Goal: Information Seeking & Learning: Learn about a topic

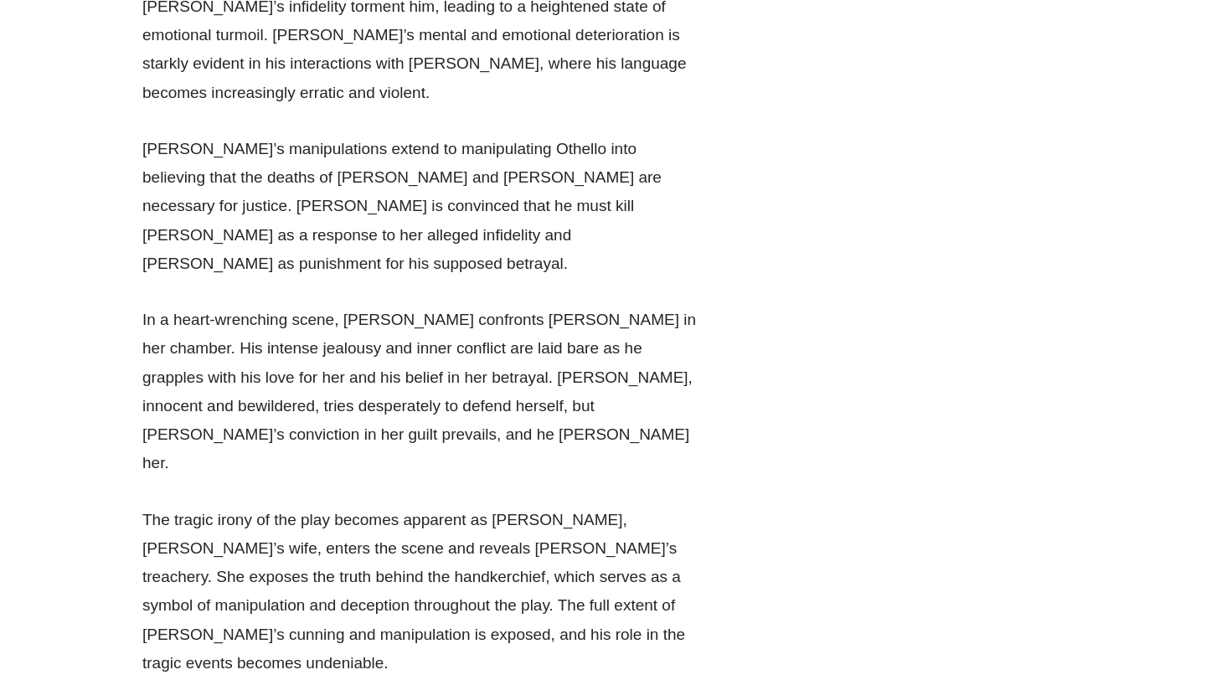
scroll to position [10132, 0]
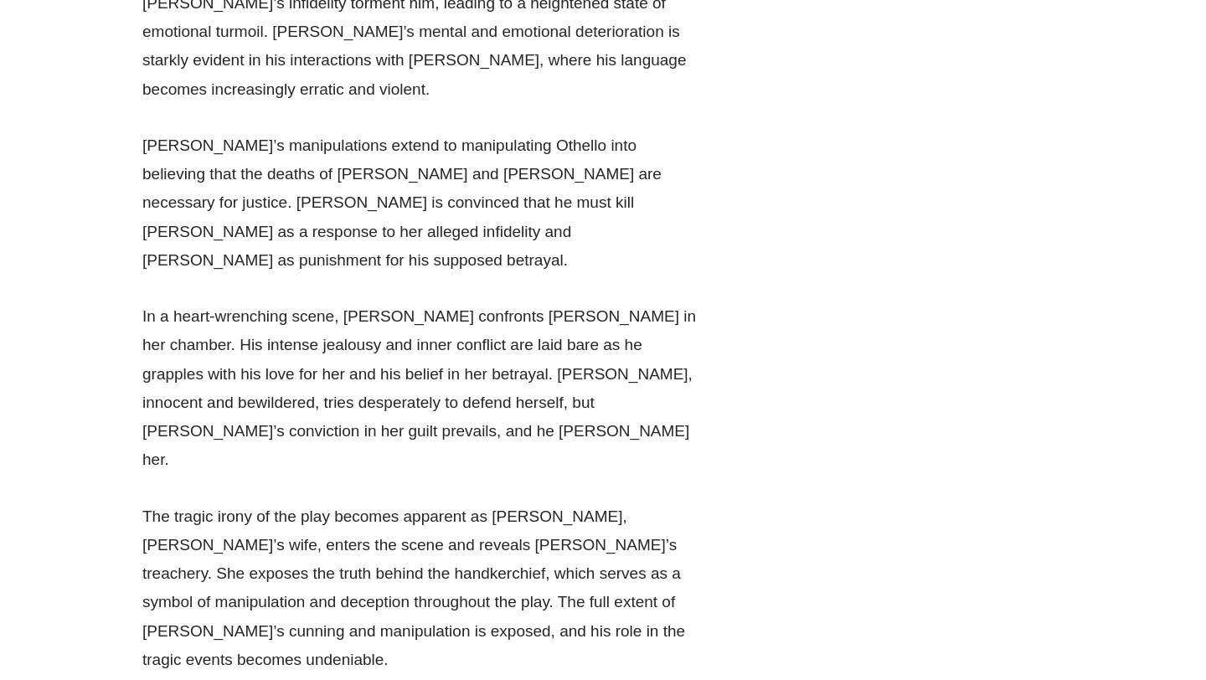
drag, startPoint x: 410, startPoint y: 92, endPoint x: 480, endPoint y: 92, distance: 70.4
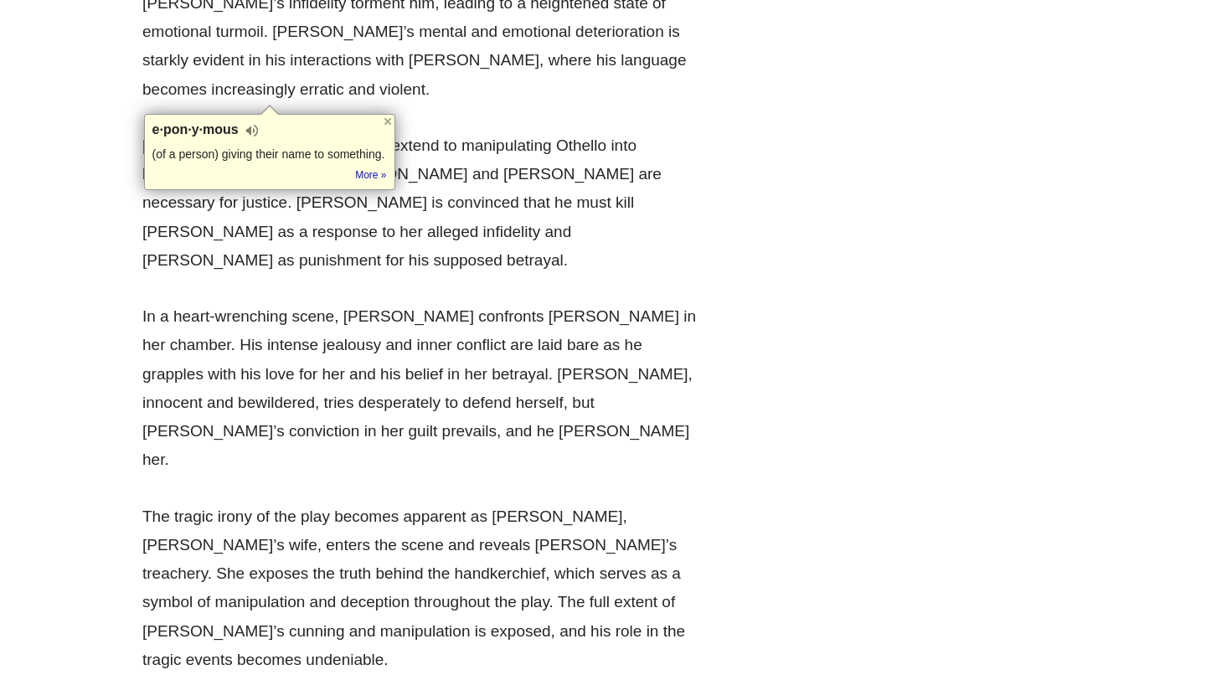
copy p "eponymous"
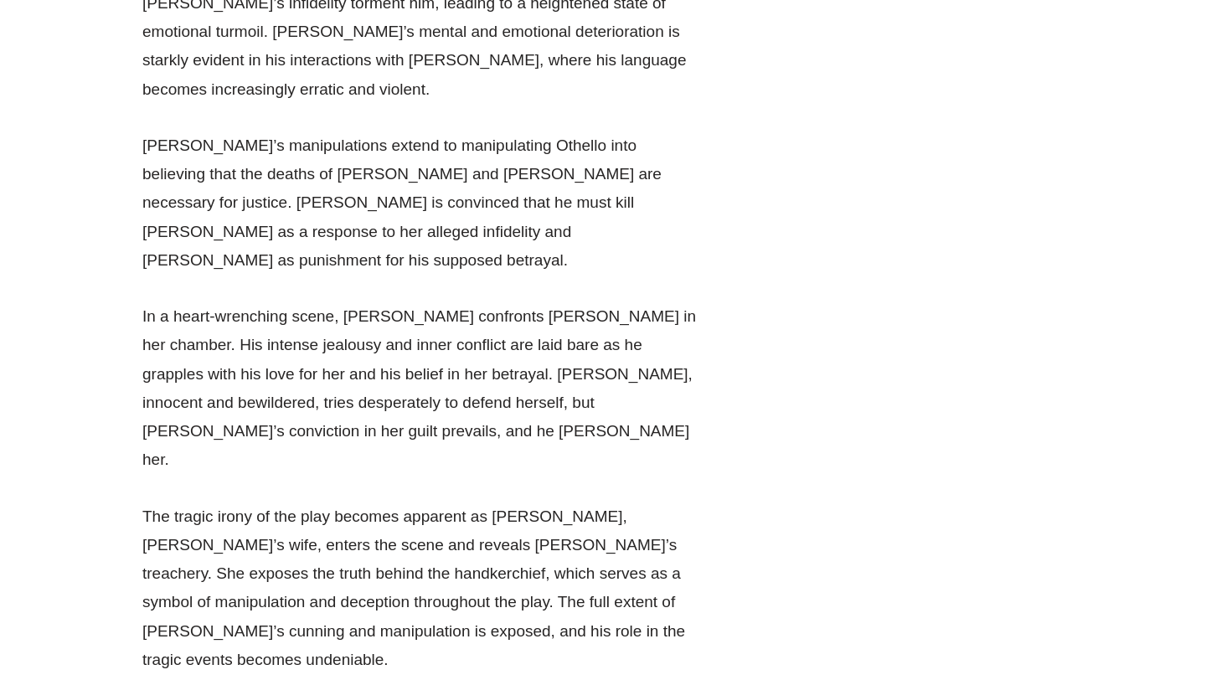
drag, startPoint x: 383, startPoint y: 130, endPoint x: 394, endPoint y: 130, distance: 10.9
drag, startPoint x: 151, startPoint y: 96, endPoint x: 688, endPoint y: 120, distance: 537.4
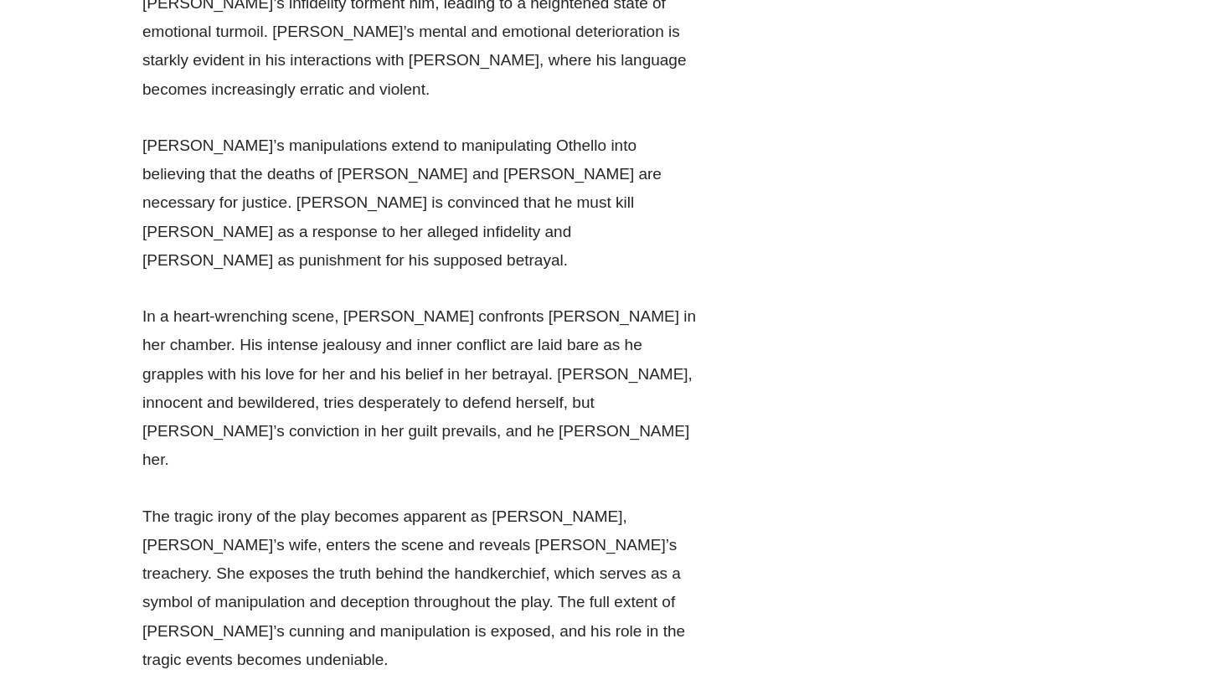
copy p "Othello, the eponymous protagonist of Shakespeare’s play, is a complex and trag…"
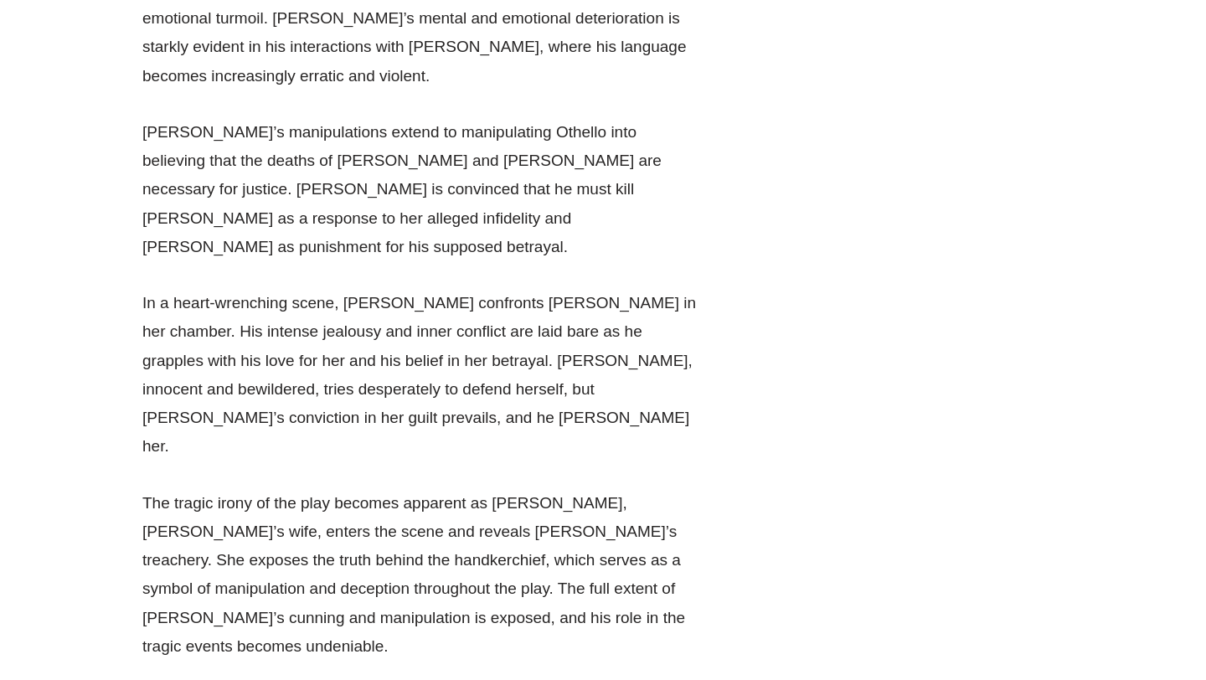
scroll to position [10147, 0]
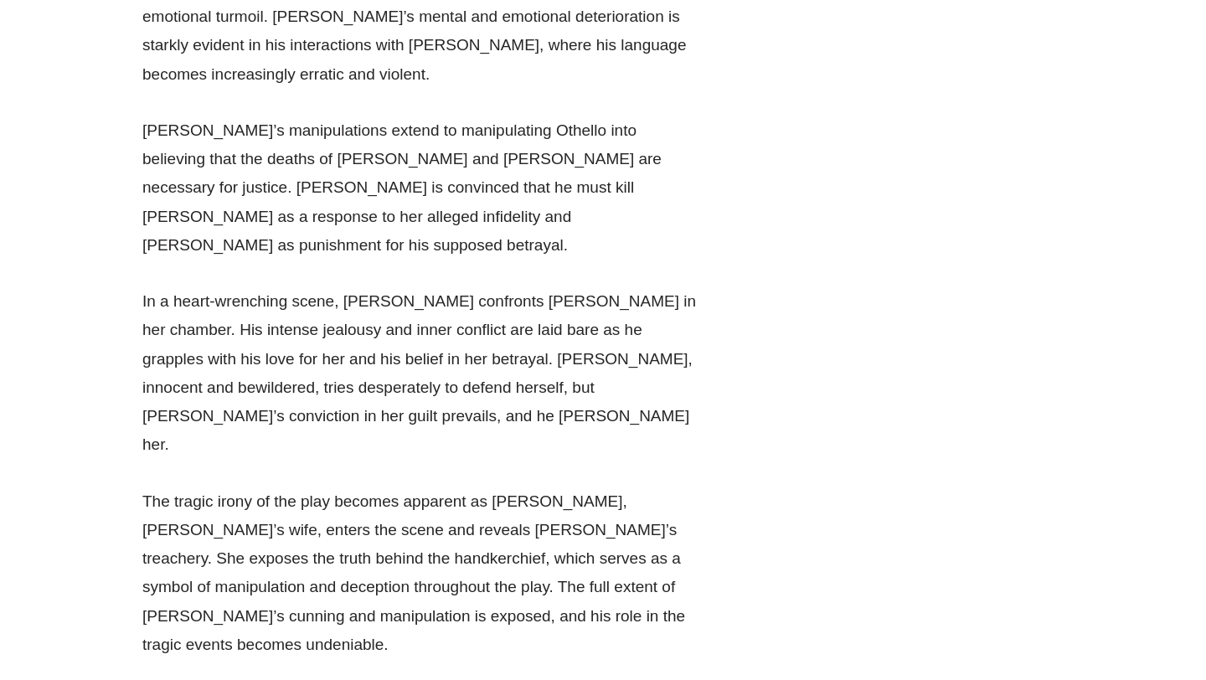
drag, startPoint x: 264, startPoint y: 130, endPoint x: 642, endPoint y: 155, distance: 379.4
drag, startPoint x: 143, startPoint y: 278, endPoint x: 701, endPoint y: 392, distance: 569.3
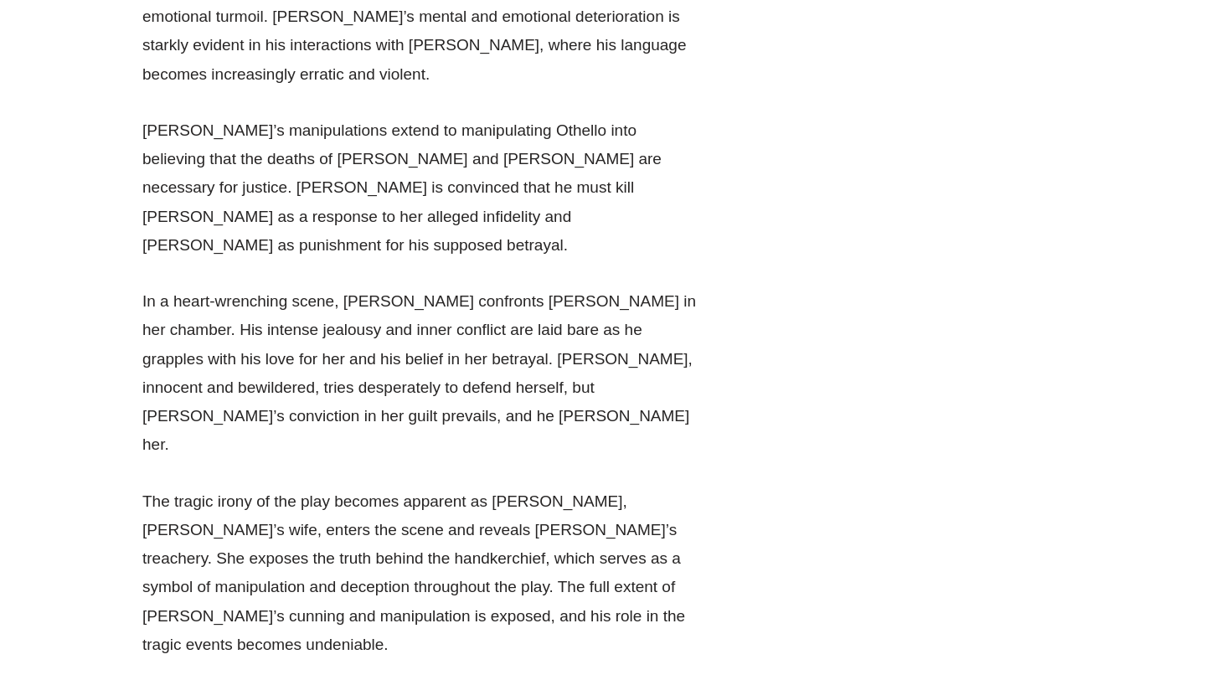
copy p "[PERSON_NAME]’s identity as an outsider, a [DEMOGRAPHIC_DATA] in a predominantl…"
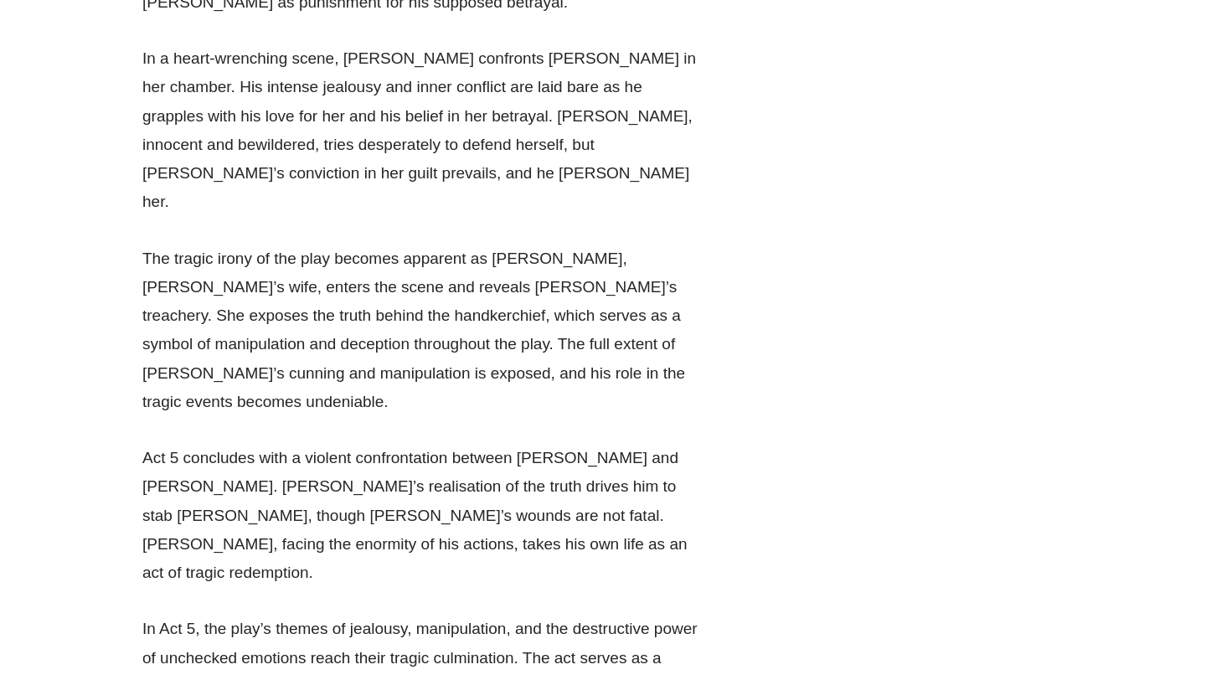
scroll to position [10396, 0]
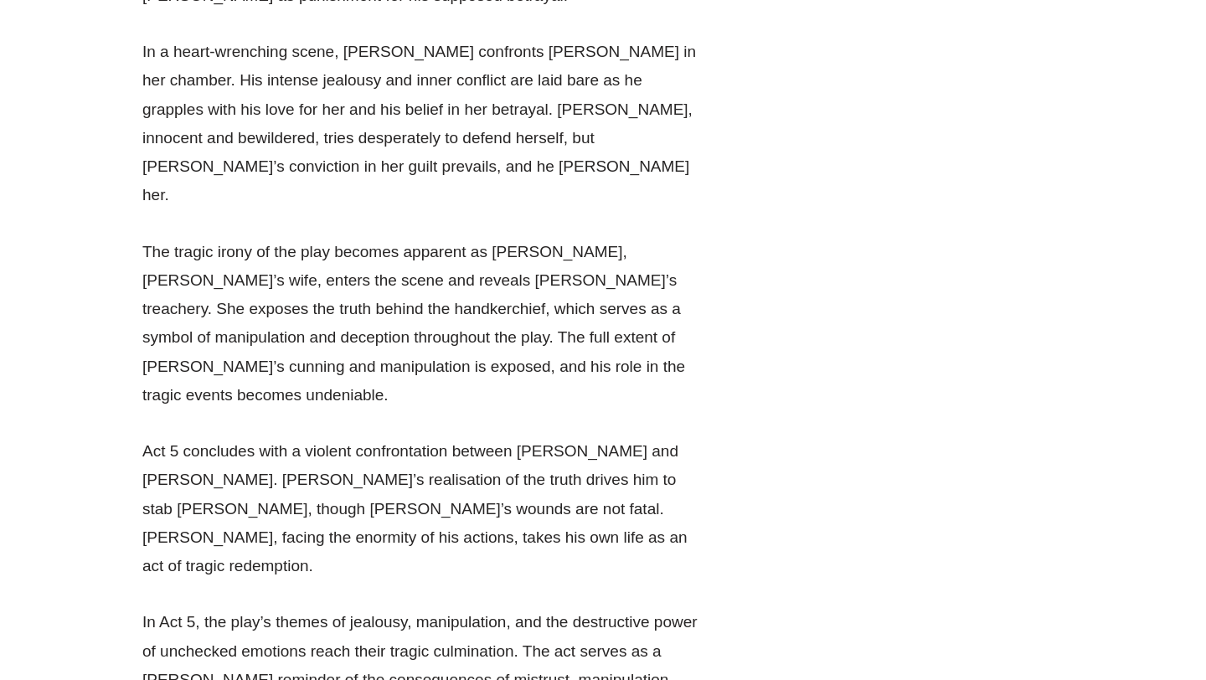
drag, startPoint x: 145, startPoint y: 204, endPoint x: 412, endPoint y: 239, distance: 269.5
drag, startPoint x: 519, startPoint y: 272, endPoint x: 126, endPoint y: 205, distance: 398.5
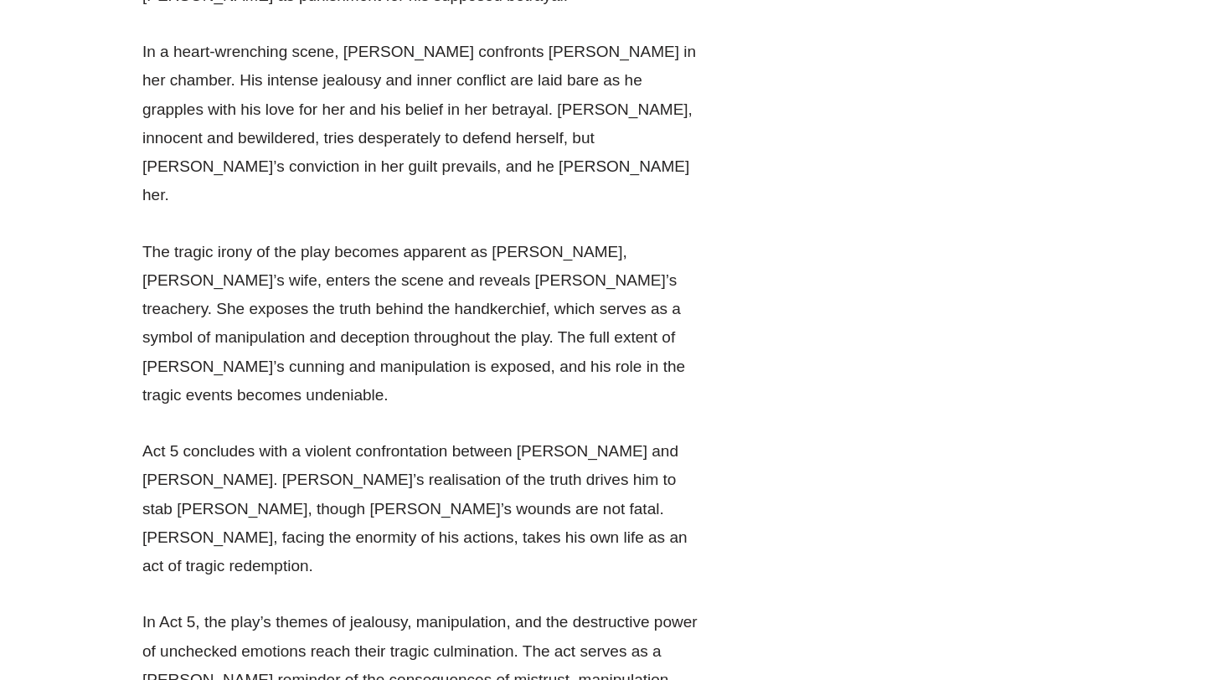
copy p "Othello’s transformation from a confident and composed leader to a tormented an…"
drag, startPoint x: 393, startPoint y: 315, endPoint x: 631, endPoint y: 320, distance: 237.9
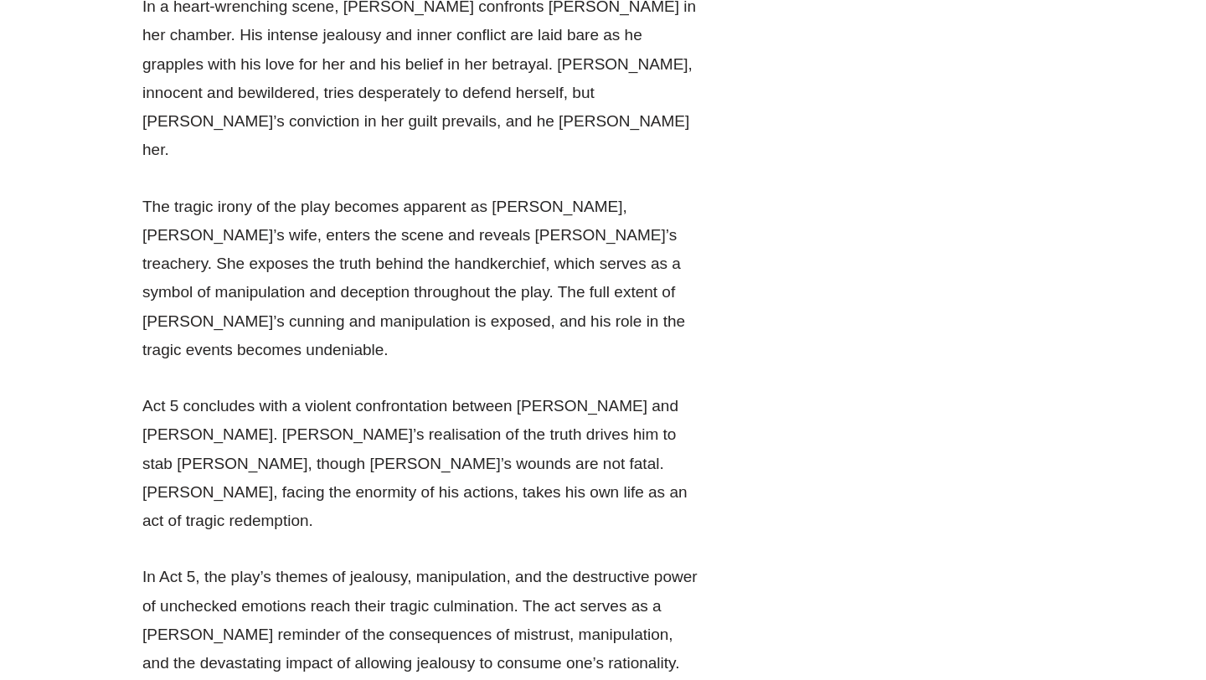
scroll to position [10445, 0]
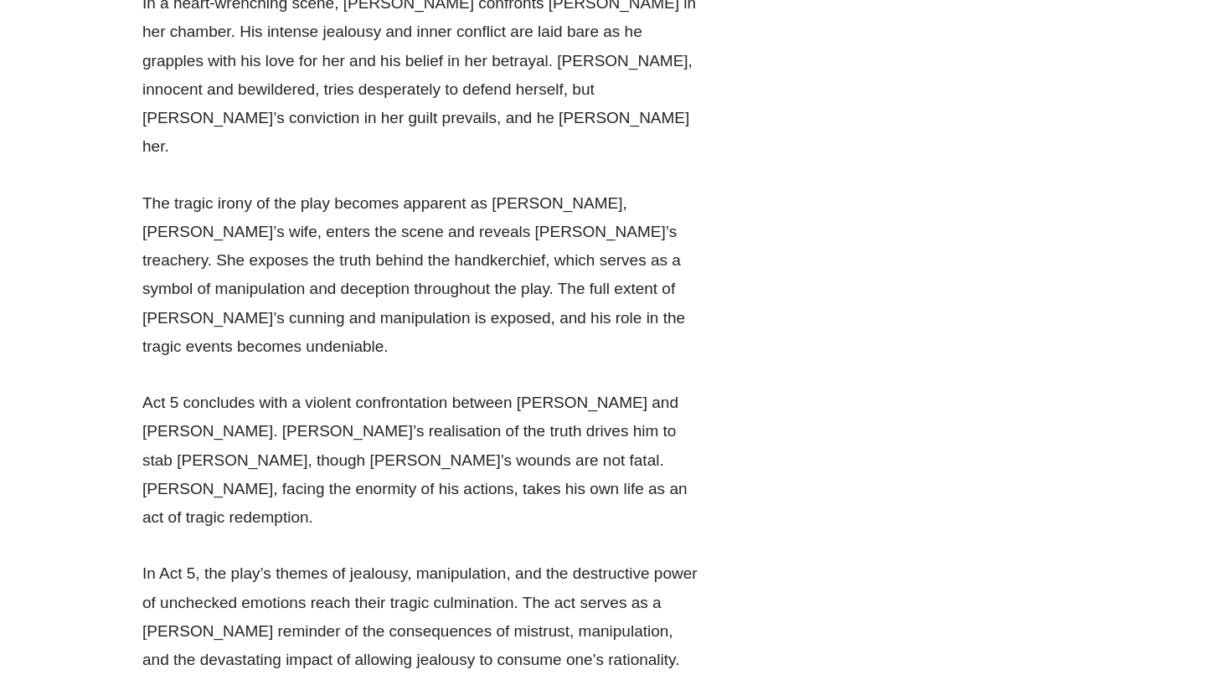
drag, startPoint x: 520, startPoint y: 207, endPoint x: 580, endPoint y: 328, distance: 135.6
copy p "The striking contrast between his earlier eloquence and his later disjointed sp…"
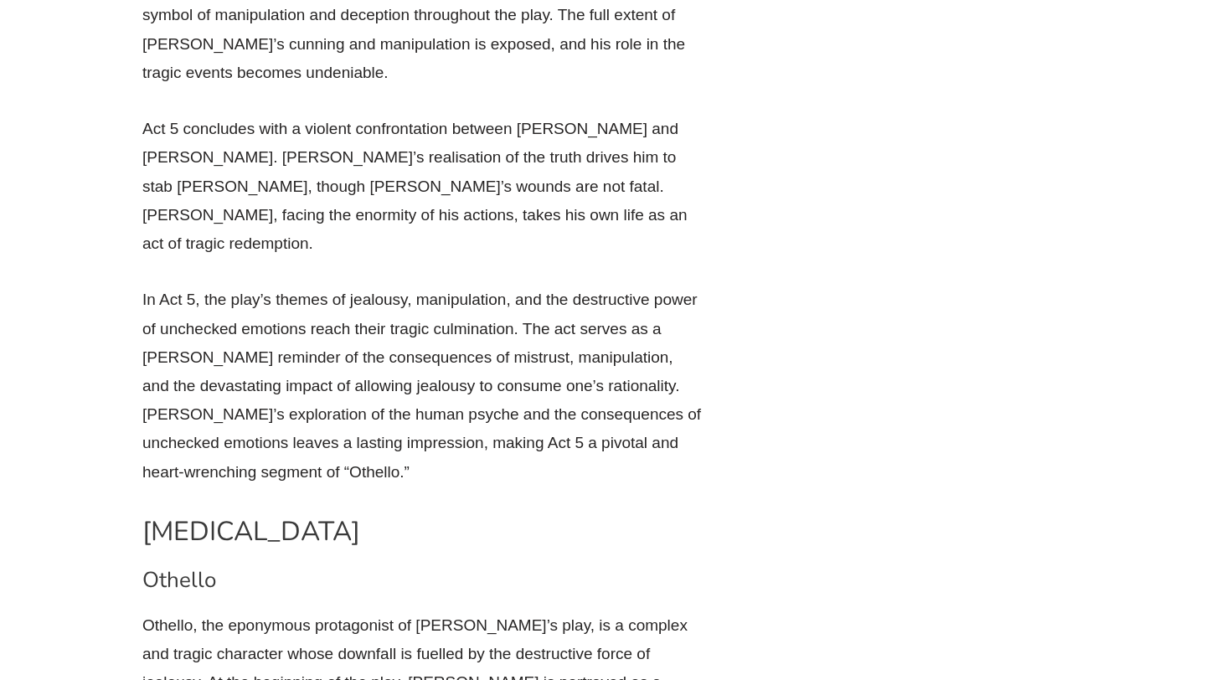
scroll to position [10721, 0]
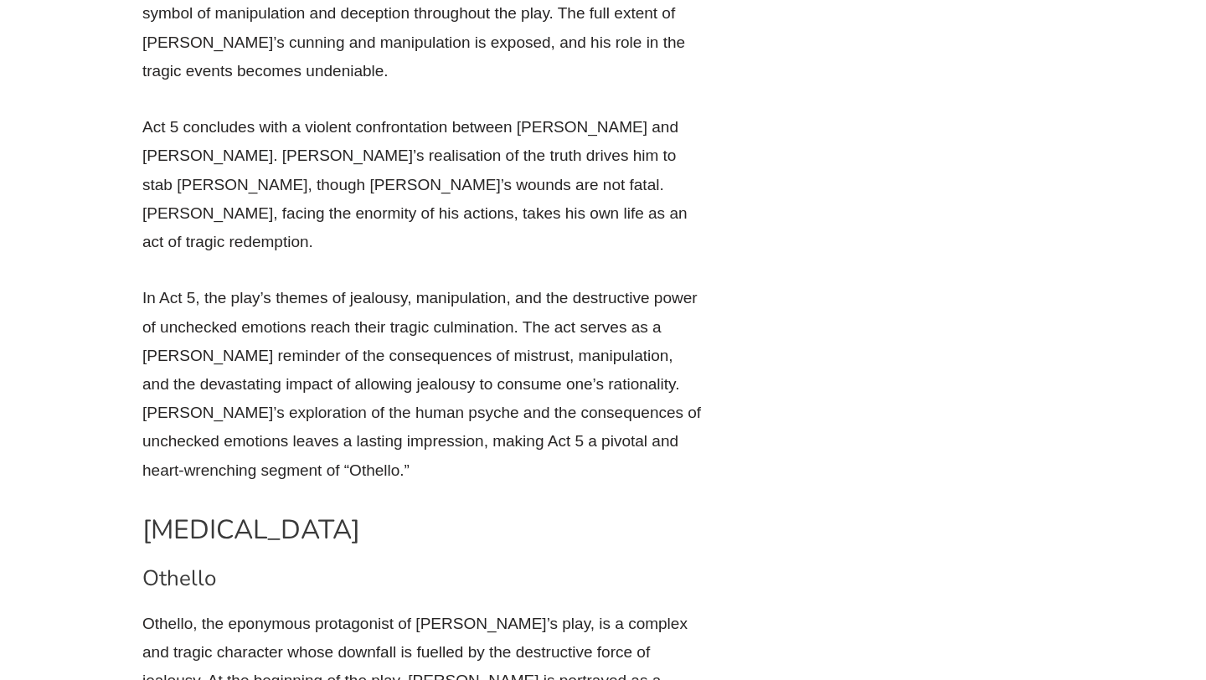
drag, startPoint x: 173, startPoint y: 131, endPoint x: 611, endPoint y: 129, distance: 438.9
drag, startPoint x: 178, startPoint y: 157, endPoint x: 472, endPoint y: 156, distance: 294.0
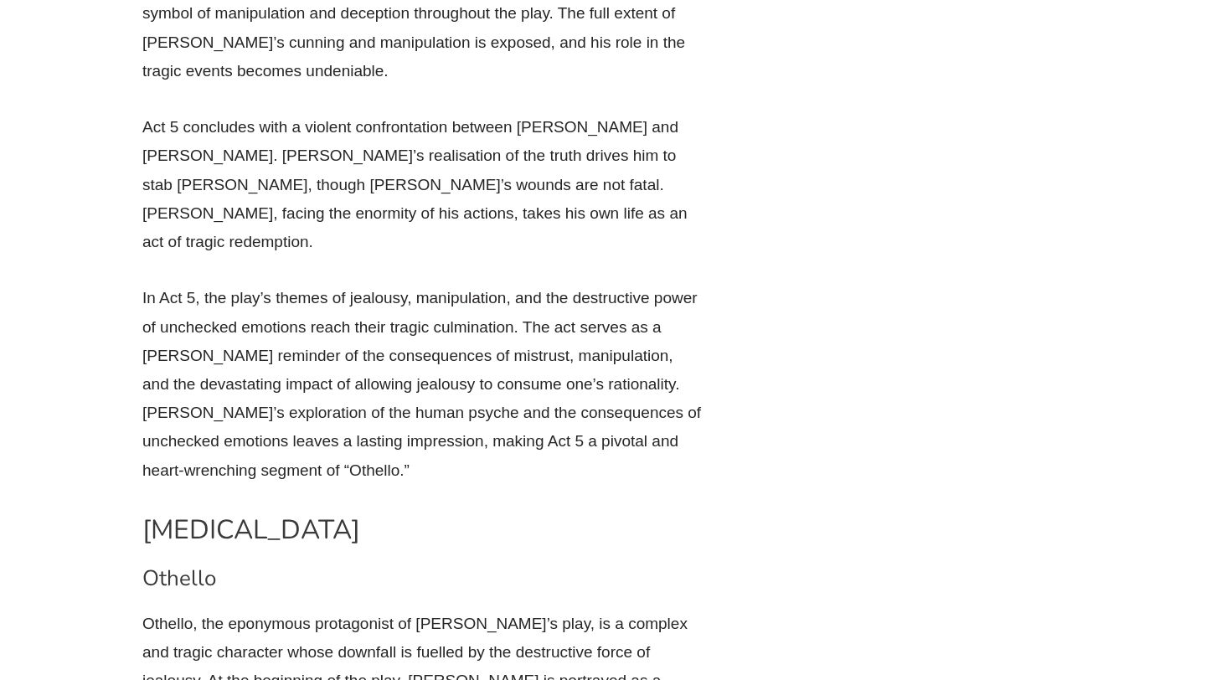
drag, startPoint x: 611, startPoint y: 132, endPoint x: 647, endPoint y: 241, distance: 114.7
copy p "Othello’s spiralling descent into jealousy is captured in his anguished soliloq…"
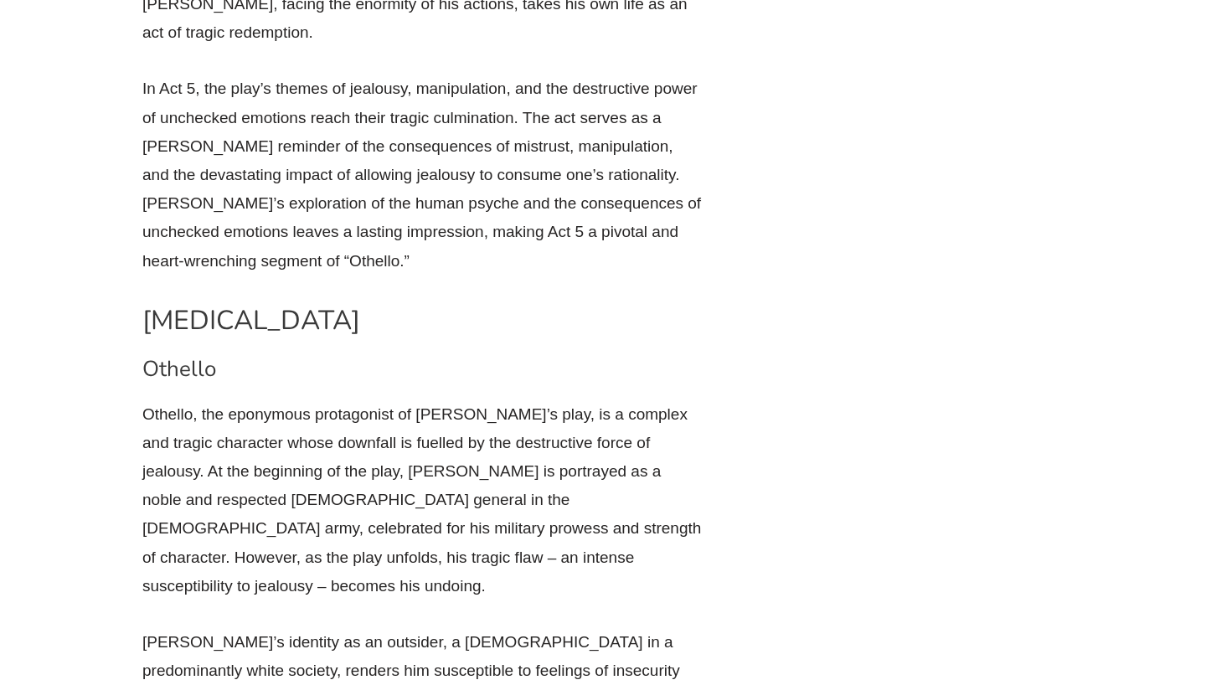
scroll to position [10931, 0]
drag, startPoint x: 228, startPoint y: 235, endPoint x: 643, endPoint y: 399, distance: 446.7
copy p "[PERSON_NAME]’s character serves as a cautionary tale about the destructive pow…"
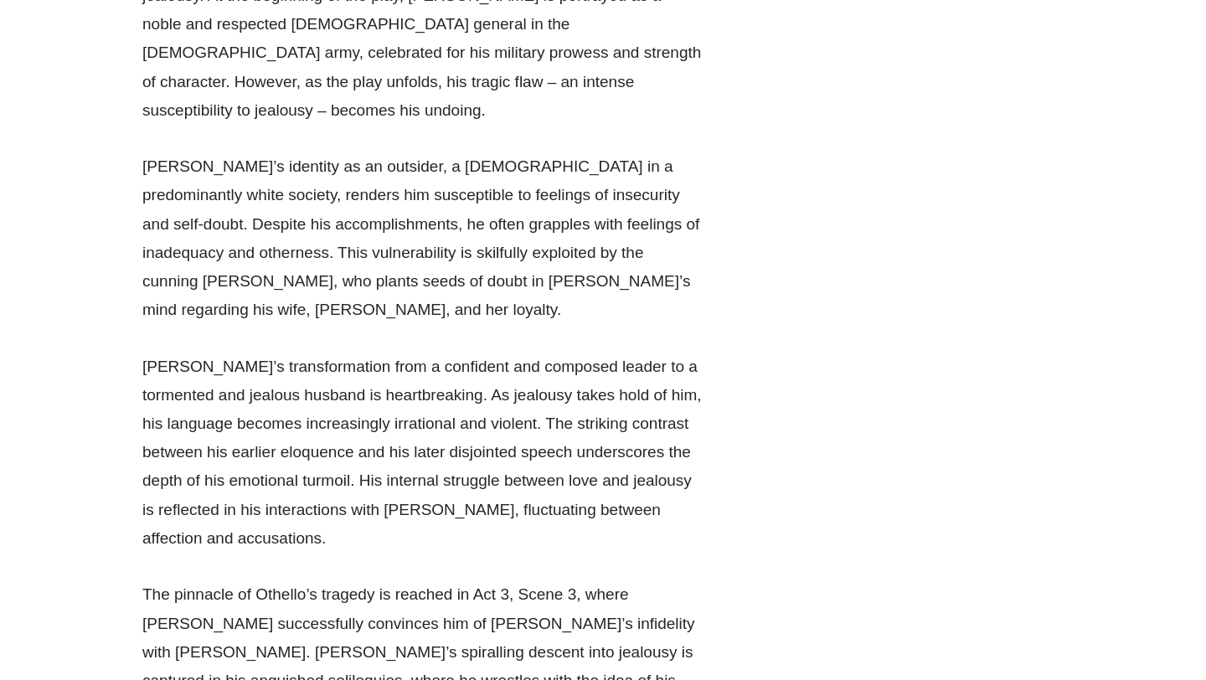
scroll to position [11407, 0]
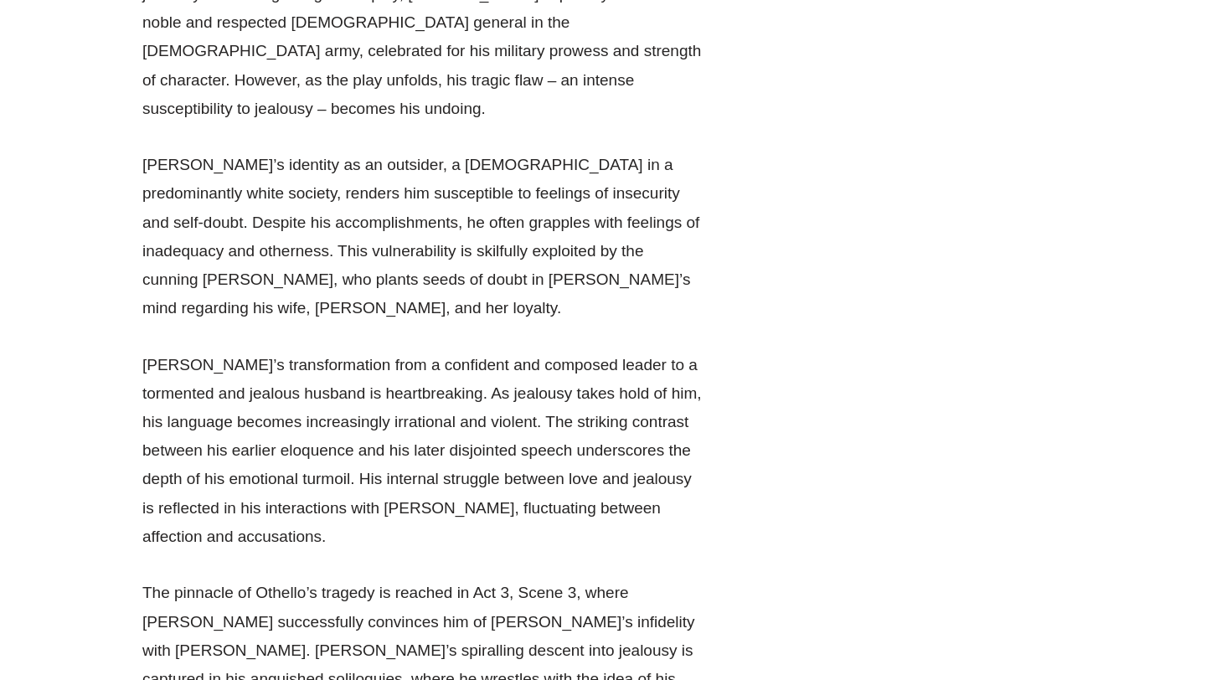
drag, startPoint x: 385, startPoint y: 207, endPoint x: 626, endPoint y: 201, distance: 240.4
drag, startPoint x: 224, startPoint y: 294, endPoint x: 142, endPoint y: 173, distance: 145.4
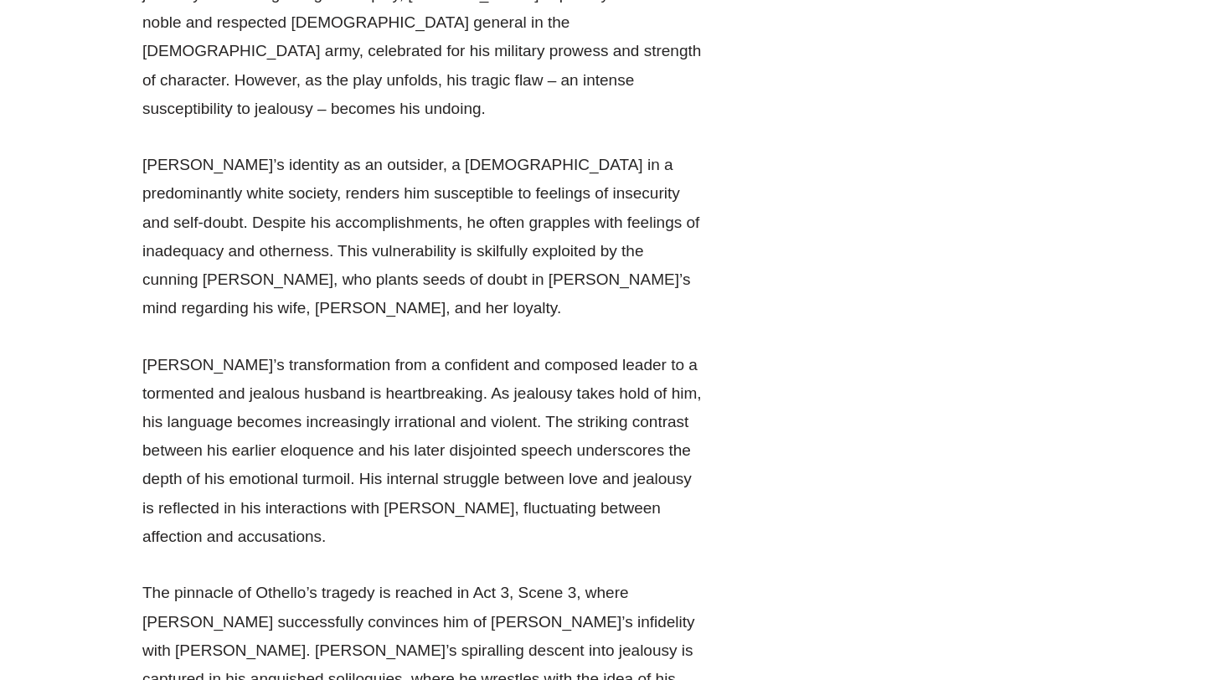
copy p "[PERSON_NAME]’s introduction in the play portrays her as an embodiment of grace…"
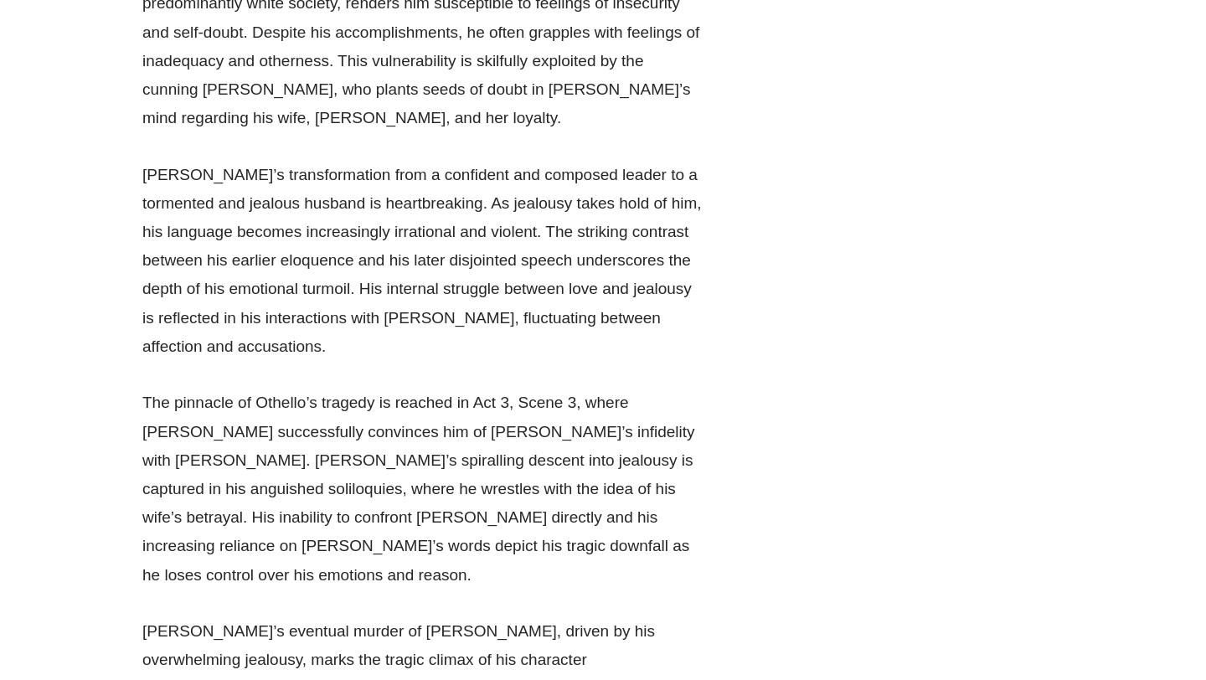
scroll to position [11600, 0]
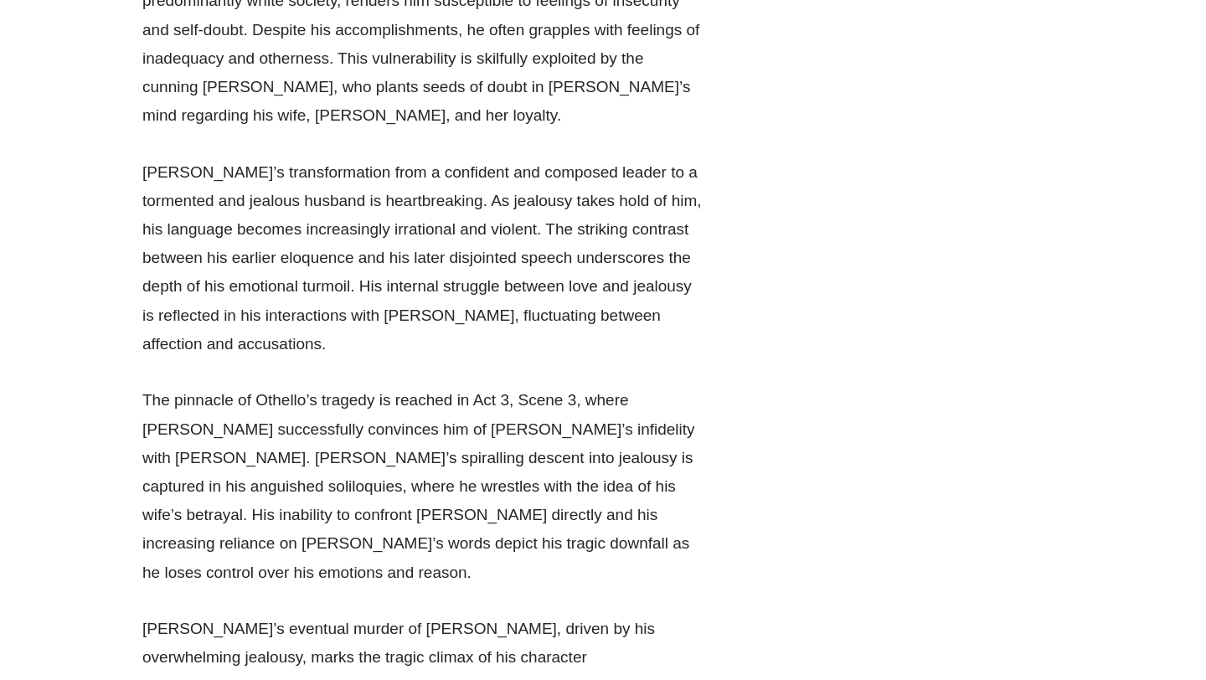
drag, startPoint x: 288, startPoint y: 152, endPoint x: 405, endPoint y: 210, distance: 130.0
drag, startPoint x: 141, startPoint y: 154, endPoint x: 544, endPoint y: 296, distance: 428.1
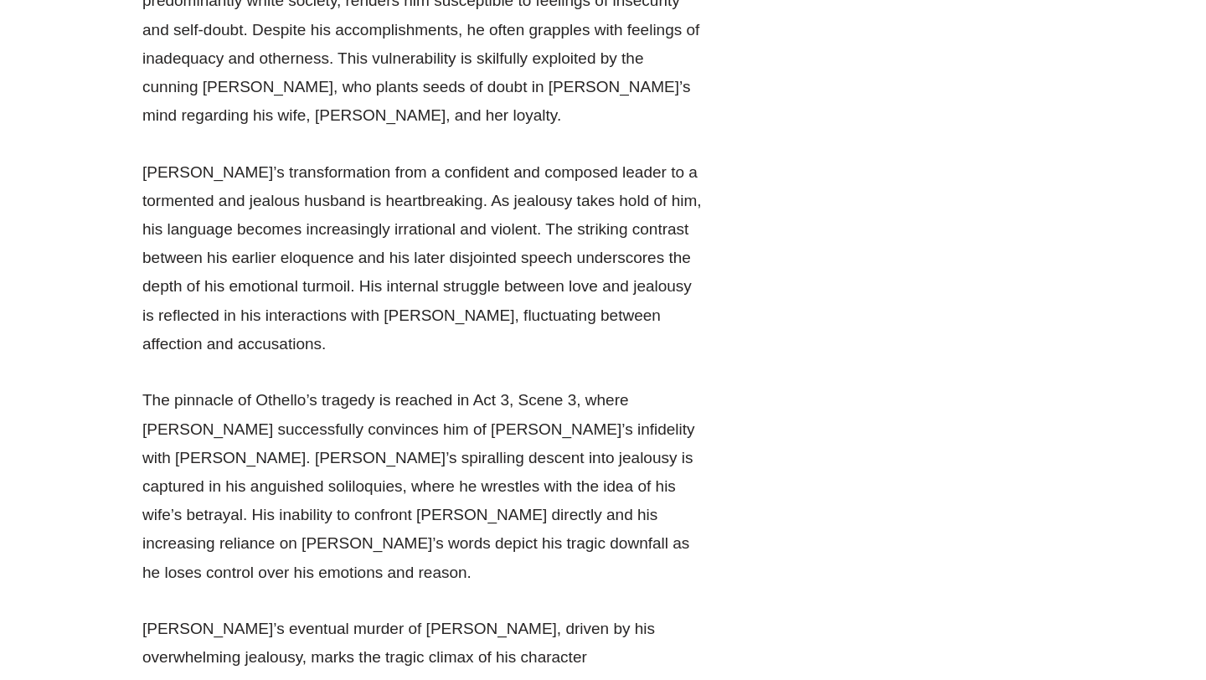
copy p "Throughout the play, [PERSON_NAME]’s innocence is both her strength and her vul…"
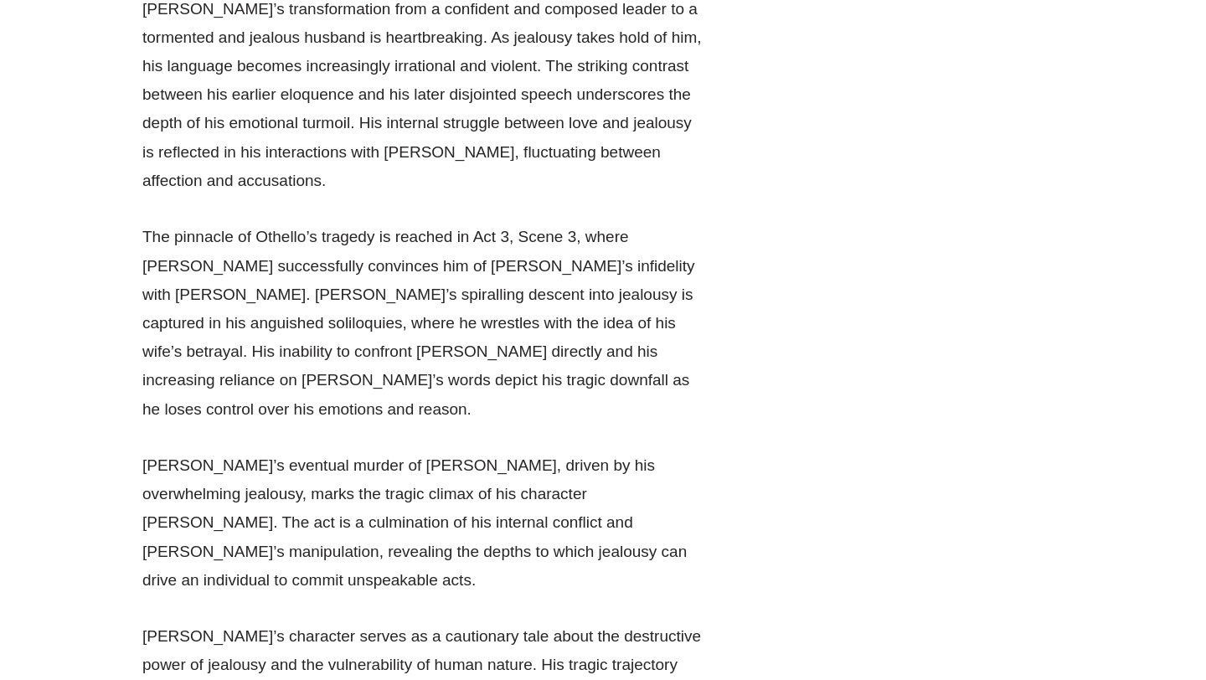
scroll to position [11764, 0]
drag, startPoint x: 344, startPoint y: 186, endPoint x: 575, endPoint y: 186, distance: 231.2
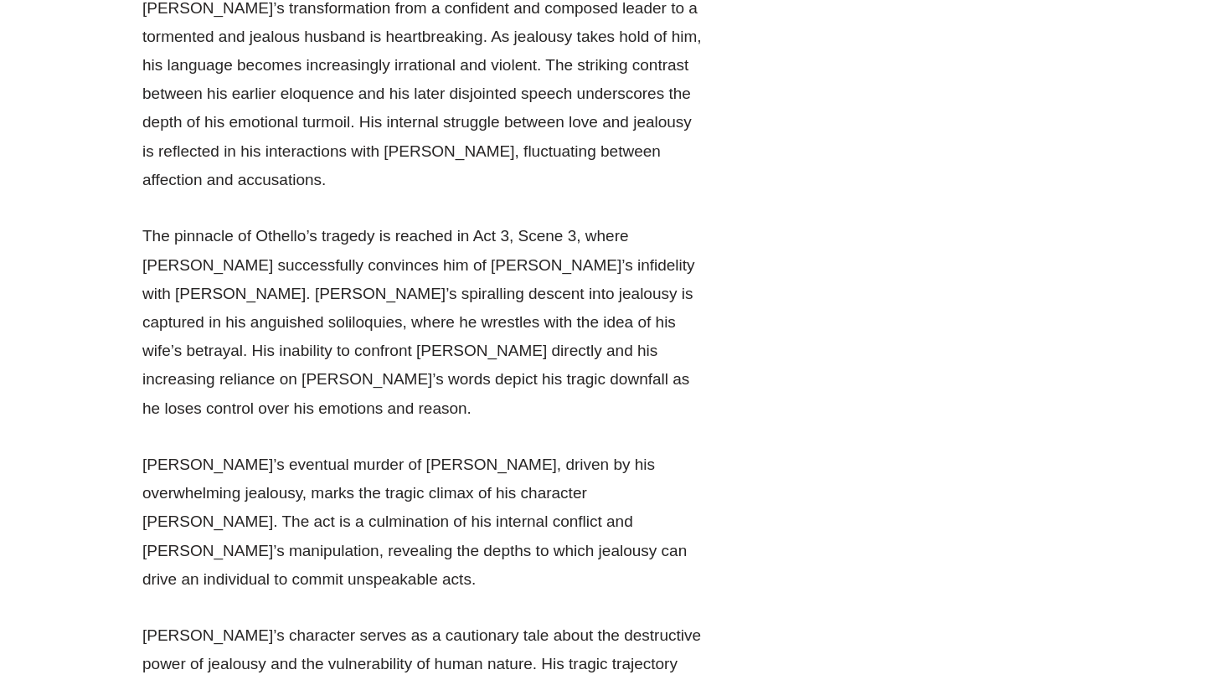
drag, startPoint x: 189, startPoint y: 224, endPoint x: 434, endPoint y: 218, distance: 244.6
drag, startPoint x: 372, startPoint y: 223, endPoint x: 651, endPoint y: 223, distance: 278.9
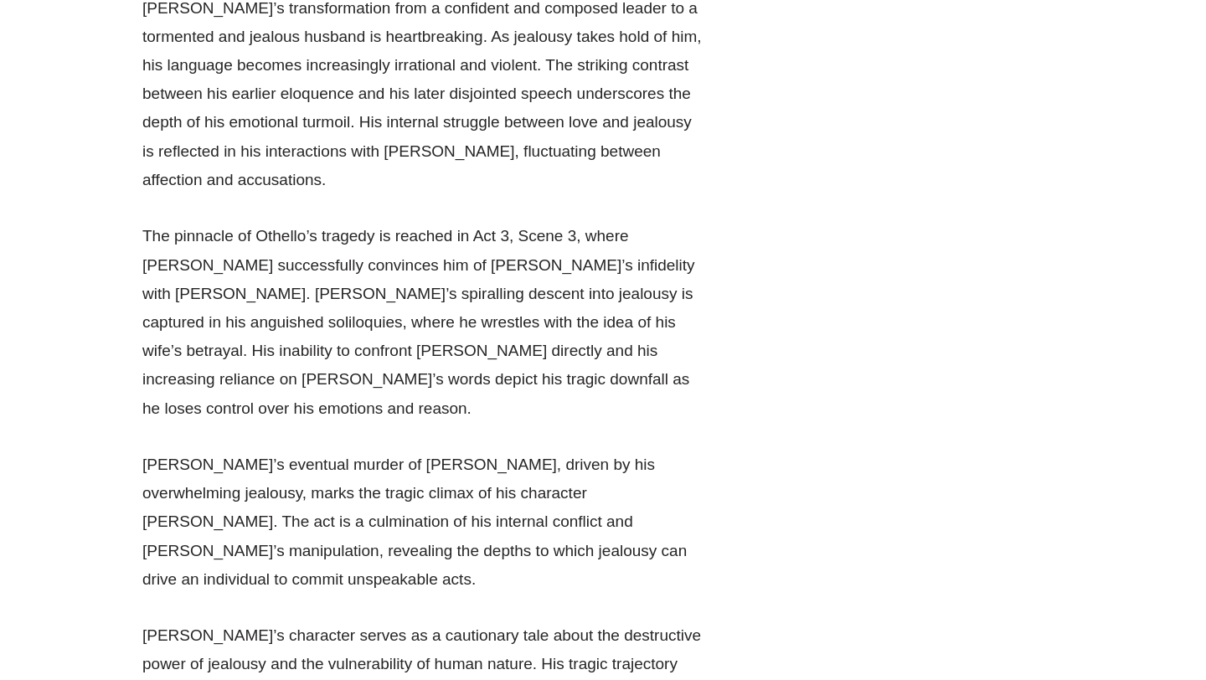
drag, startPoint x: 249, startPoint y: 247, endPoint x: 730, endPoint y: 237, distance: 480.9
drag, startPoint x: 208, startPoint y: 276, endPoint x: 704, endPoint y: 278, distance: 496.7
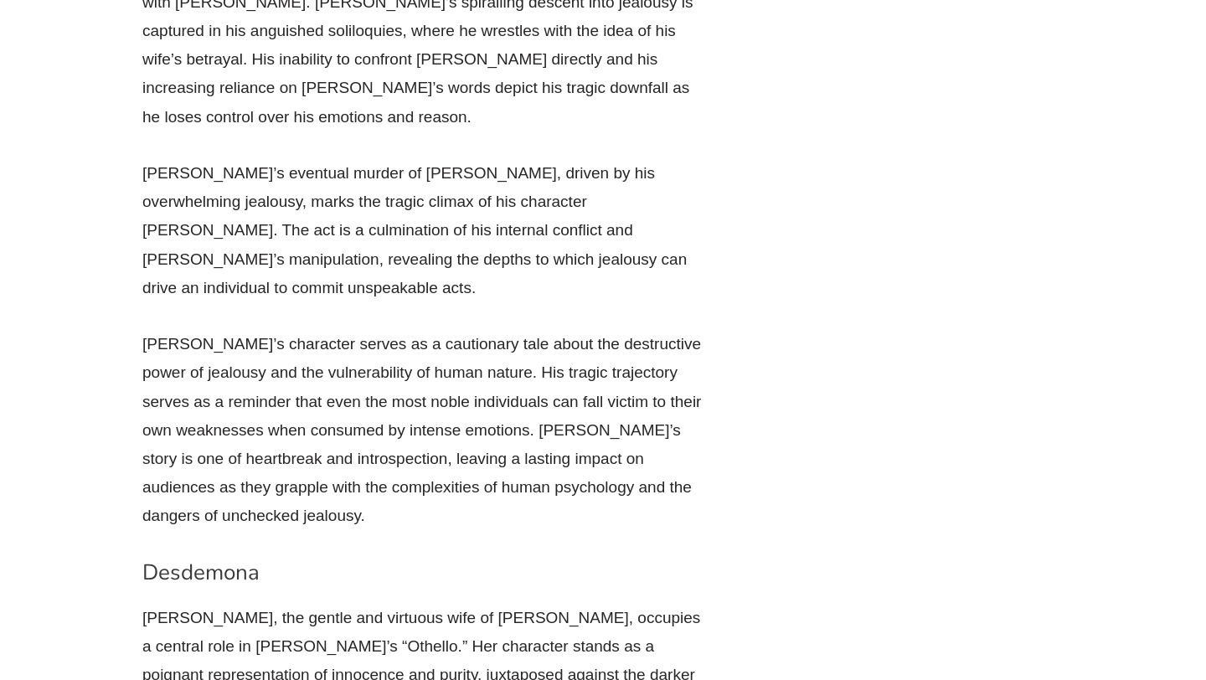
scroll to position [12053, 0]
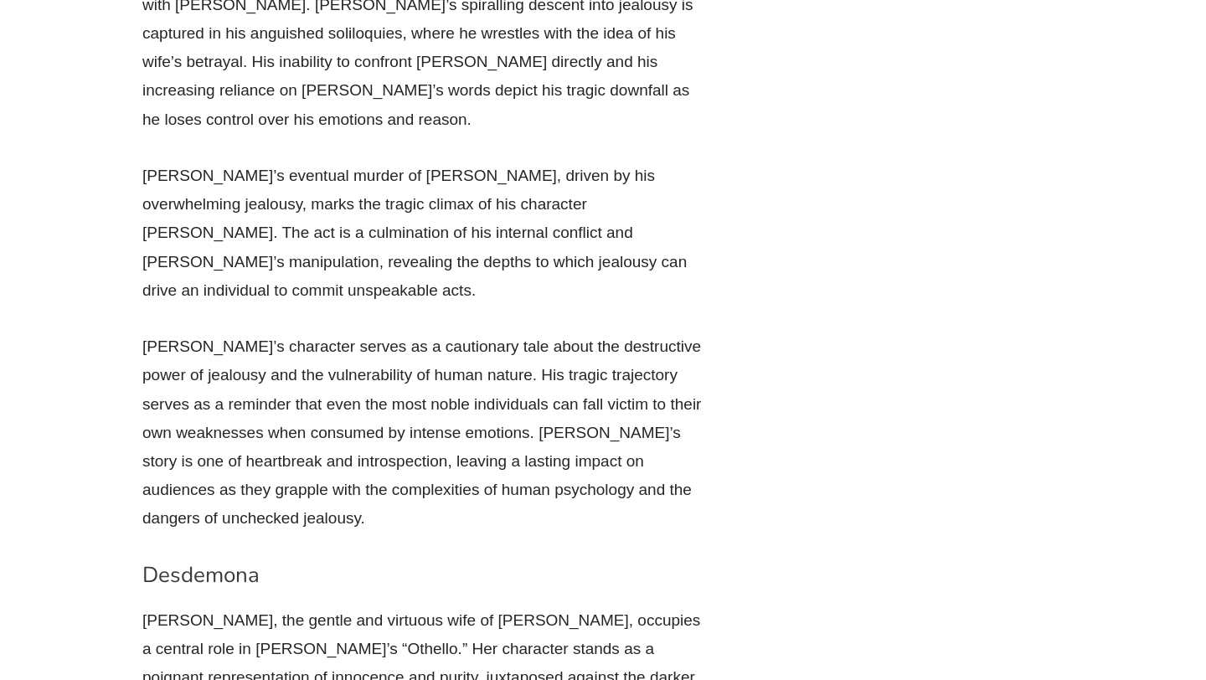
drag, startPoint x: 103, startPoint y: 98, endPoint x: 395, endPoint y: 230, distance: 320.9
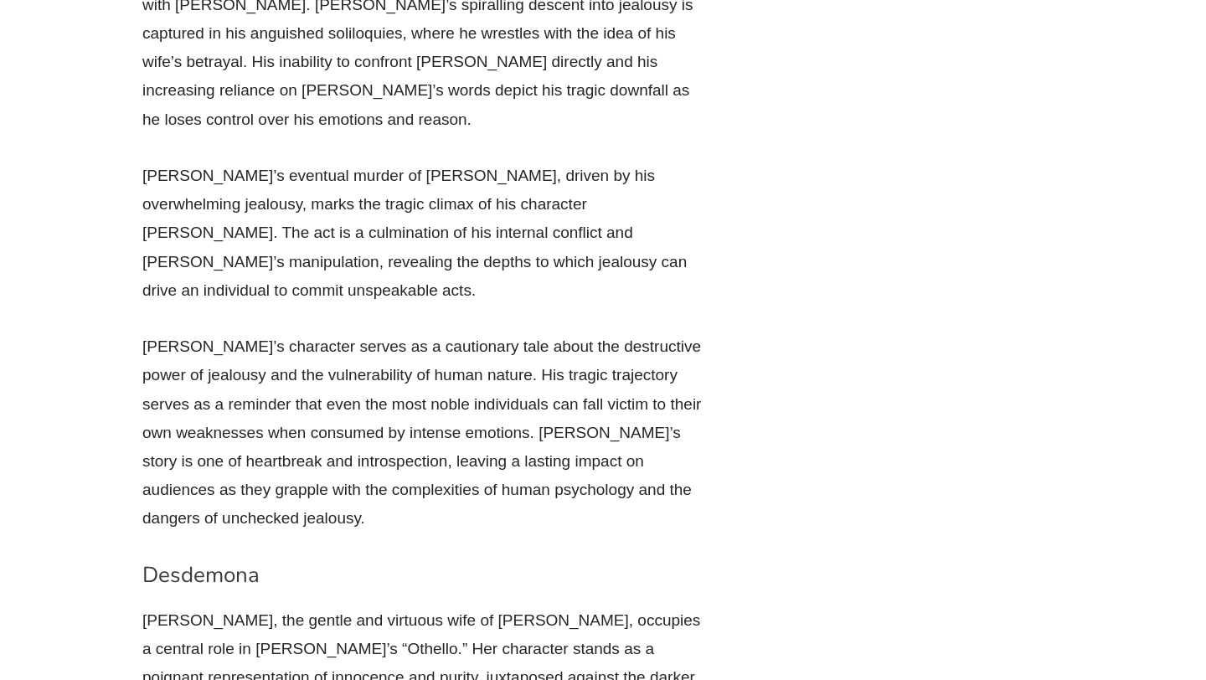
drag, startPoint x: 168, startPoint y: 185, endPoint x: 350, endPoint y: 185, distance: 182.6
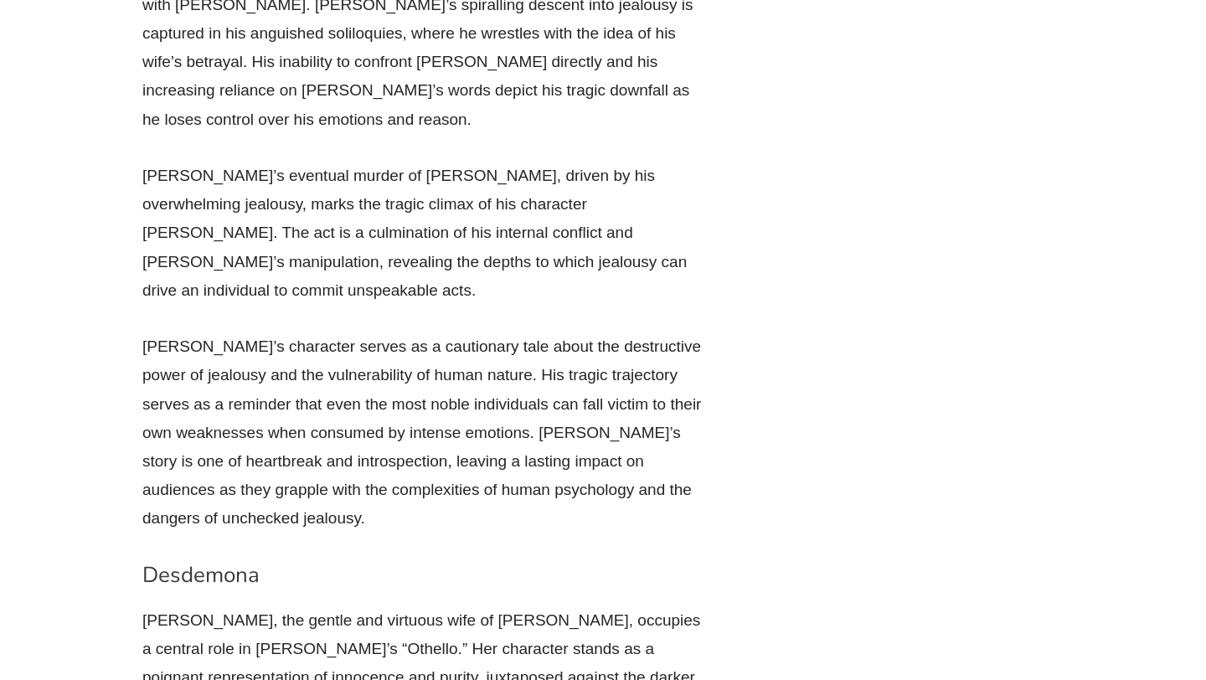
drag, startPoint x: 297, startPoint y: 219, endPoint x: 111, endPoint y: 105, distance: 219.2
copy p "However, [PERSON_NAME]’s innocence ultimately becomes her tragic flaw. Her inab…"
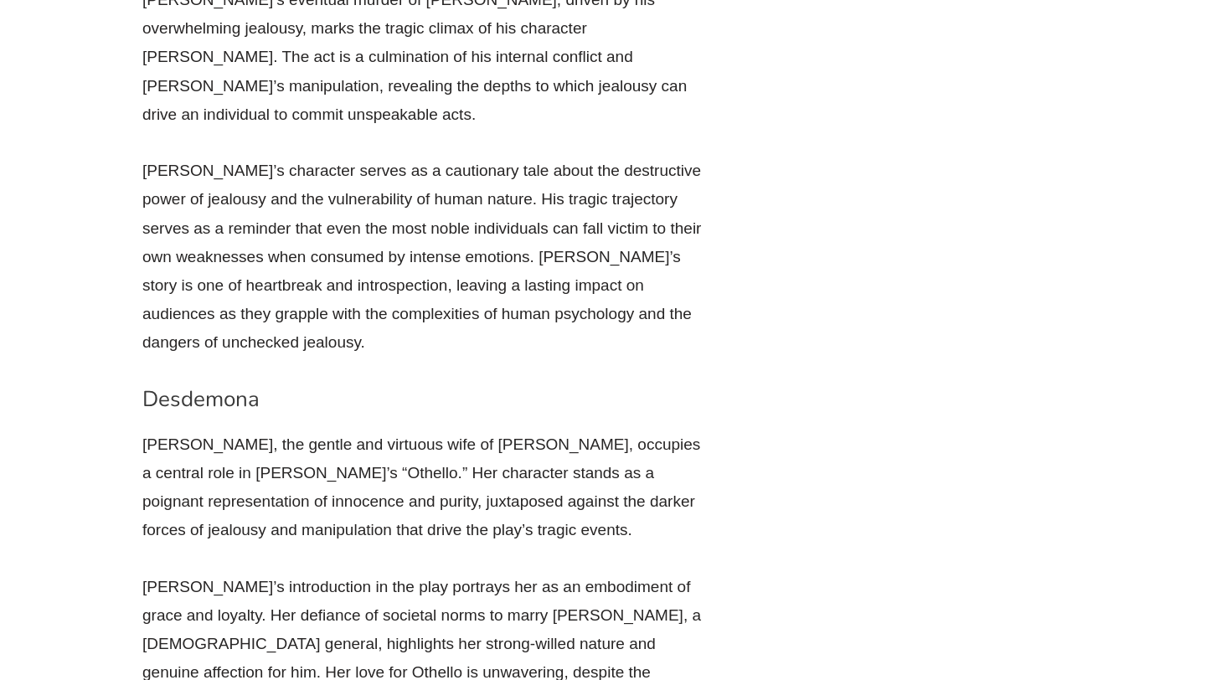
scroll to position [12236, 0]
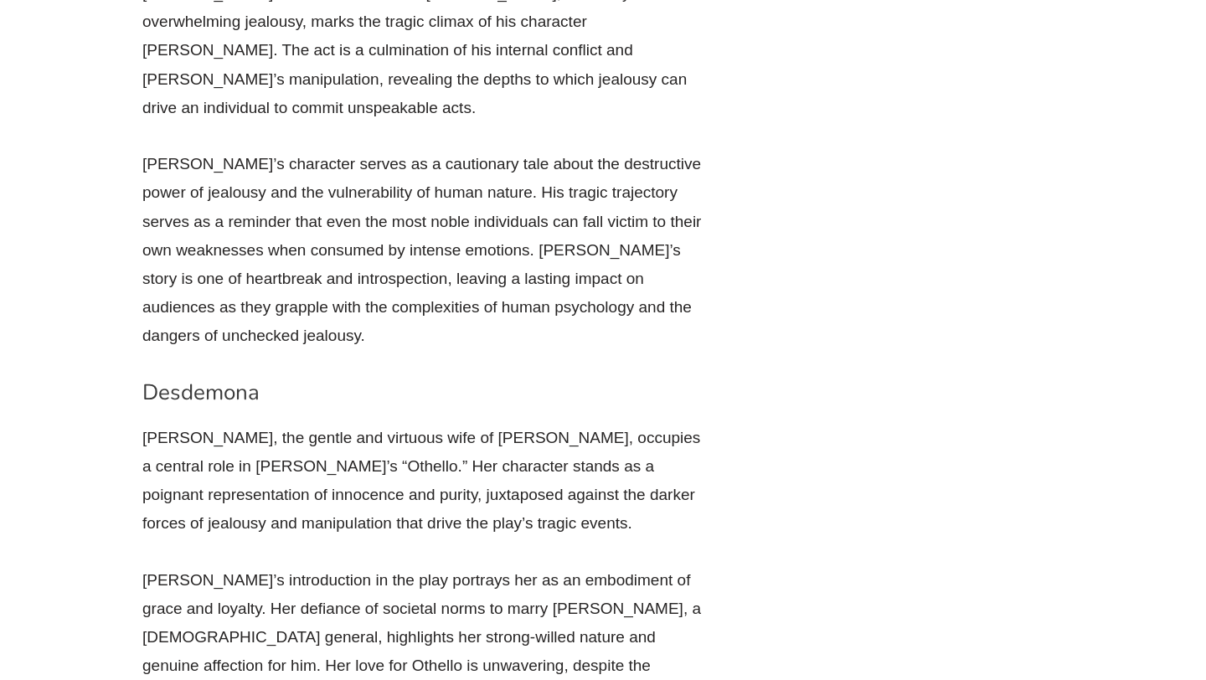
drag, startPoint x: 652, startPoint y: 200, endPoint x: 245, endPoint y: 178, distance: 406.8
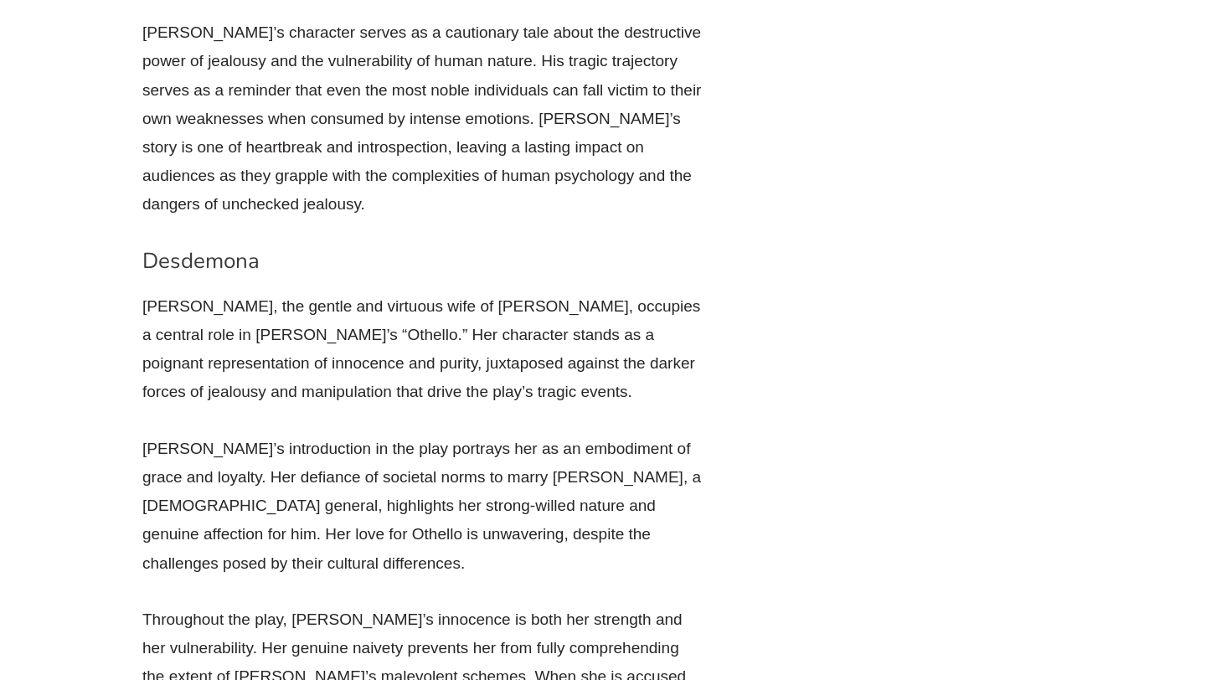
scroll to position [12380, 0]
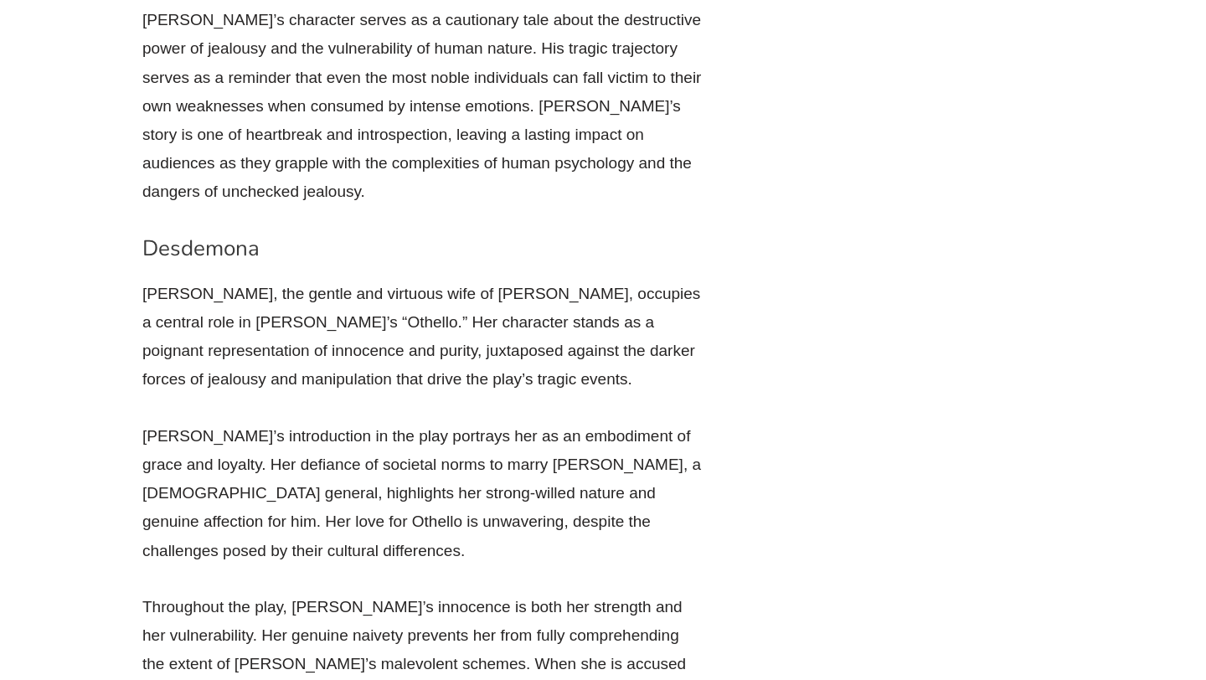
drag, startPoint x: 252, startPoint y: 224, endPoint x: 425, endPoint y: 298, distance: 187.6
drag, startPoint x: 425, startPoint y: 298, endPoint x: 251, endPoint y: 228, distance: 187.1
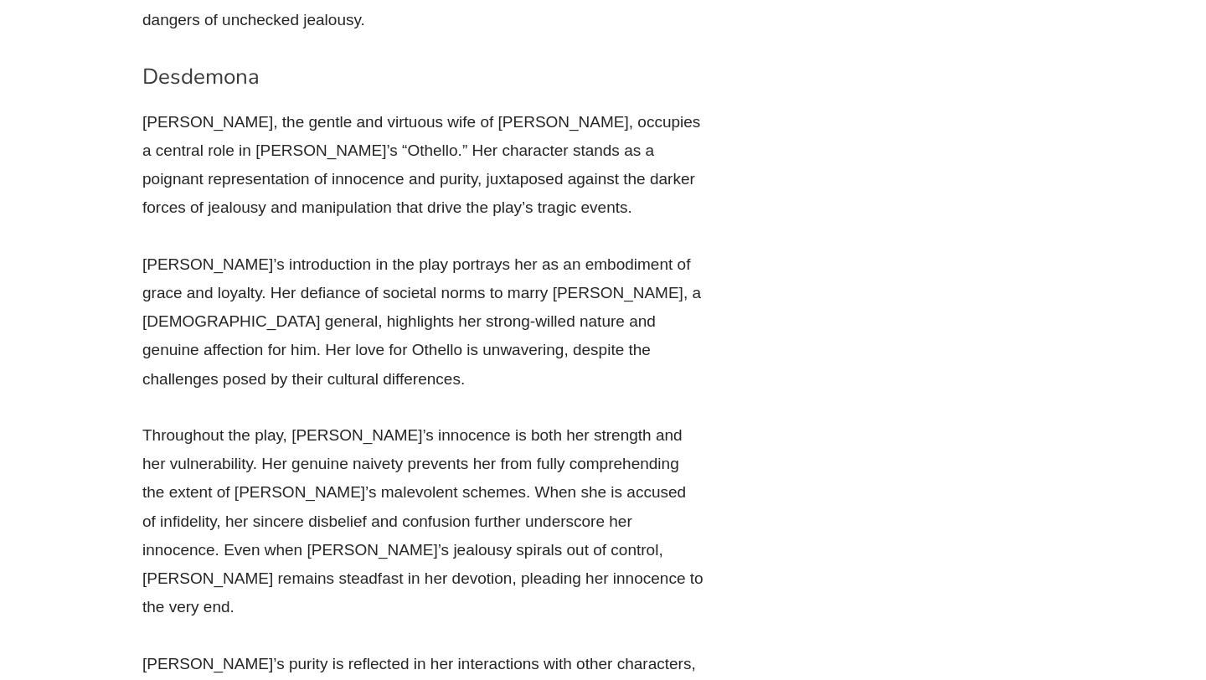
scroll to position [12538, 0]
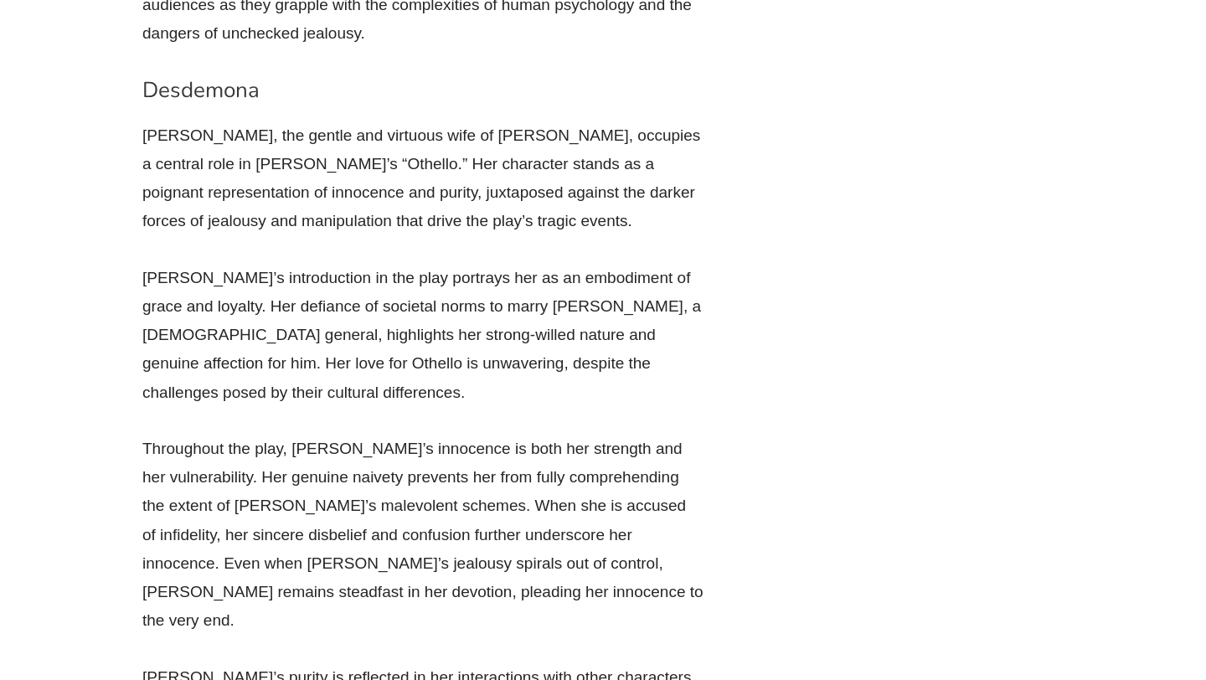
drag, startPoint x: 300, startPoint y: 210, endPoint x: 610, endPoint y: 224, distance: 310.2
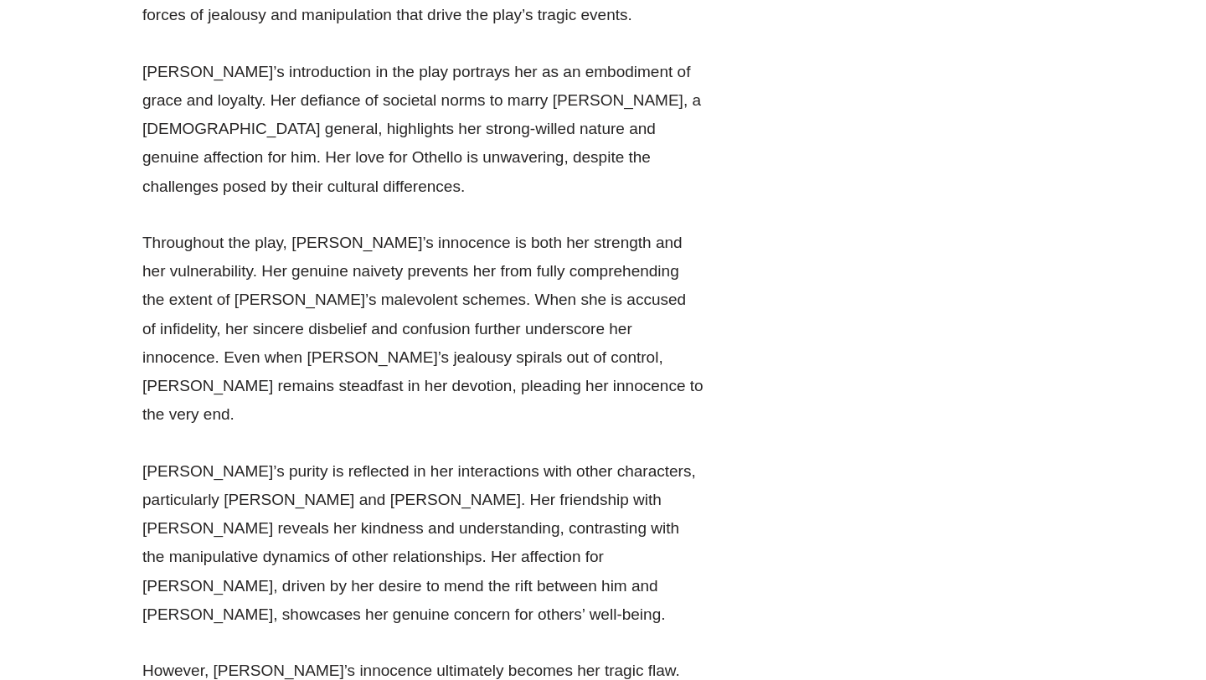
scroll to position [12758, 0]
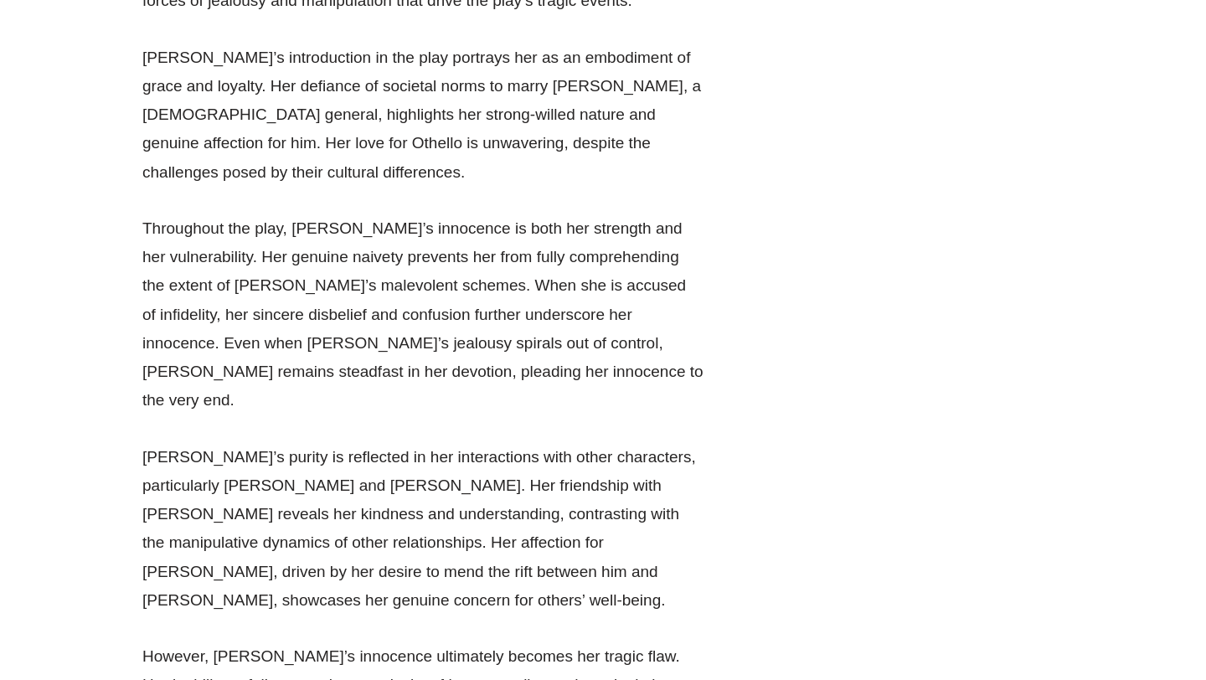
drag, startPoint x: 137, startPoint y: 142, endPoint x: 477, endPoint y: 176, distance: 341.7
drag, startPoint x: 130, startPoint y: 131, endPoint x: 293, endPoint y: 314, distance: 245.6
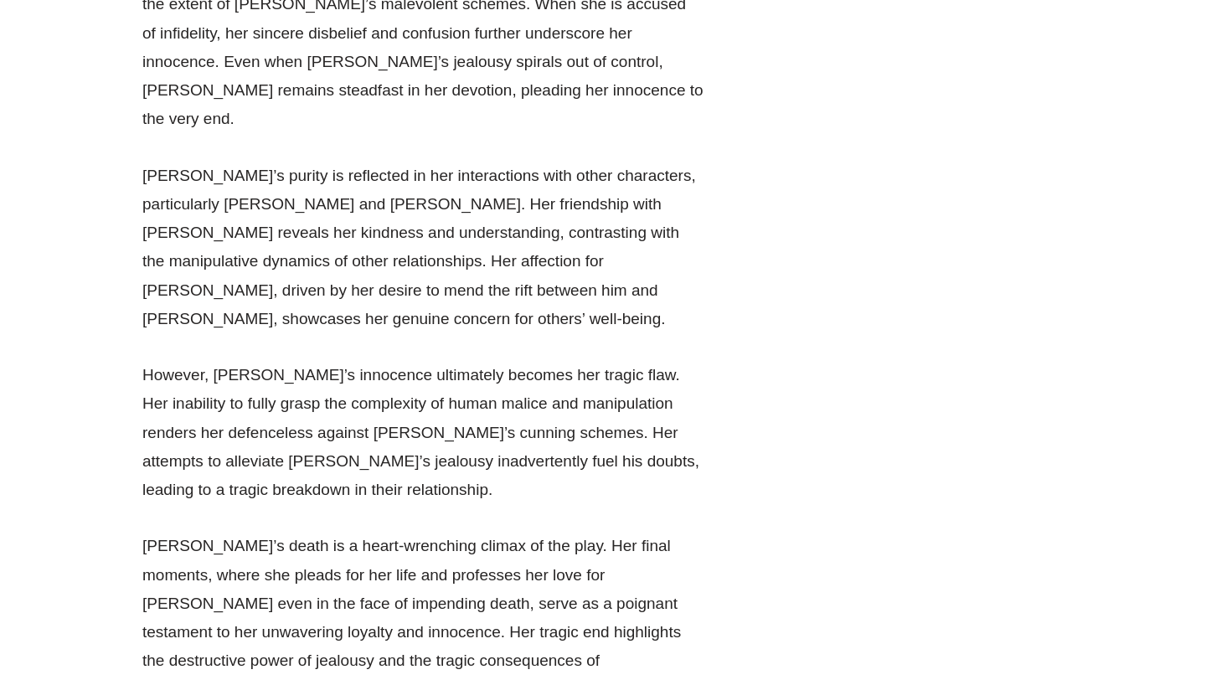
scroll to position [13041, 0]
drag, startPoint x: 482, startPoint y: 85, endPoint x: 288, endPoint y: 196, distance: 223.6
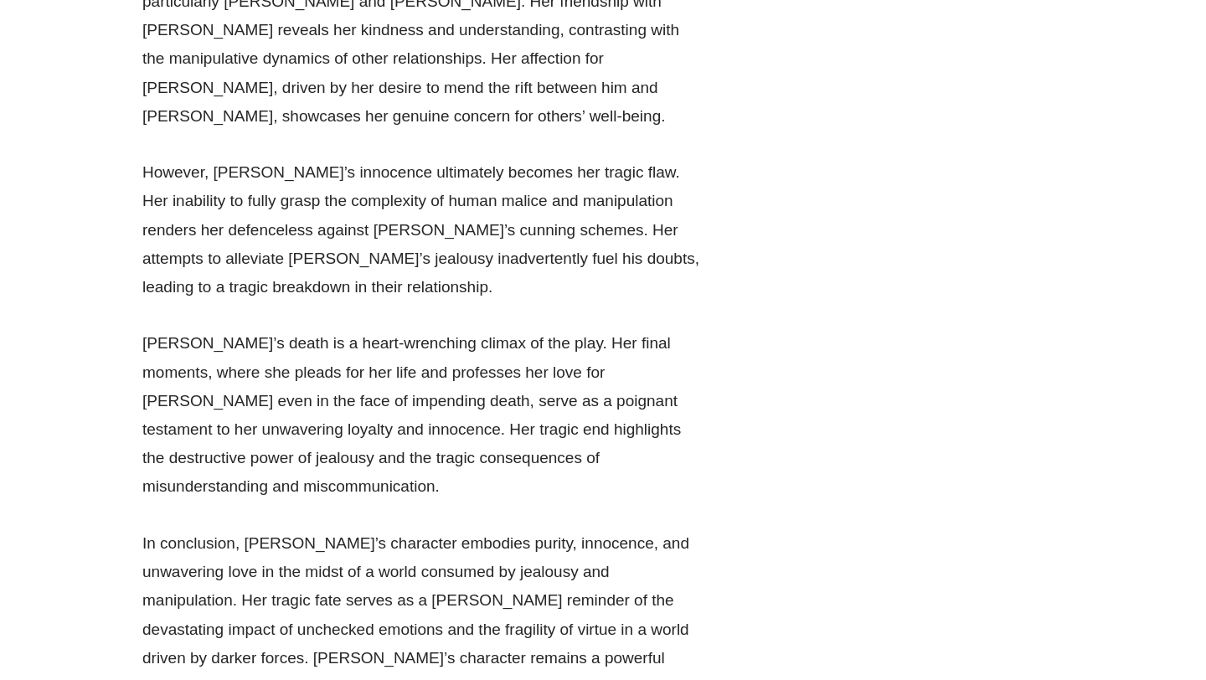
scroll to position [13267, 0]
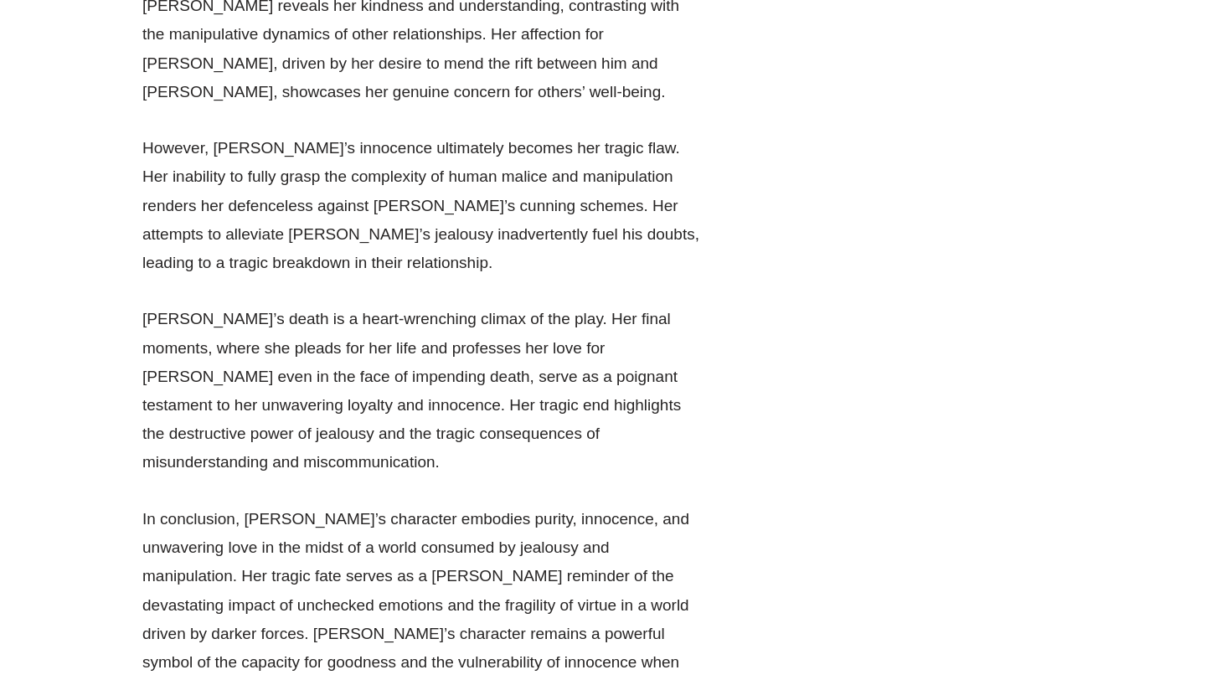
drag, startPoint x: 153, startPoint y: 93, endPoint x: 412, endPoint y: 122, distance: 260.5
drag, startPoint x: 622, startPoint y: 90, endPoint x: 693, endPoint y: 161, distance: 100.1
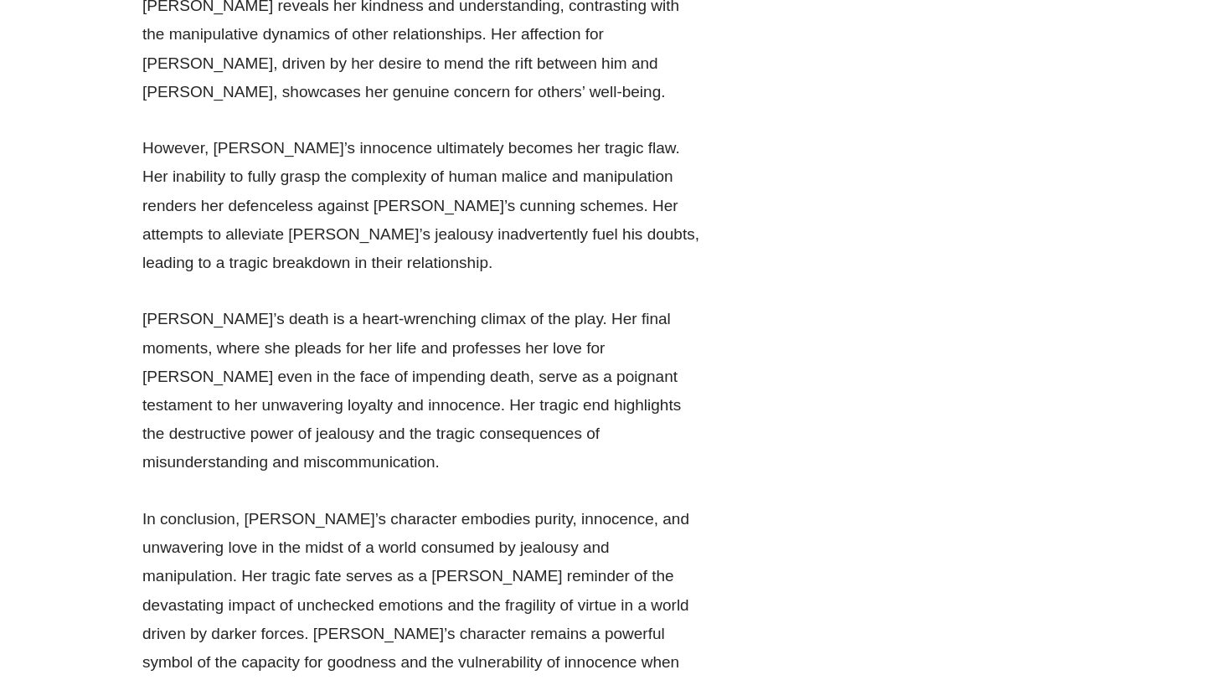
drag, startPoint x: 627, startPoint y: 91, endPoint x: 725, endPoint y: 196, distance: 143.4
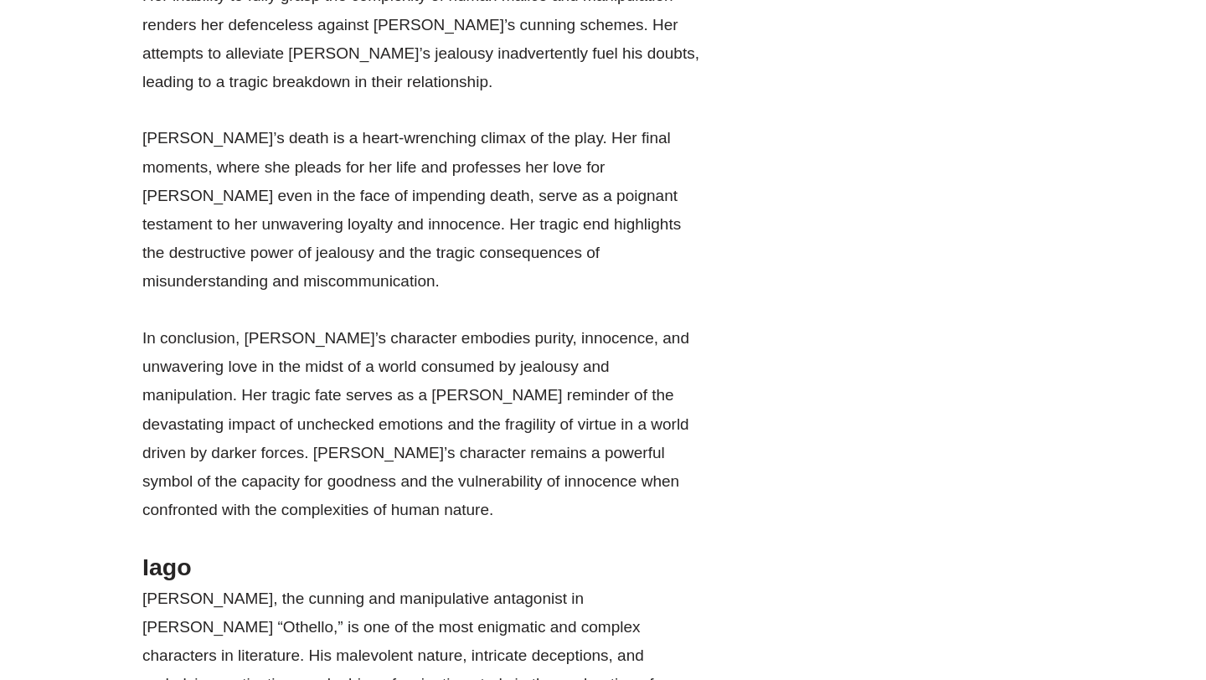
scroll to position [13449, 0]
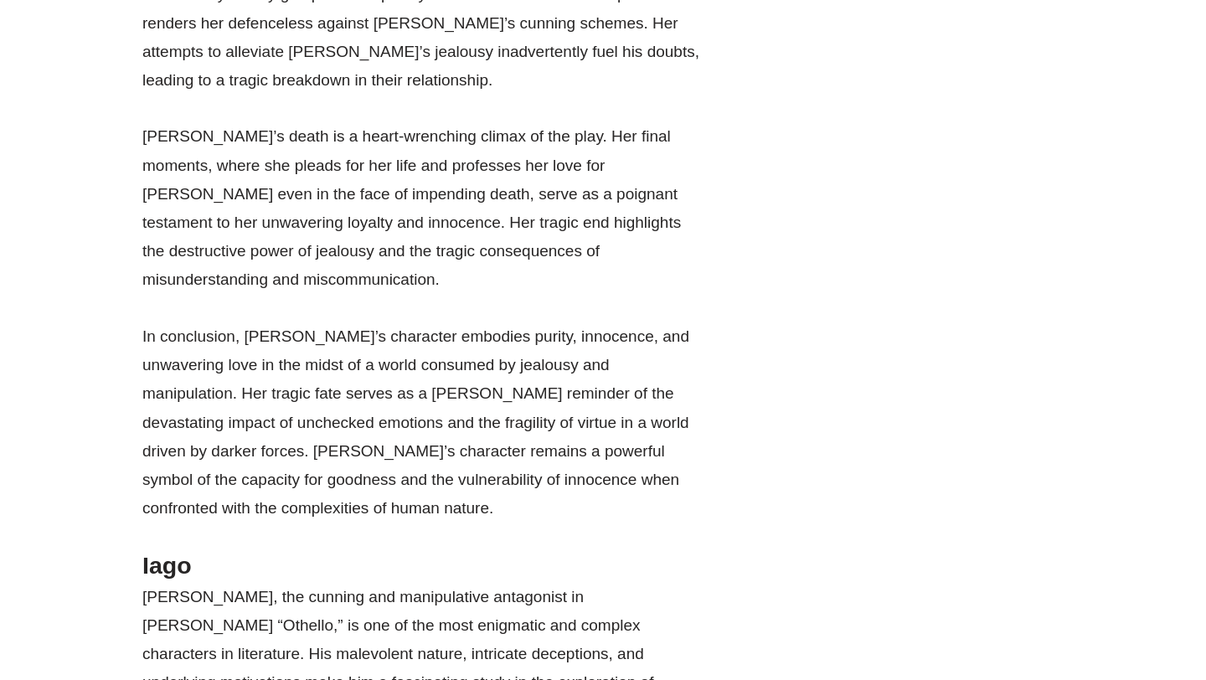
drag, startPoint x: 168, startPoint y: 71, endPoint x: 407, endPoint y: 71, distance: 239.5
drag, startPoint x: 516, startPoint y: 78, endPoint x: 399, endPoint y: 190, distance: 162.3
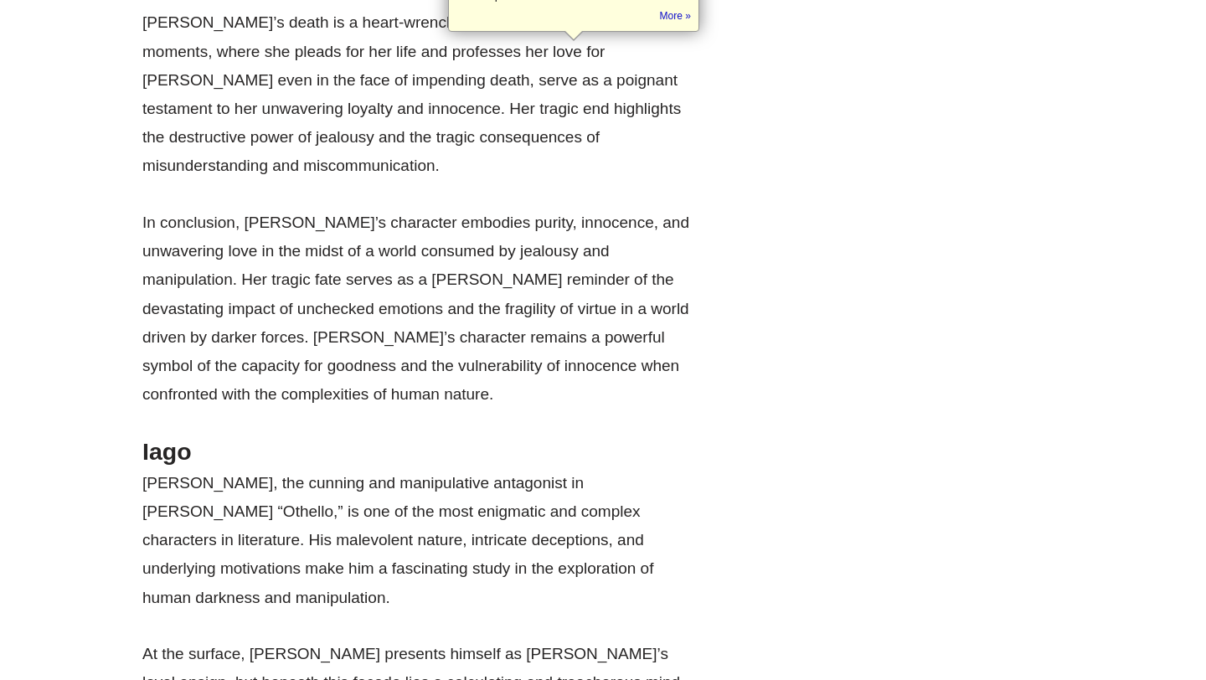
scroll to position [13566, 0]
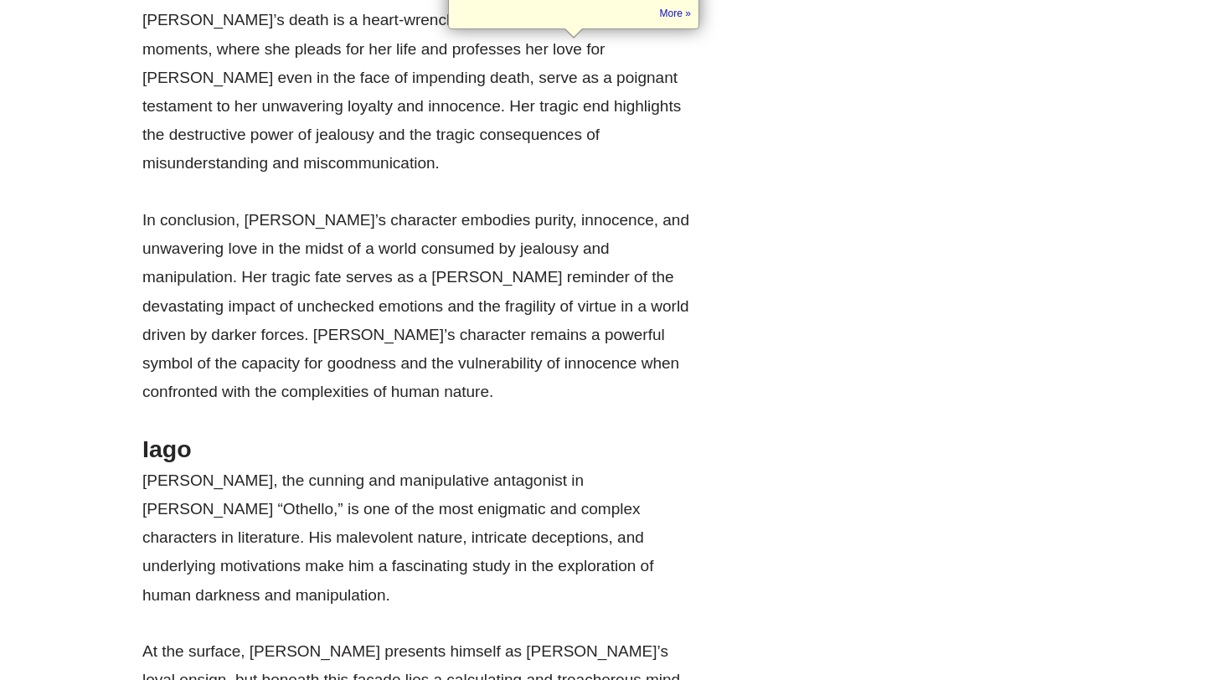
drag, startPoint x: 129, startPoint y: 136, endPoint x: 528, endPoint y: 138, distance: 399.5
drag, startPoint x: 179, startPoint y: 178, endPoint x: 268, endPoint y: 178, distance: 88.8
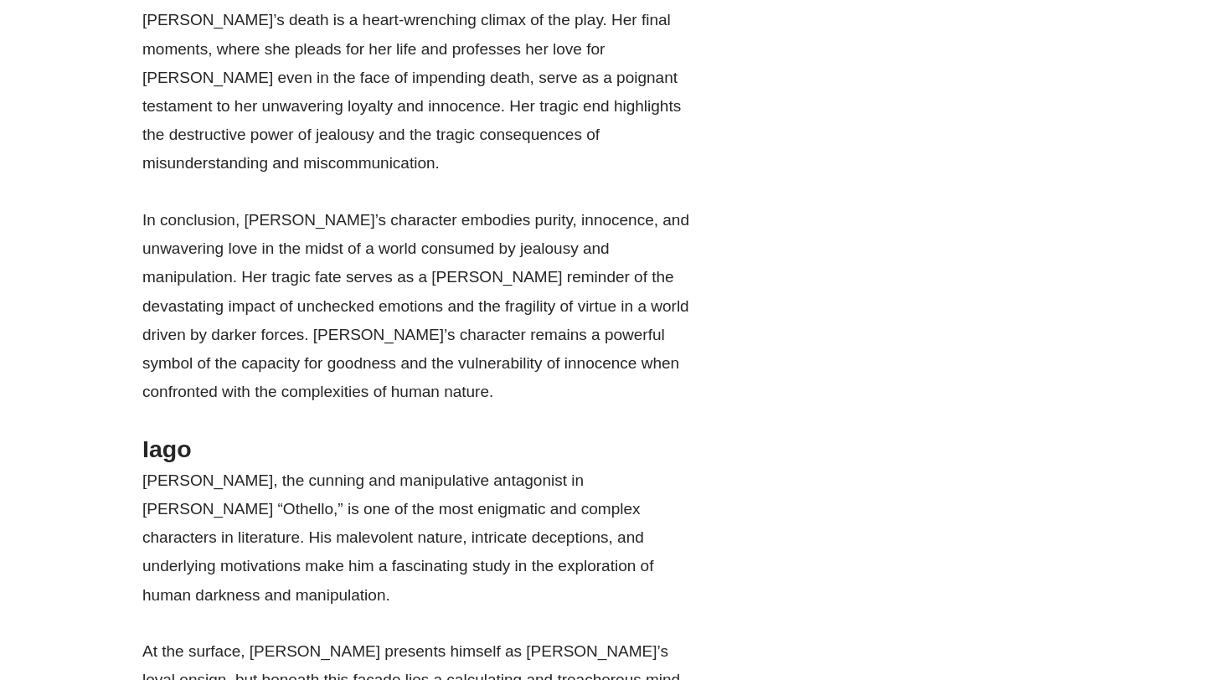
drag, startPoint x: 214, startPoint y: 195, endPoint x: 423, endPoint y: 195, distance: 209.4
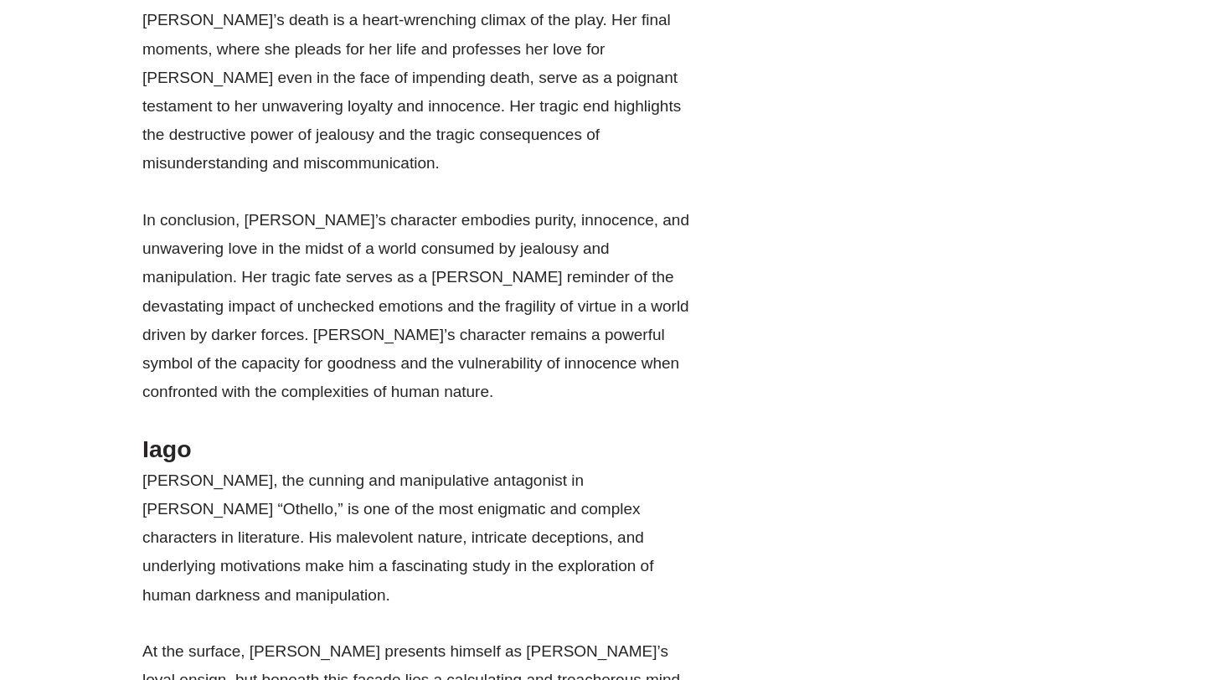
drag, startPoint x: 551, startPoint y: 240, endPoint x: 429, endPoint y: 178, distance: 137.1
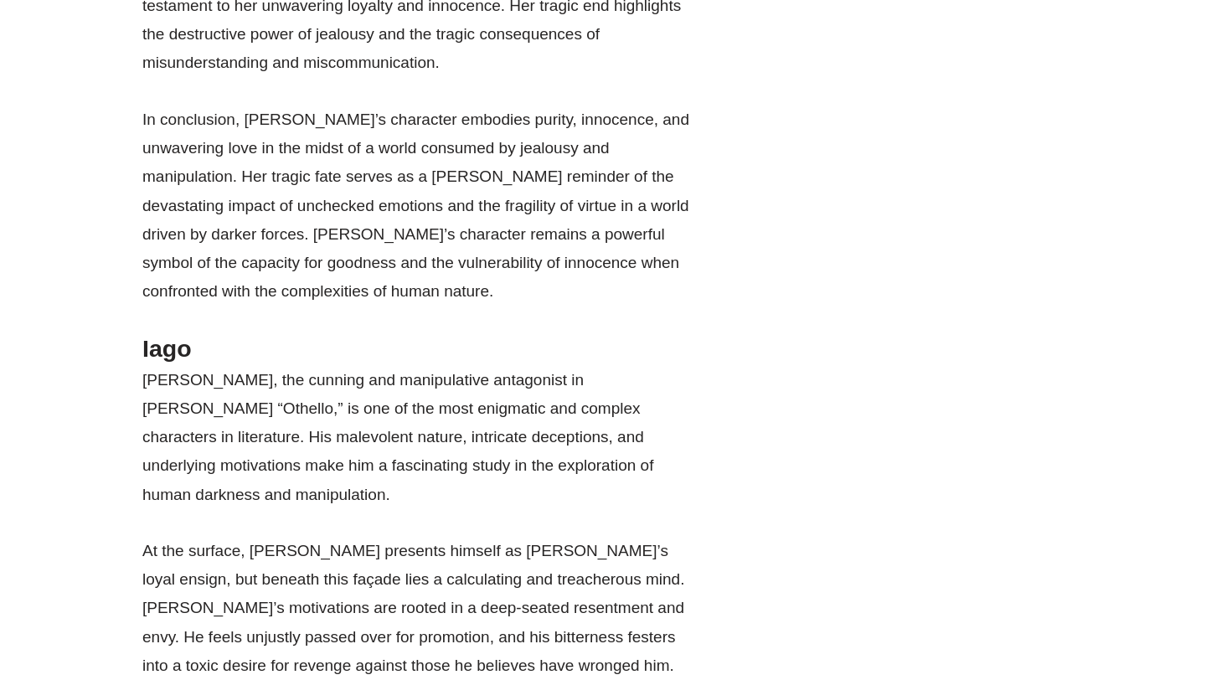
scroll to position [13667, 0]
drag, startPoint x: 147, startPoint y: 205, endPoint x: 535, endPoint y: 205, distance: 387.8
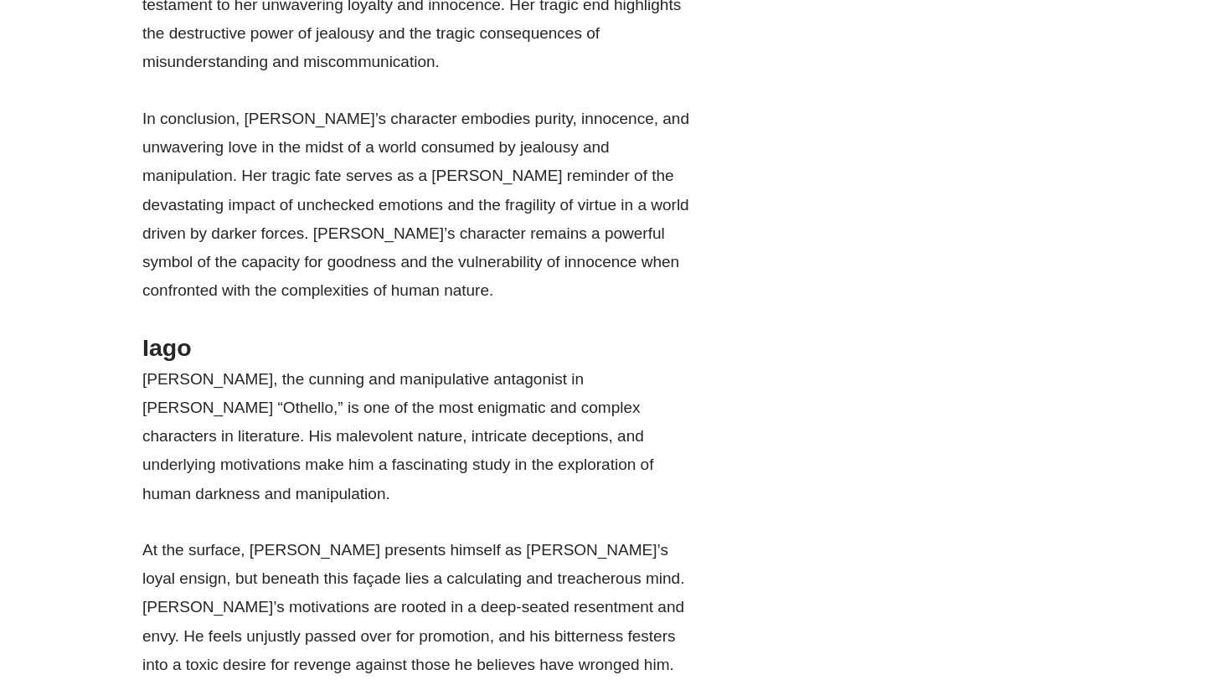
drag, startPoint x: 400, startPoint y: 233, endPoint x: 407, endPoint y: 370, distance: 137.5
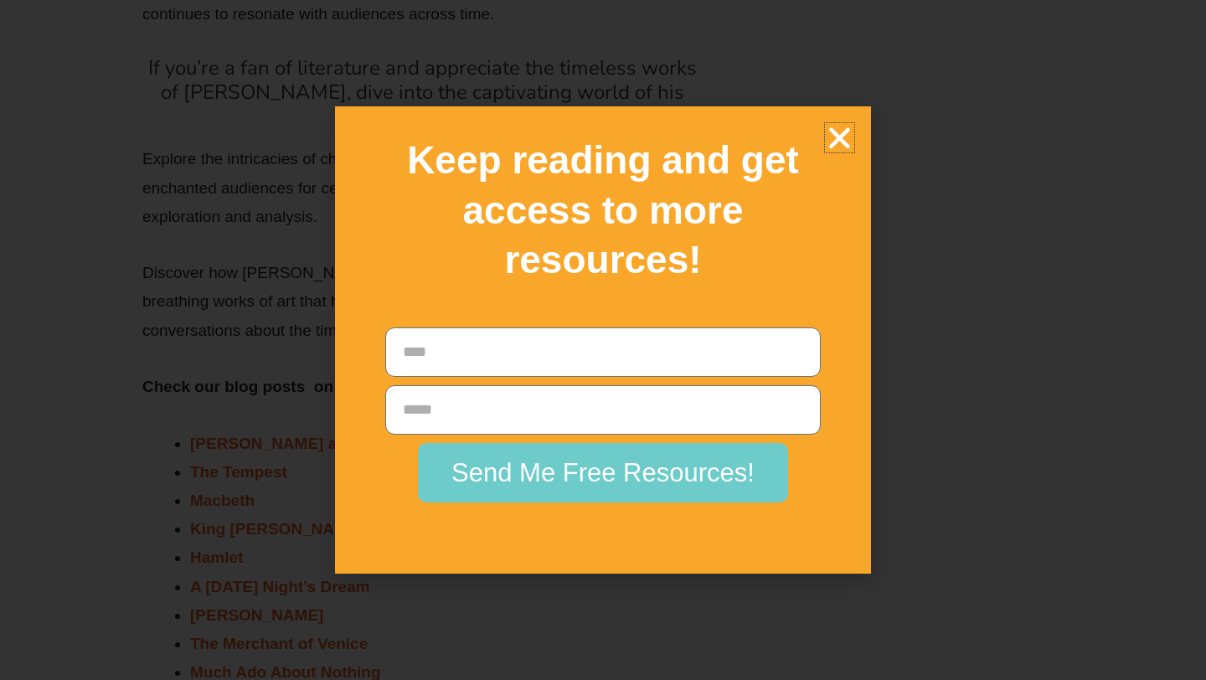
scroll to position [42583, 0]
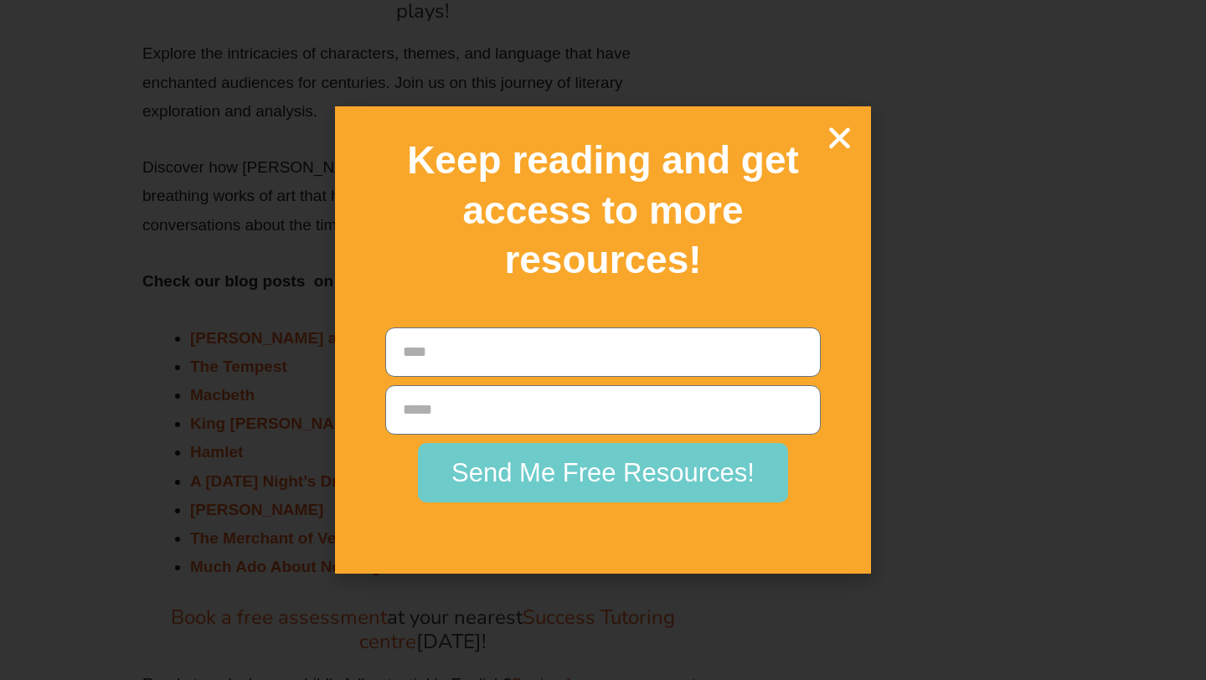
click at [823, 144] on h2 "Keep reading and get access to more resources!" at bounding box center [602, 211] width 477 height 150
click at [830, 145] on icon "Close" at bounding box center [839, 137] width 29 height 29
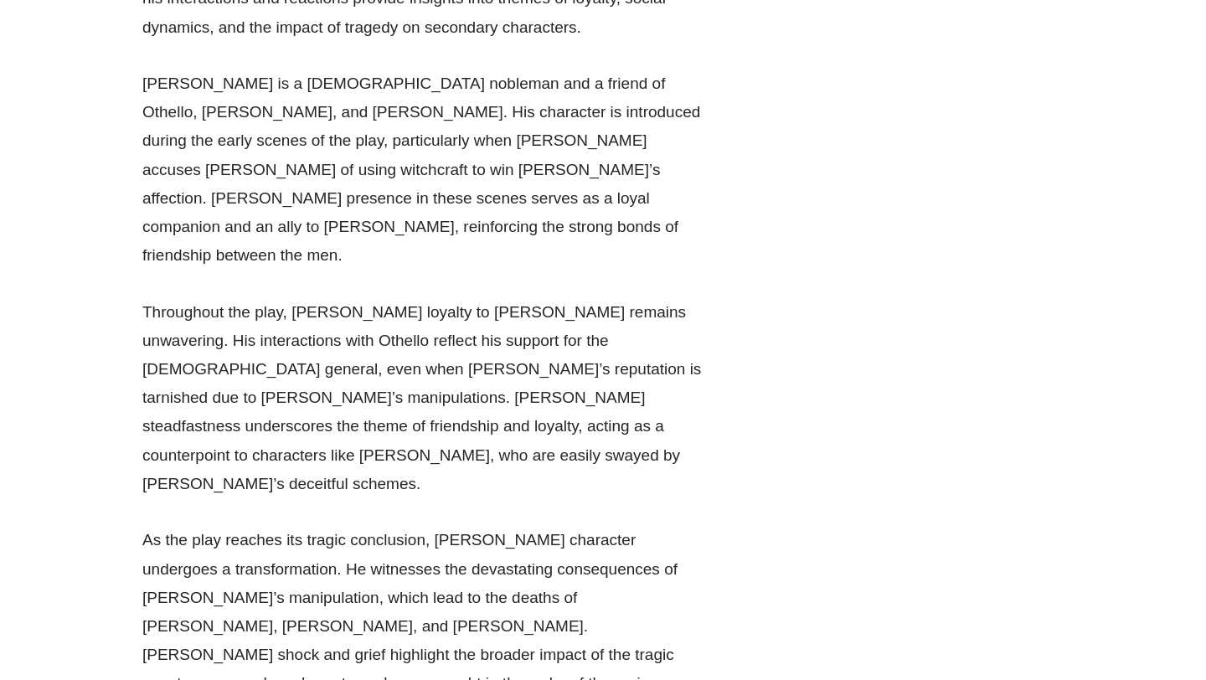
scroll to position [26700, 0]
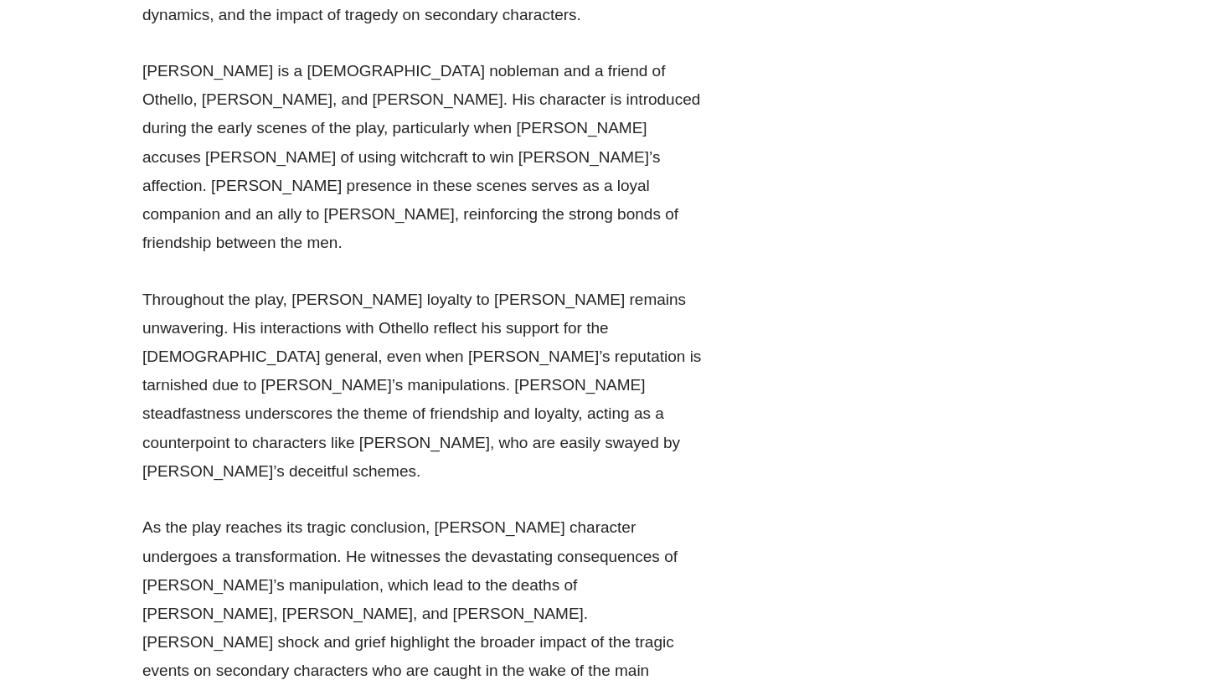
drag, startPoint x: 443, startPoint y: 216, endPoint x: 543, endPoint y: 267, distance: 112.0
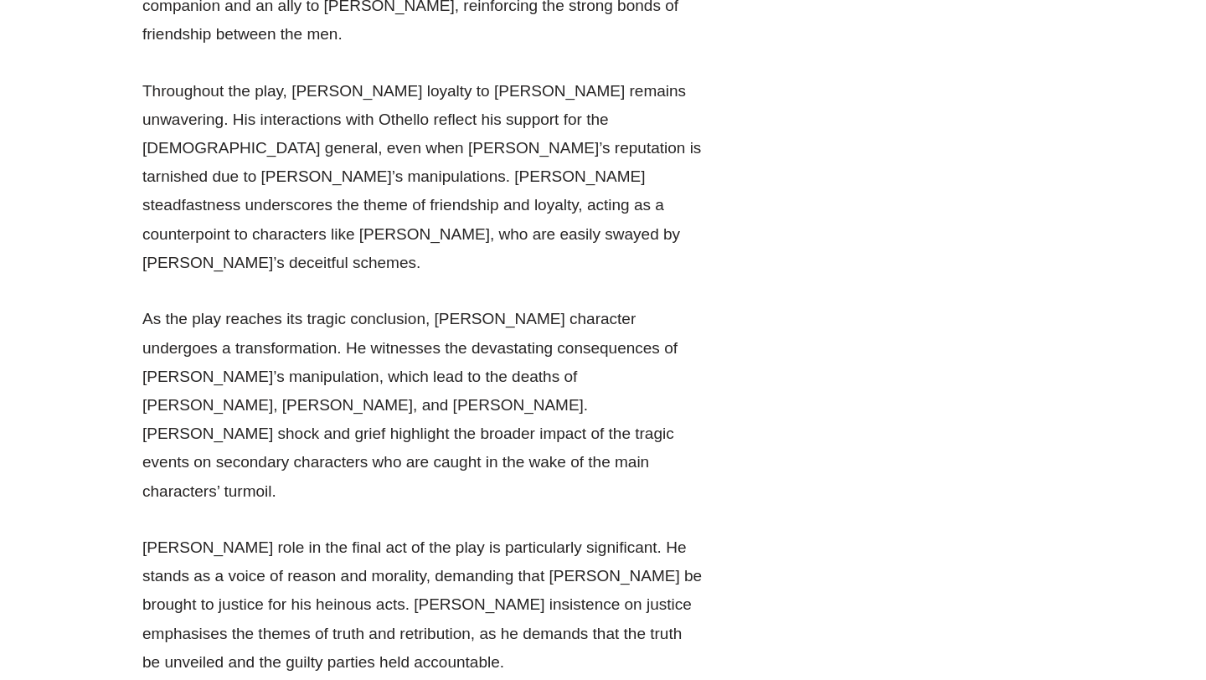
scroll to position [26912, 0]
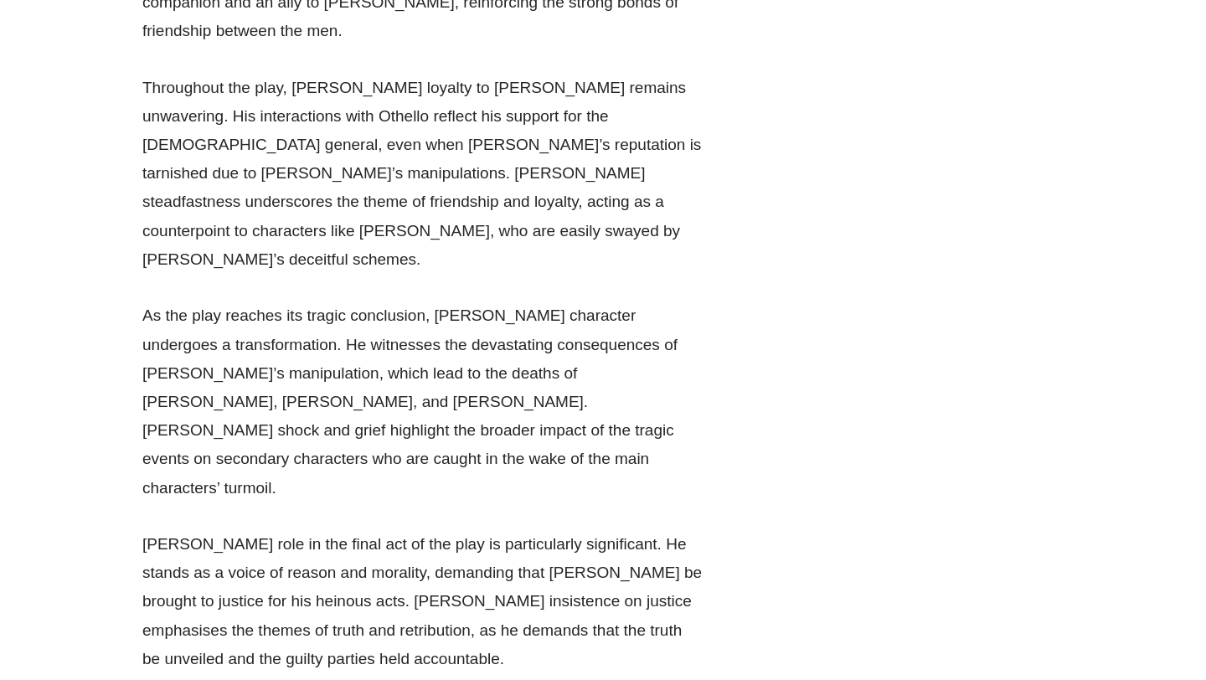
drag, startPoint x: 245, startPoint y: 126, endPoint x: 438, endPoint y: 128, distance: 193.5
drag, startPoint x: 227, startPoint y: 121, endPoint x: 280, endPoint y: 144, distance: 57.4
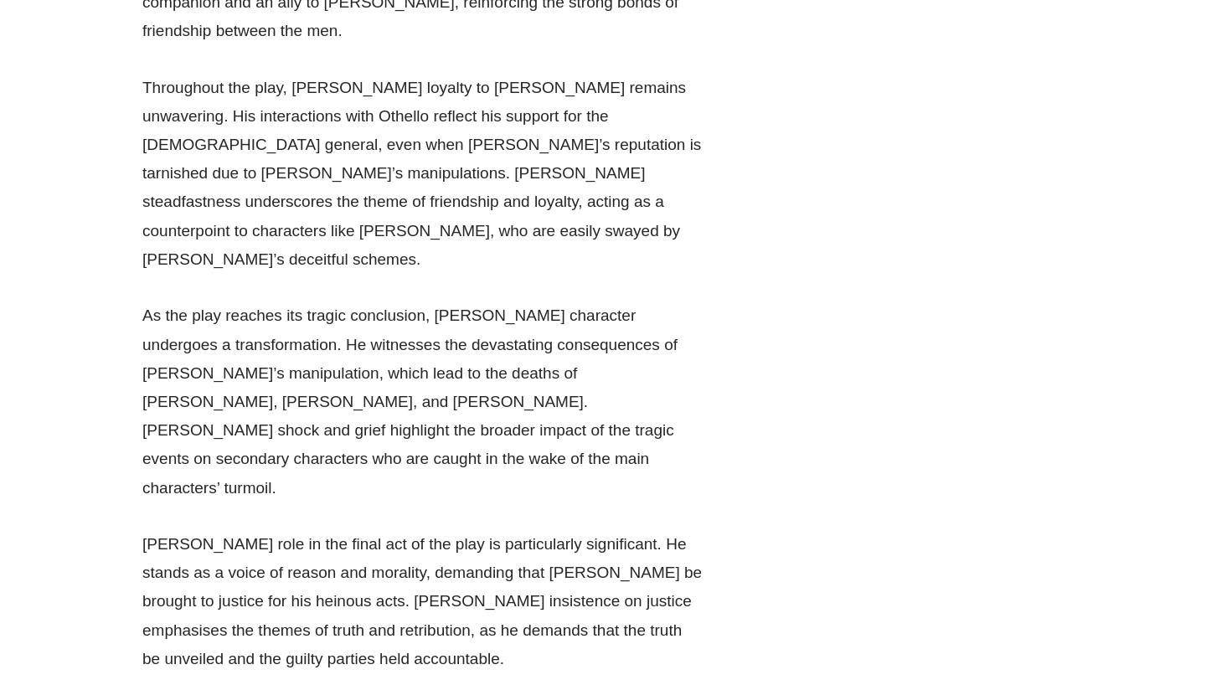
drag, startPoint x: 138, startPoint y: 116, endPoint x: 594, endPoint y: 264, distance: 478.9
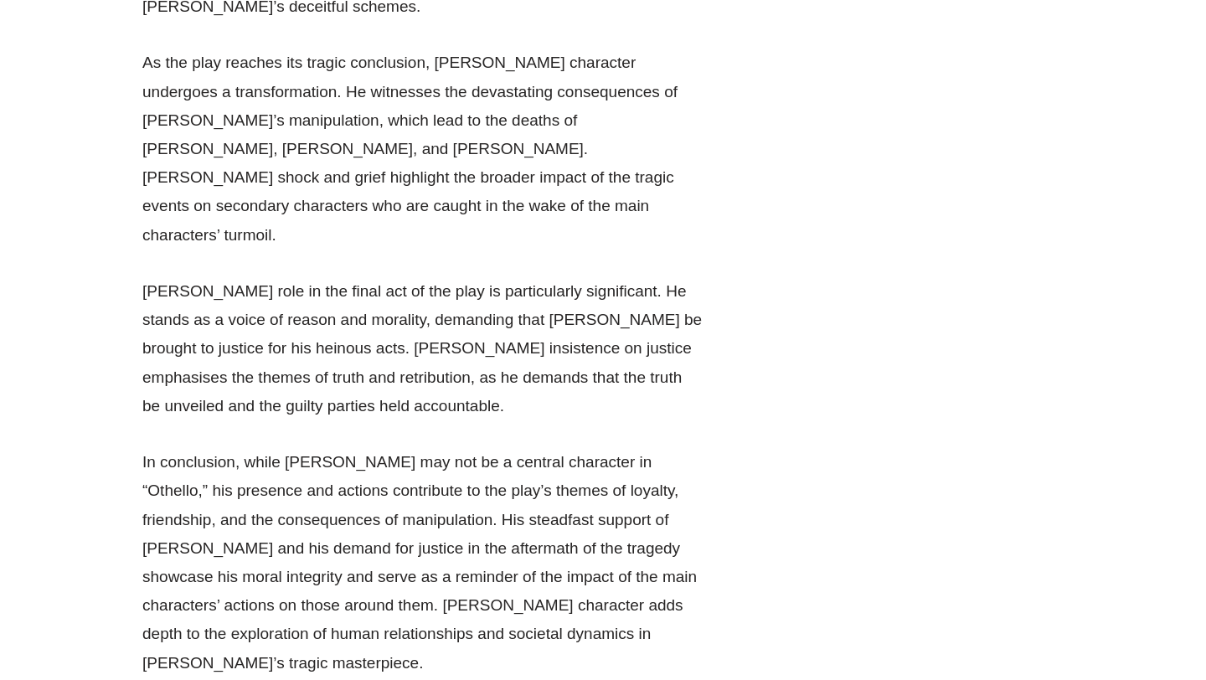
scroll to position [27167, 0]
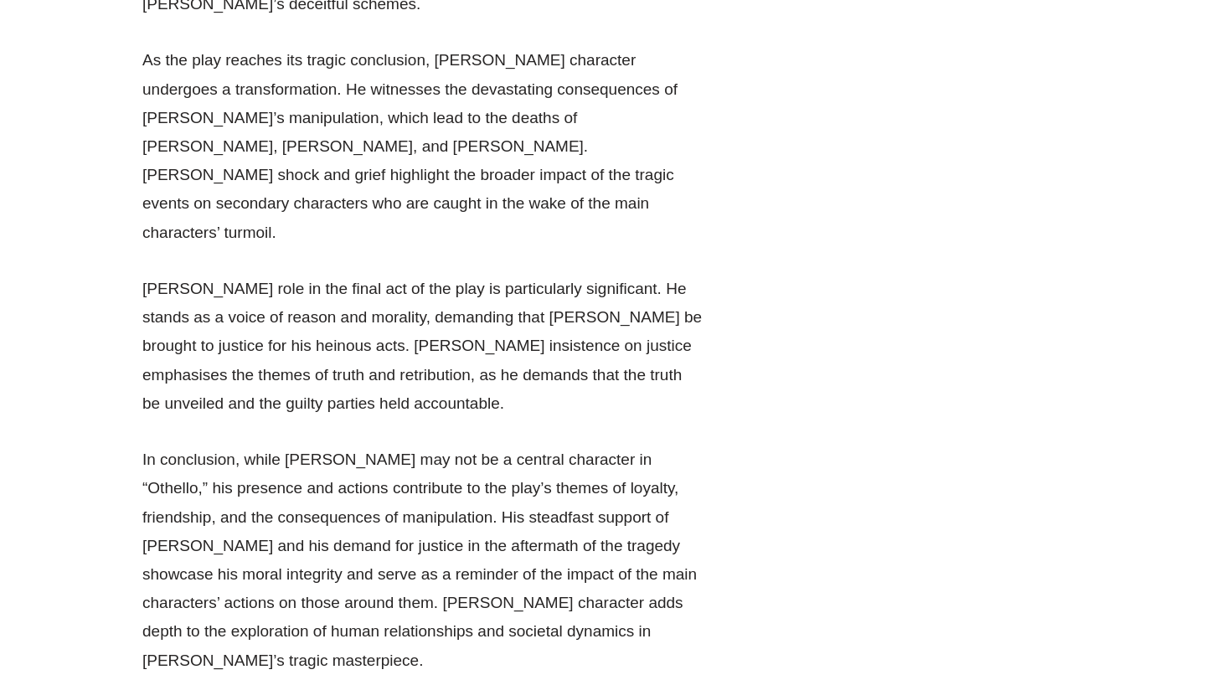
drag, startPoint x: 229, startPoint y: 72, endPoint x: 351, endPoint y: 78, distance: 121.6
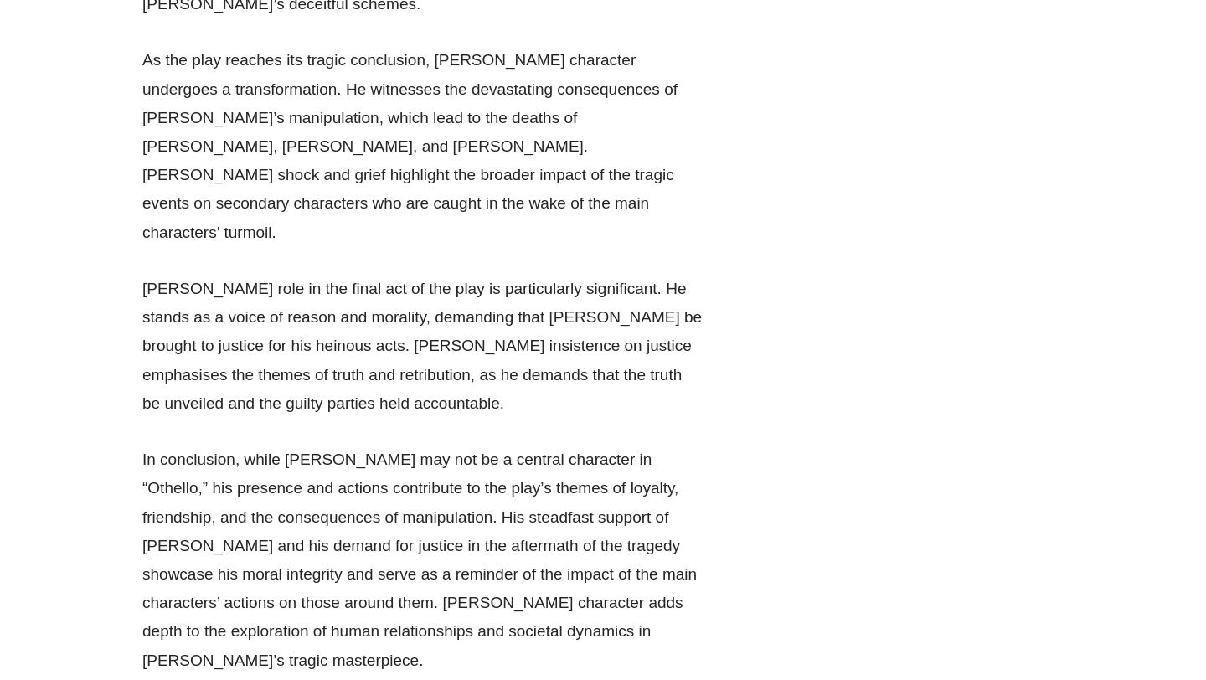
drag, startPoint x: 381, startPoint y: 97, endPoint x: 708, endPoint y: 146, distance: 330.2
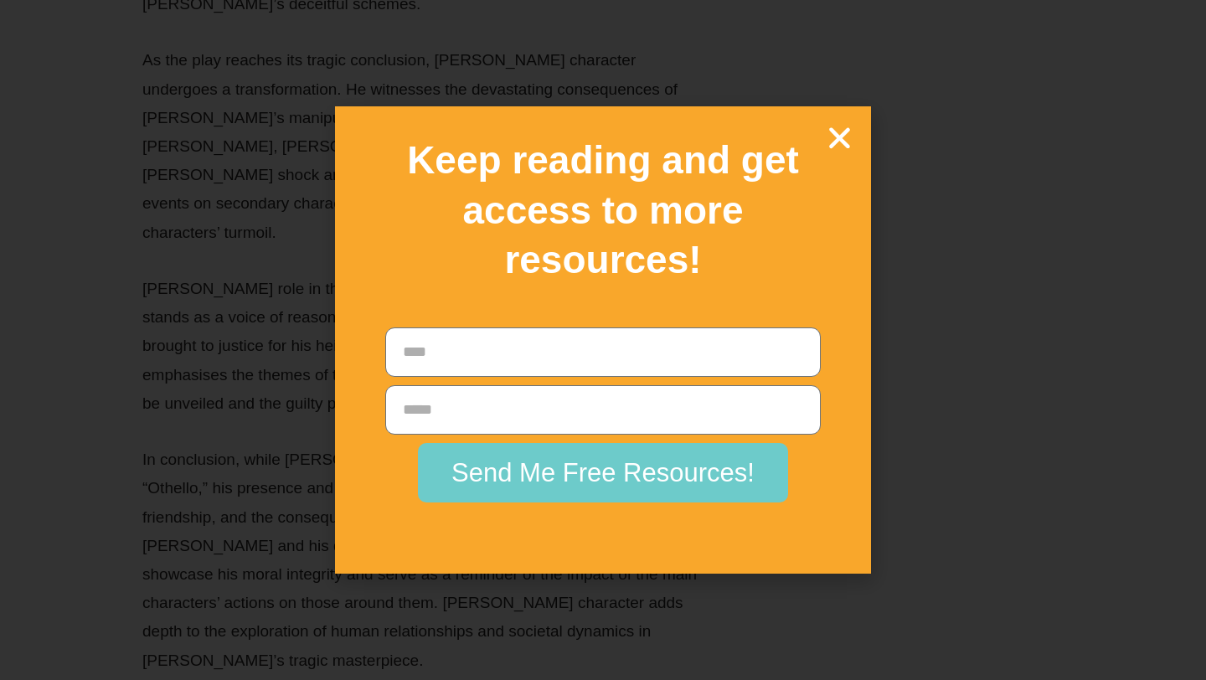
click at [848, 134] on icon "Close" at bounding box center [839, 137] width 29 height 29
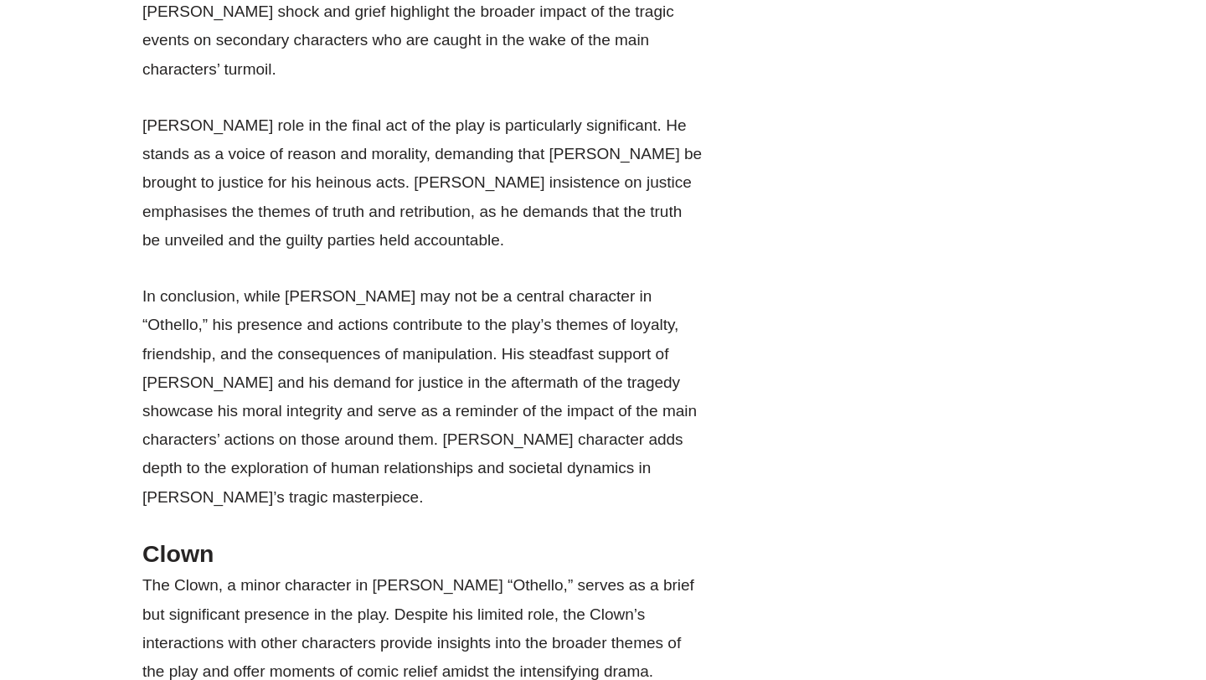
scroll to position [27343, 0]
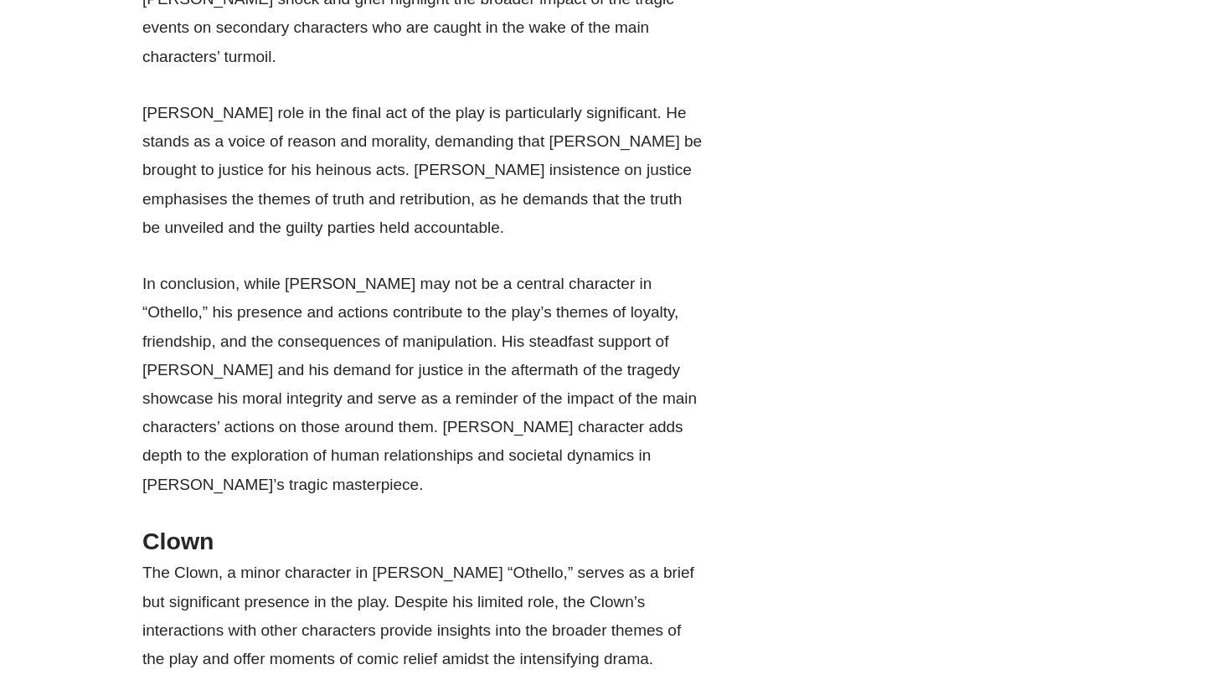
drag, startPoint x: 652, startPoint y: 28, endPoint x: 364, endPoint y: 144, distance: 310.0
copy p "His manipulation of [PERSON_NAME]’s emotions highlights jealousy’s ability to e…"
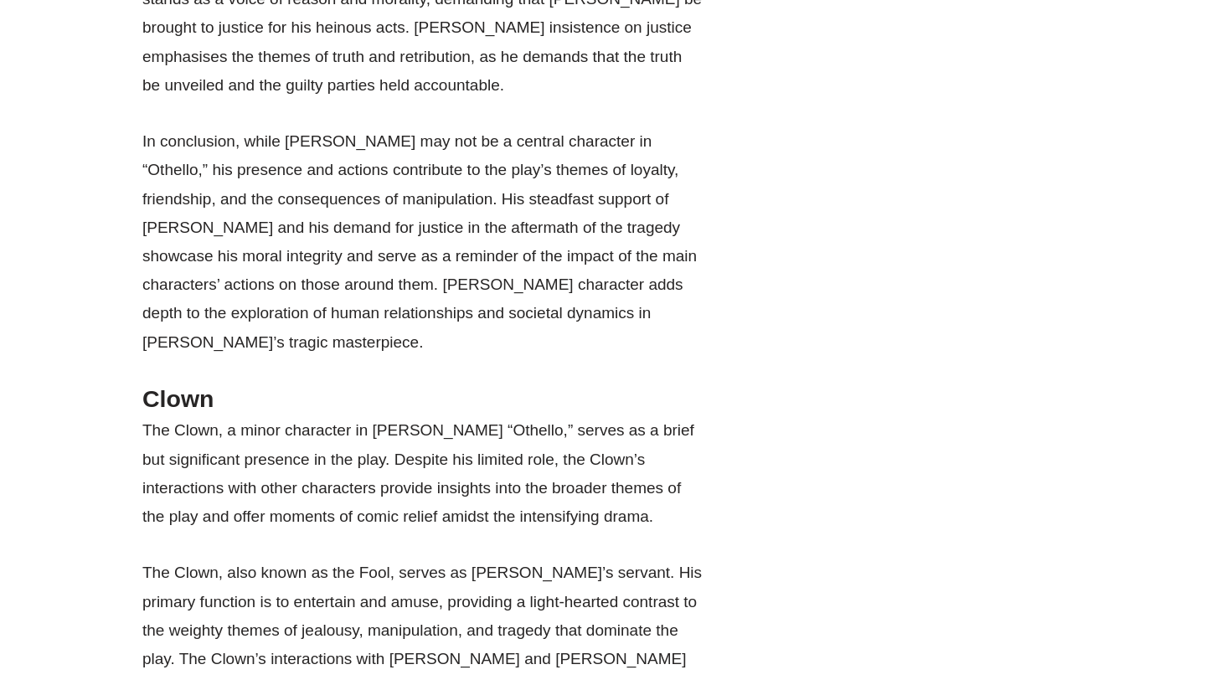
scroll to position [27491, 0]
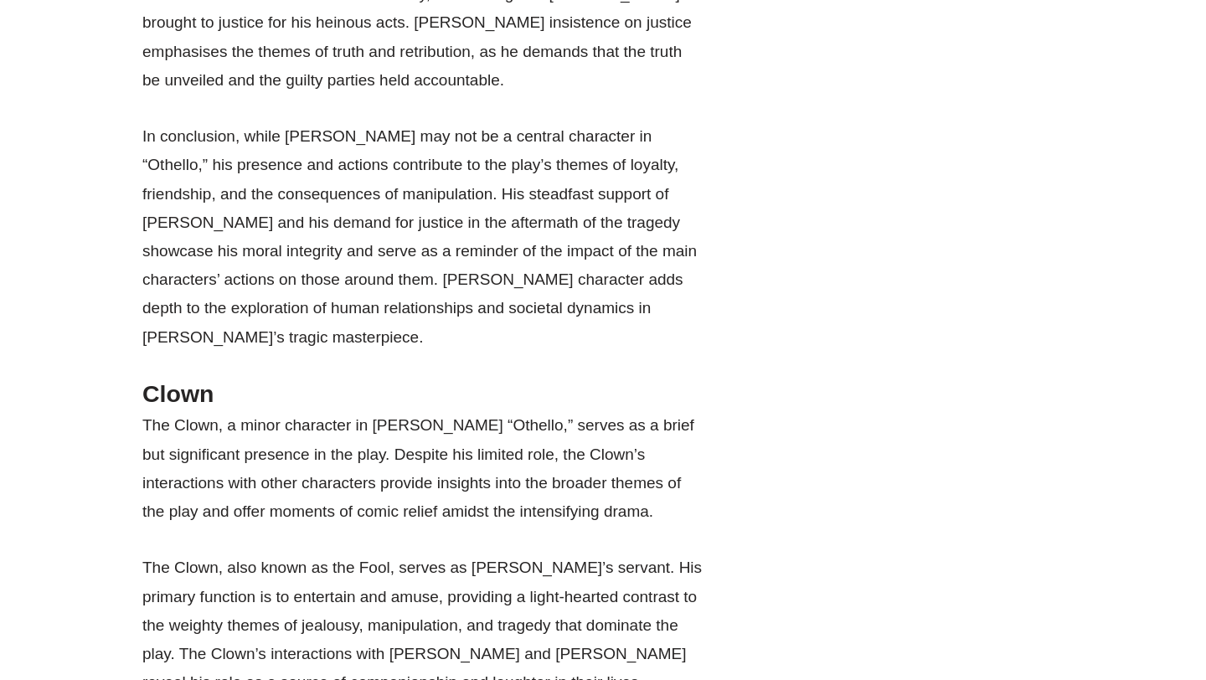
drag, startPoint x: 192, startPoint y: 68, endPoint x: 332, endPoint y: 113, distance: 147.0
copy p "Jealousy dehumanises characters, reducing them to possessive and irrational bei…"
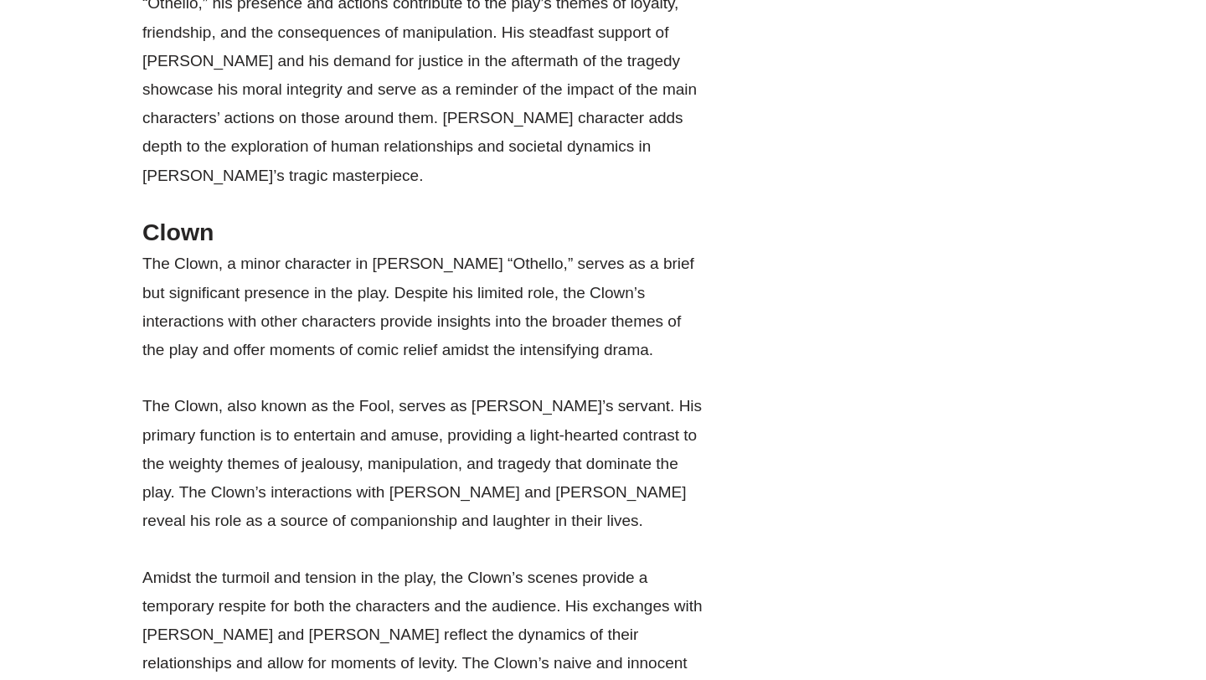
scroll to position [27651, 0]
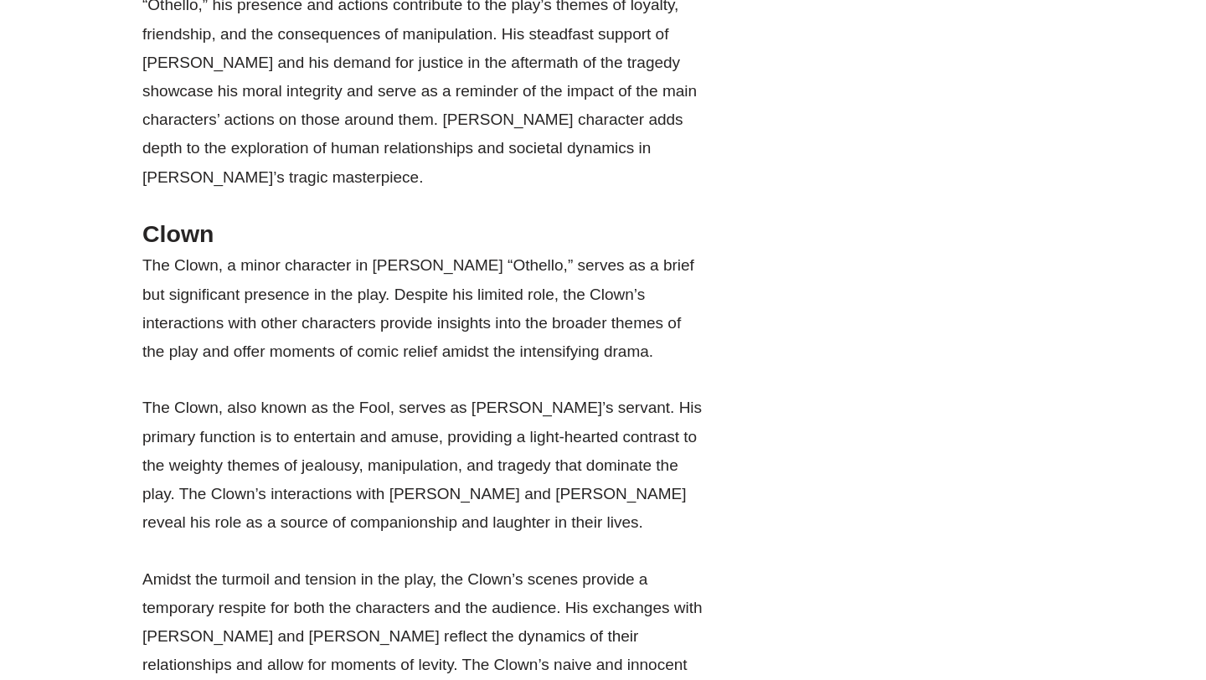
drag, startPoint x: 145, startPoint y: 34, endPoint x: 358, endPoint y: 82, distance: 219.0
copy p "Jealousy ruptures relationships, causing emotional turmoil and driving characte…"
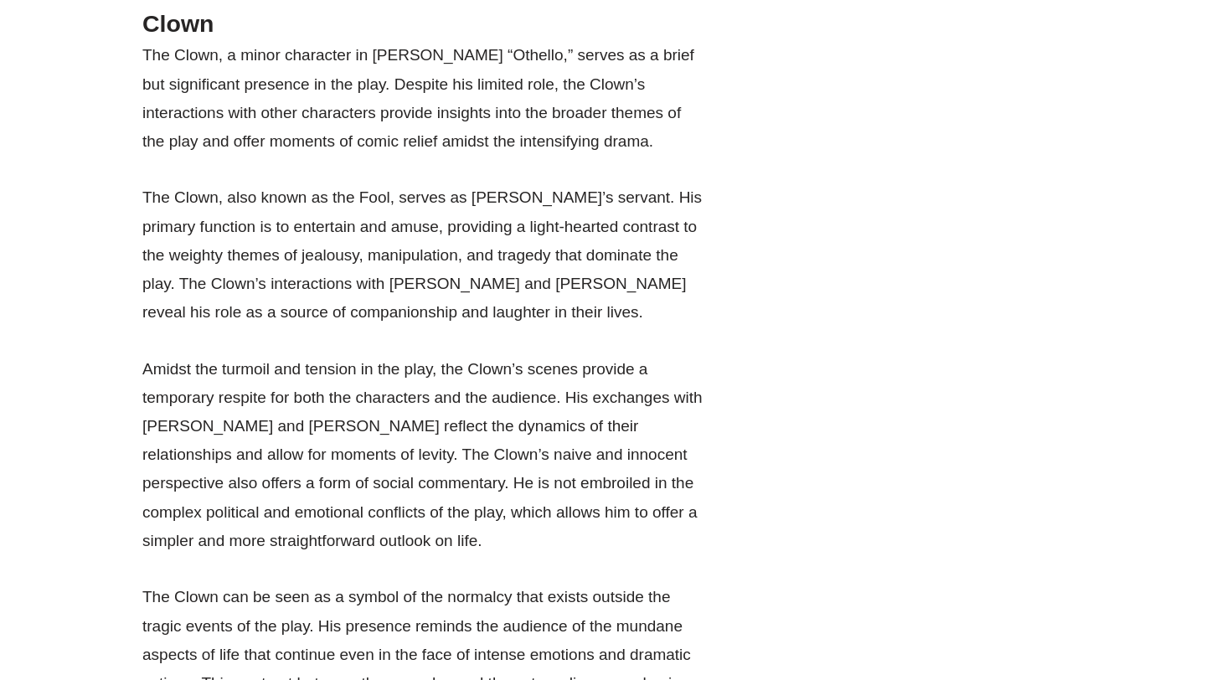
scroll to position [27866, 0]
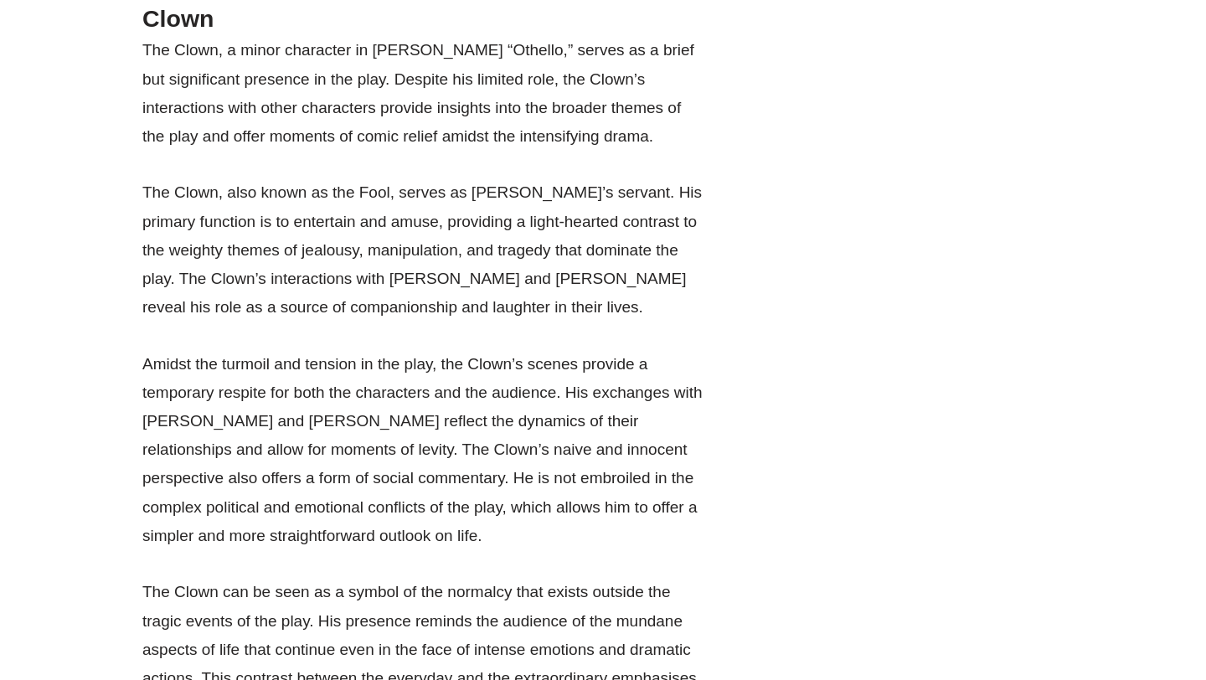
drag, startPoint x: 358, startPoint y: 435, endPoint x: 97, endPoint y: 90, distance: 432.3
copy div "The theme of jealousy in “Othello” resonates universally as it explores the des…"
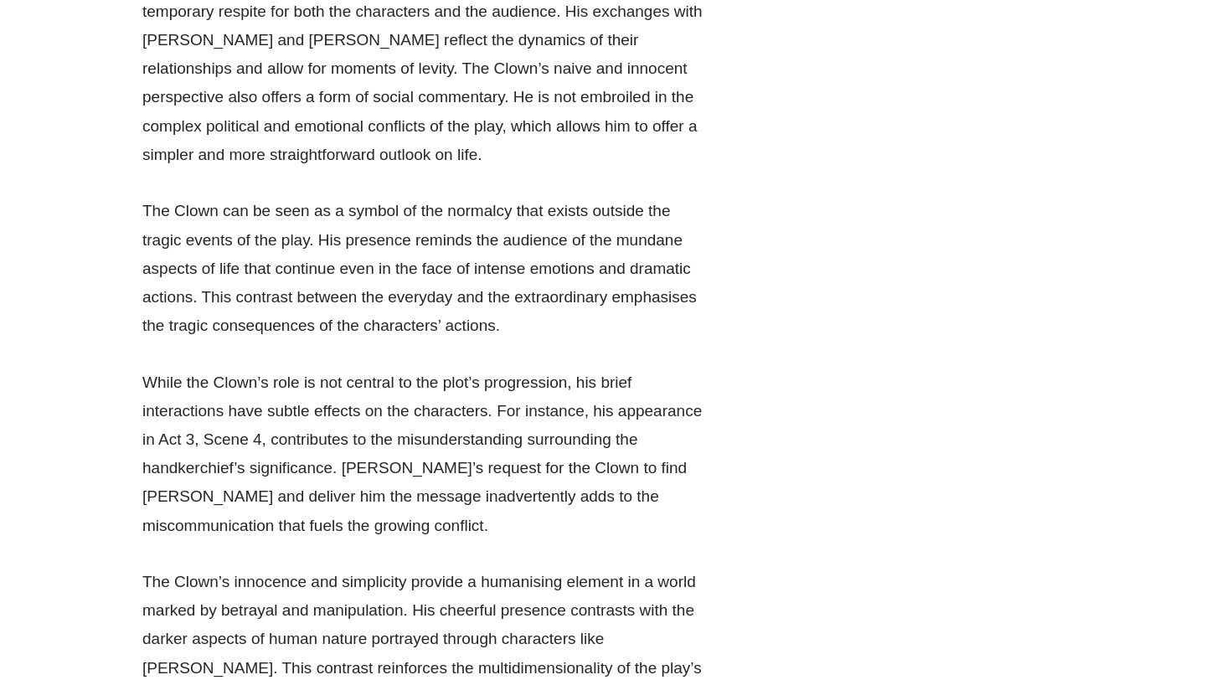
scroll to position [28245, 0]
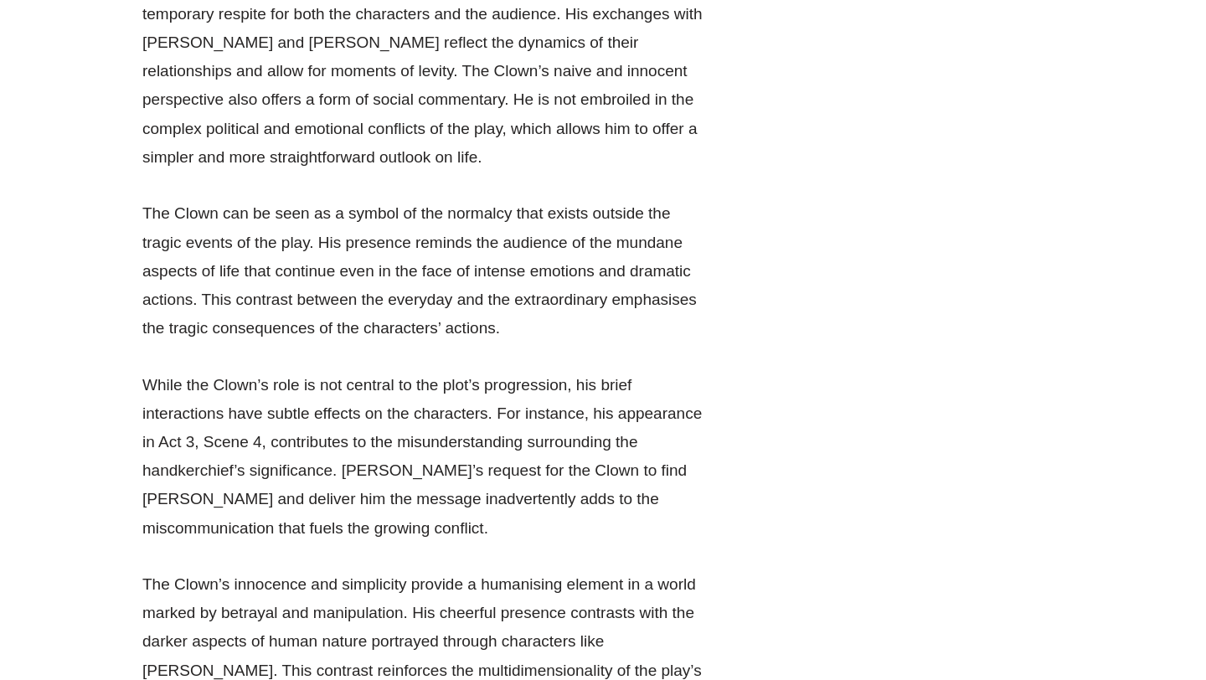
drag, startPoint x: 156, startPoint y: 131, endPoint x: 694, endPoint y: 303, distance: 565.3
drag, startPoint x: 166, startPoint y: 144, endPoint x: 563, endPoint y: 143, distance: 397.0
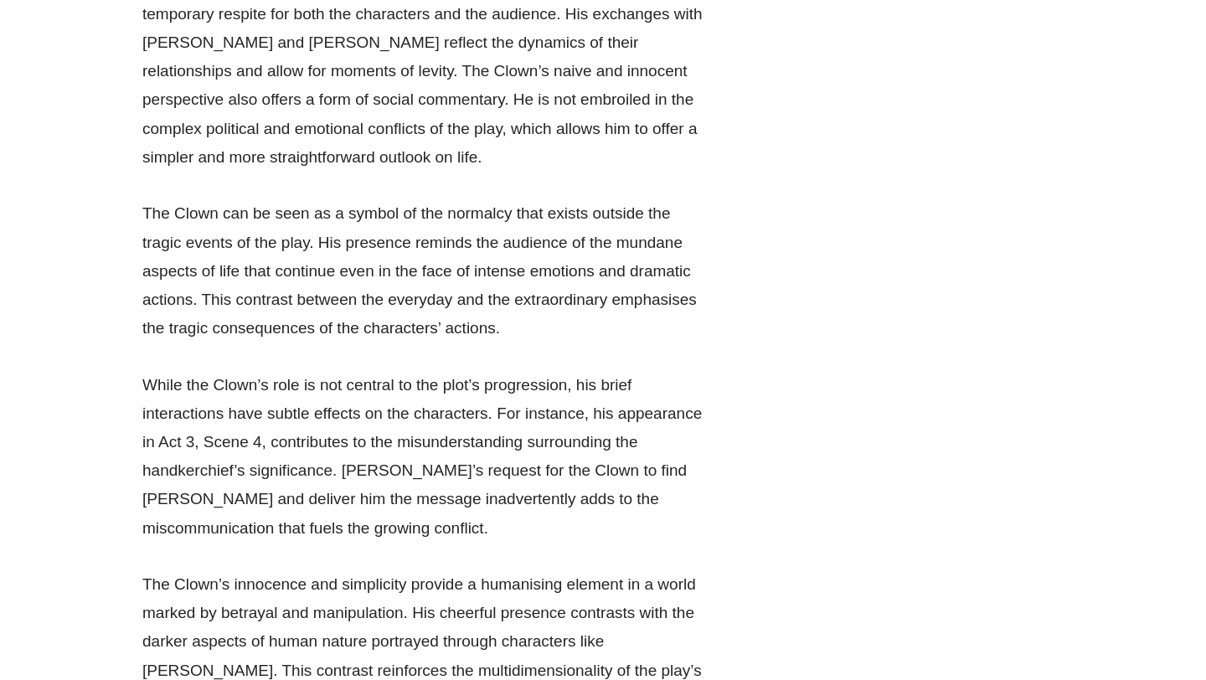
drag, startPoint x: 145, startPoint y: 142, endPoint x: 456, endPoint y: 194, distance: 315.0
drag, startPoint x: 137, startPoint y: 139, endPoint x: 588, endPoint y: 244, distance: 463.4
copy div "“Othello” delves deeply into the theme of racism and prejudice, shedding light …"
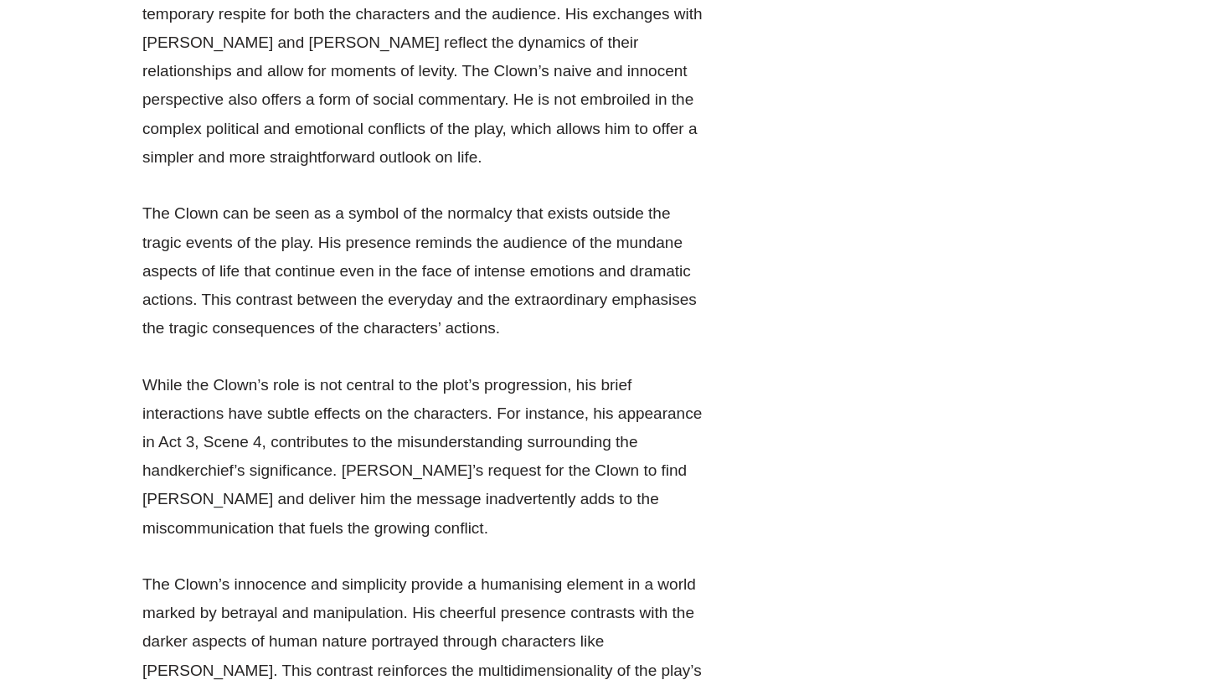
drag, startPoint x: 137, startPoint y: 312, endPoint x: 848, endPoint y: 326, distance: 712.1
drag, startPoint x: 643, startPoint y: 310, endPoint x: 648, endPoint y: 328, distance: 19.1
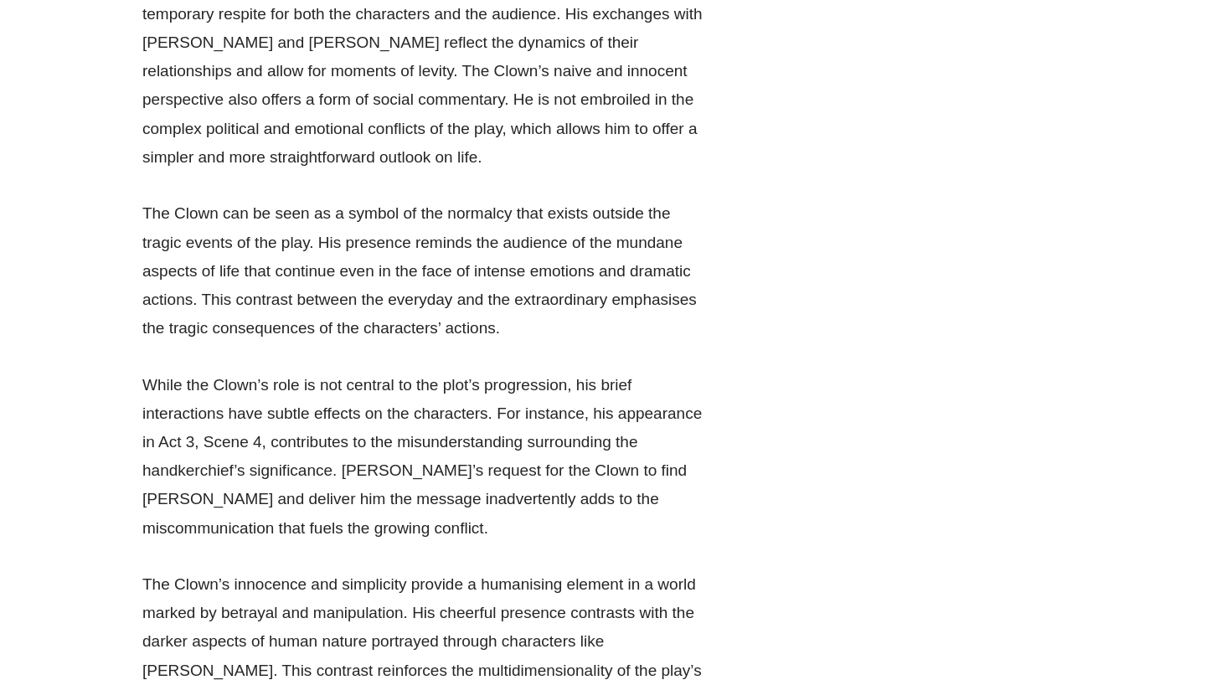
drag, startPoint x: 140, startPoint y: 308, endPoint x: 660, endPoint y: 397, distance: 527.6
copy p "His ethnicity marks him as an outsider in a predominantly white society. The te…"
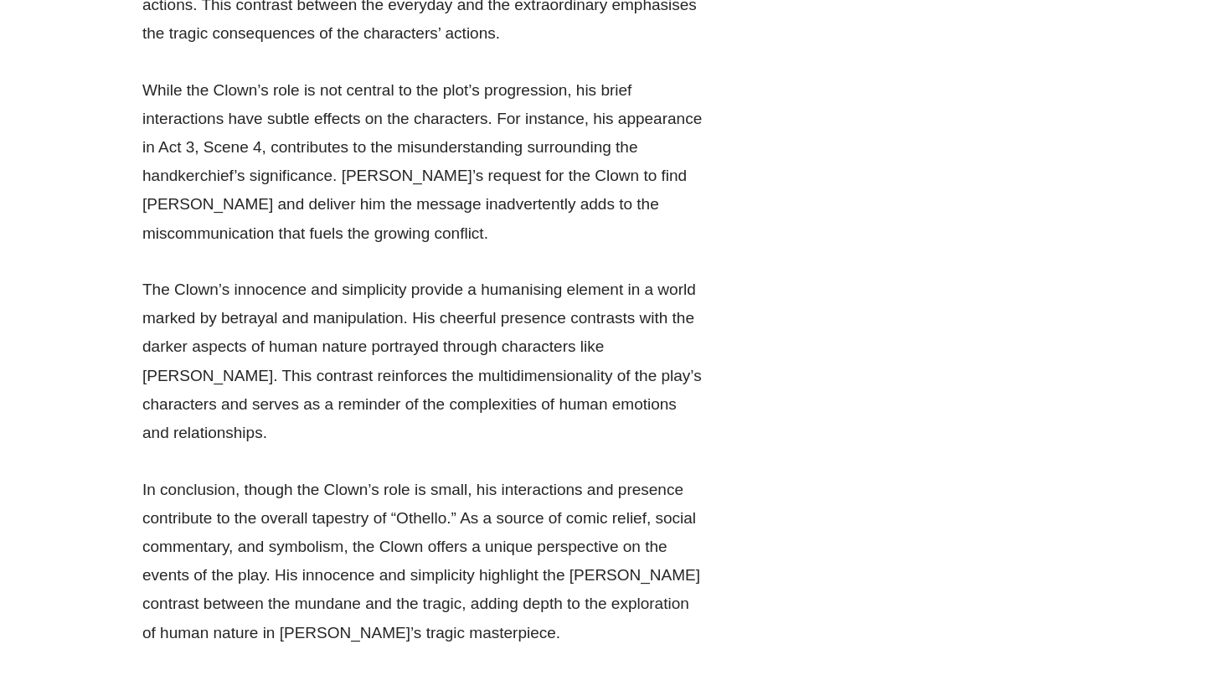
scroll to position [28543, 0]
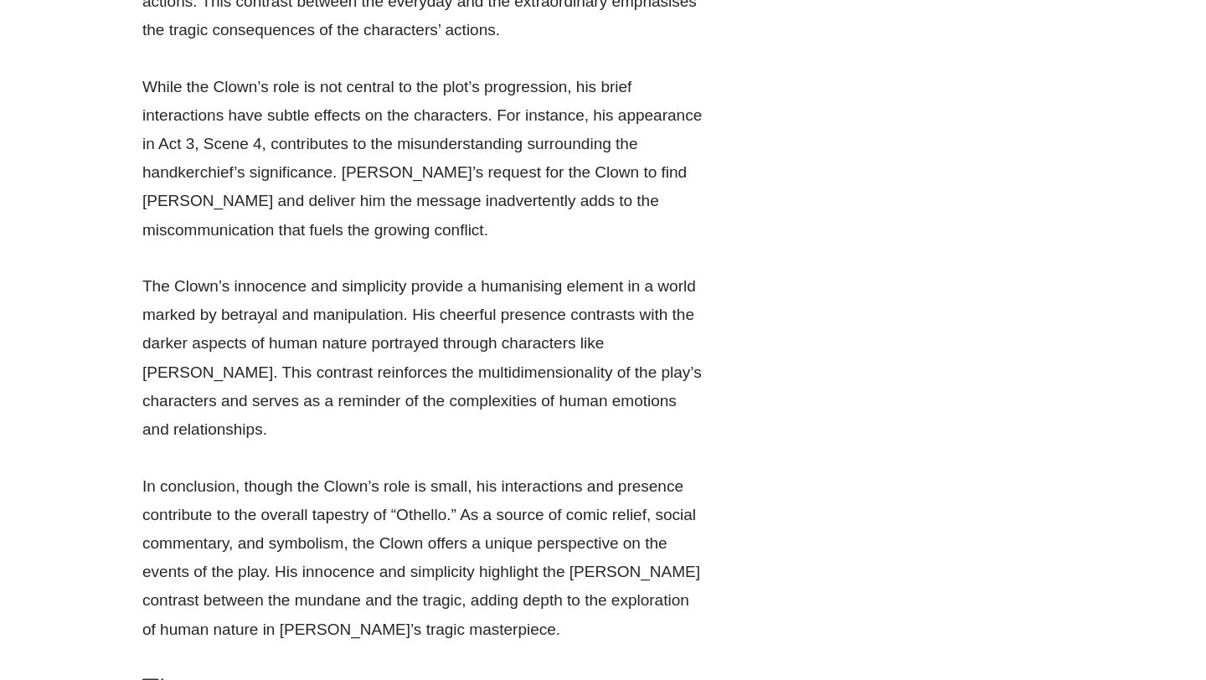
drag, startPoint x: 240, startPoint y: 173, endPoint x: 571, endPoint y: 177, distance: 330.9
drag, startPoint x: 345, startPoint y: 156, endPoint x: 456, endPoint y: 150, distance: 110.7
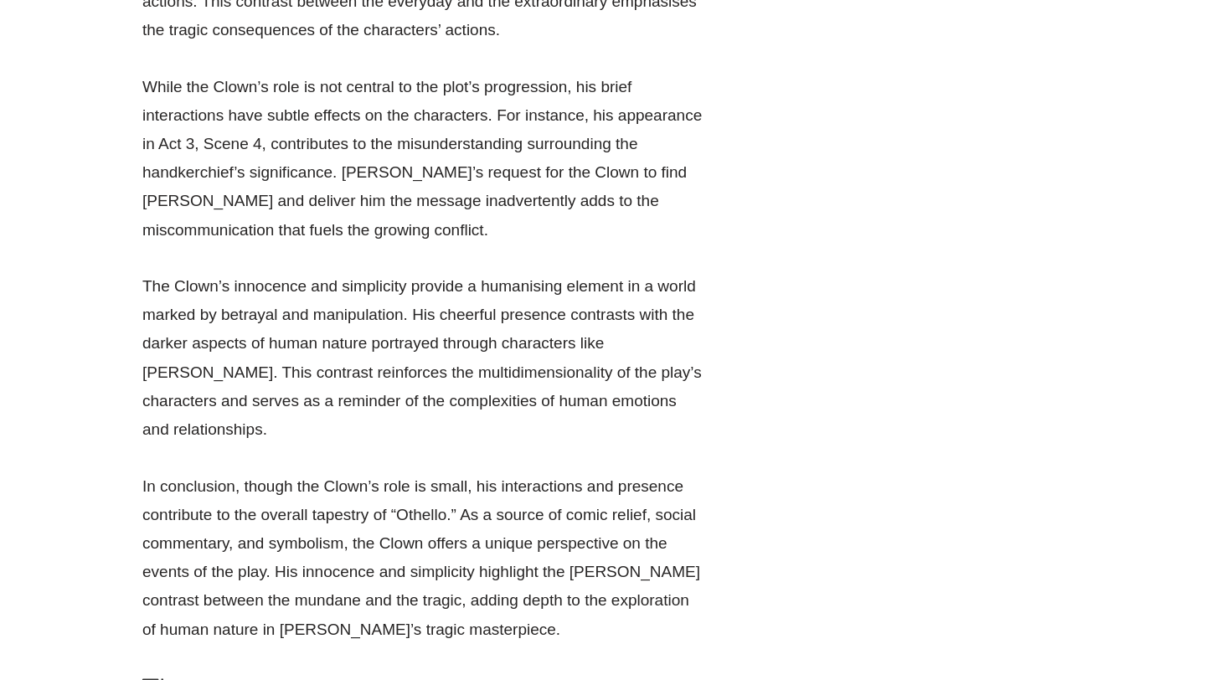
drag, startPoint x: 134, startPoint y: 164, endPoint x: 237, endPoint y: 244, distance: 130.2
copy p "[PERSON_NAME]’s love for Othello defies societal norms and exposes the limitati…"
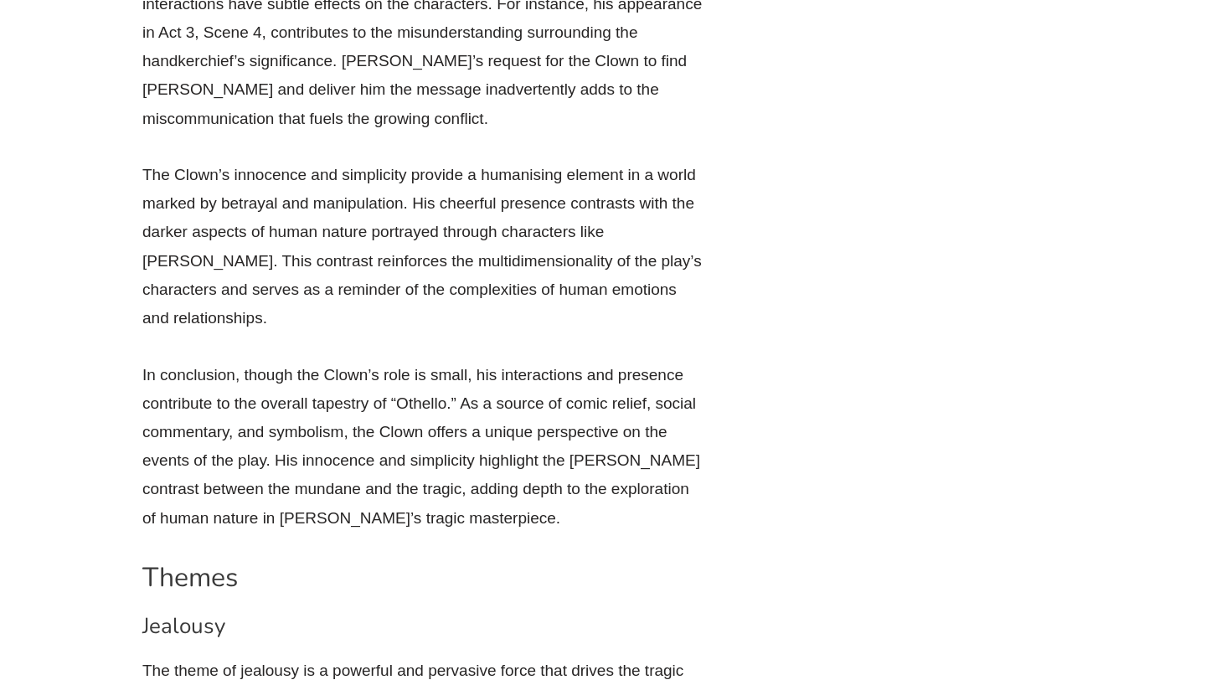
scroll to position [28669, 0]
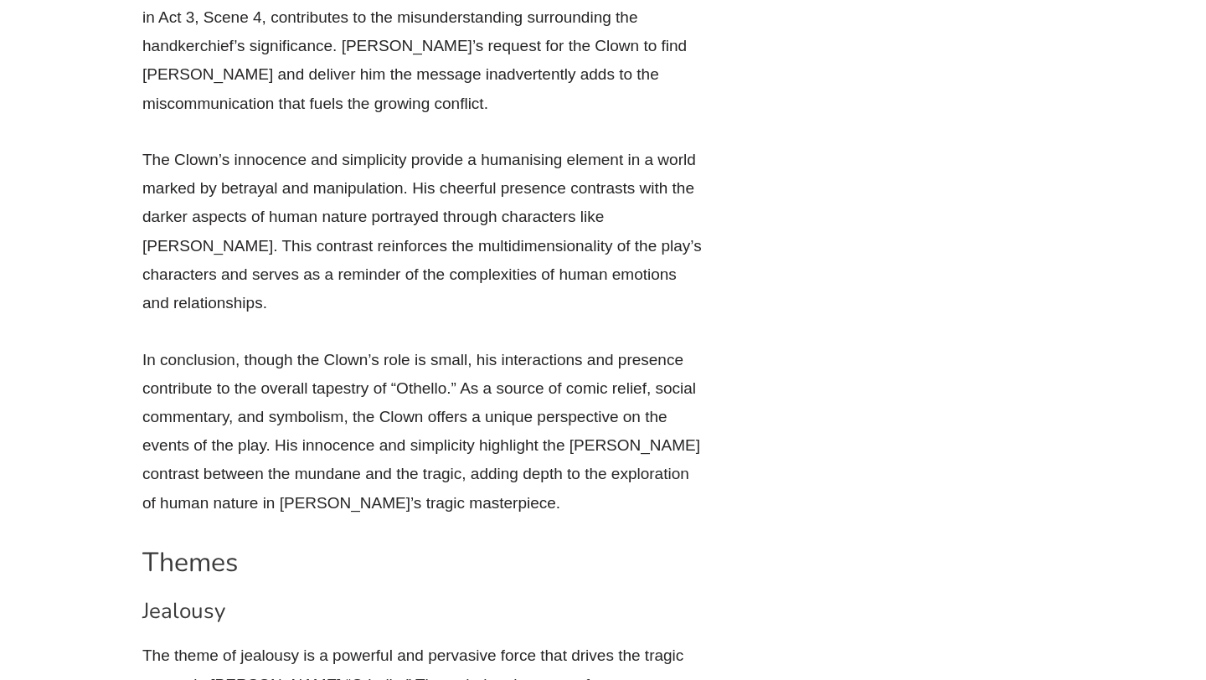
drag, startPoint x: 204, startPoint y: 213, endPoint x: 477, endPoint y: 321, distance: 293.6
drag, startPoint x: 128, startPoint y: 204, endPoint x: 240, endPoint y: 290, distance: 140.4
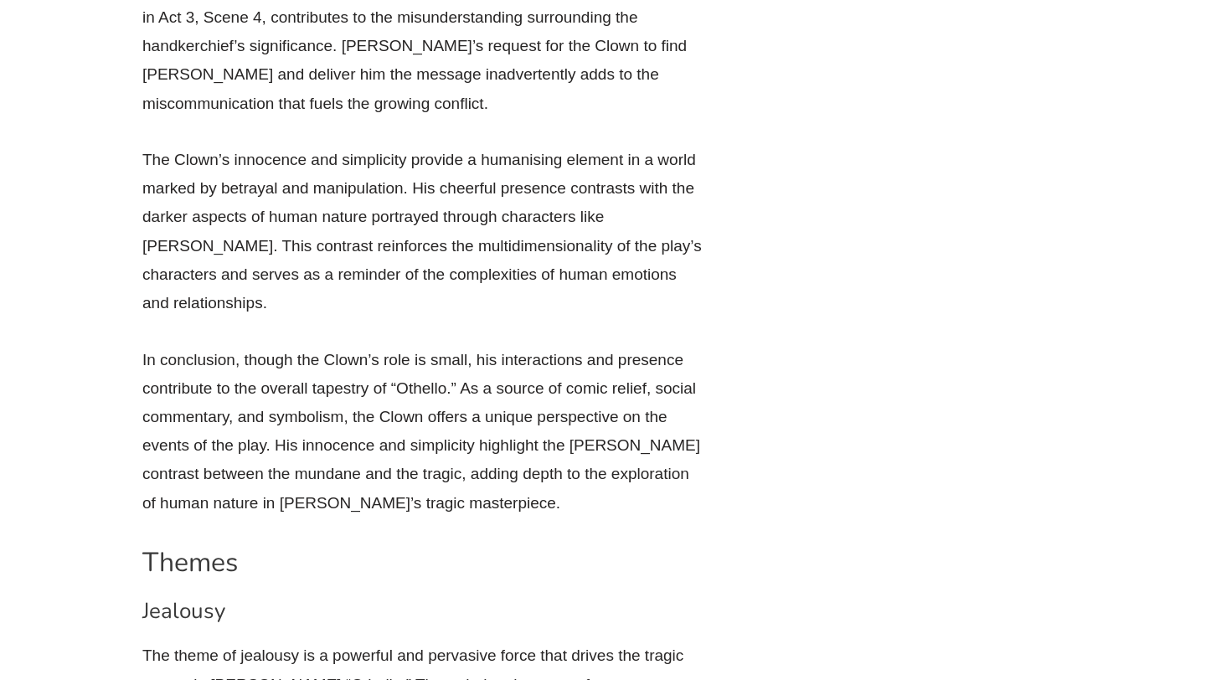
copy p "[PERSON_NAME]’s reaction to [PERSON_NAME]’s marriage to Othello underscores the…"
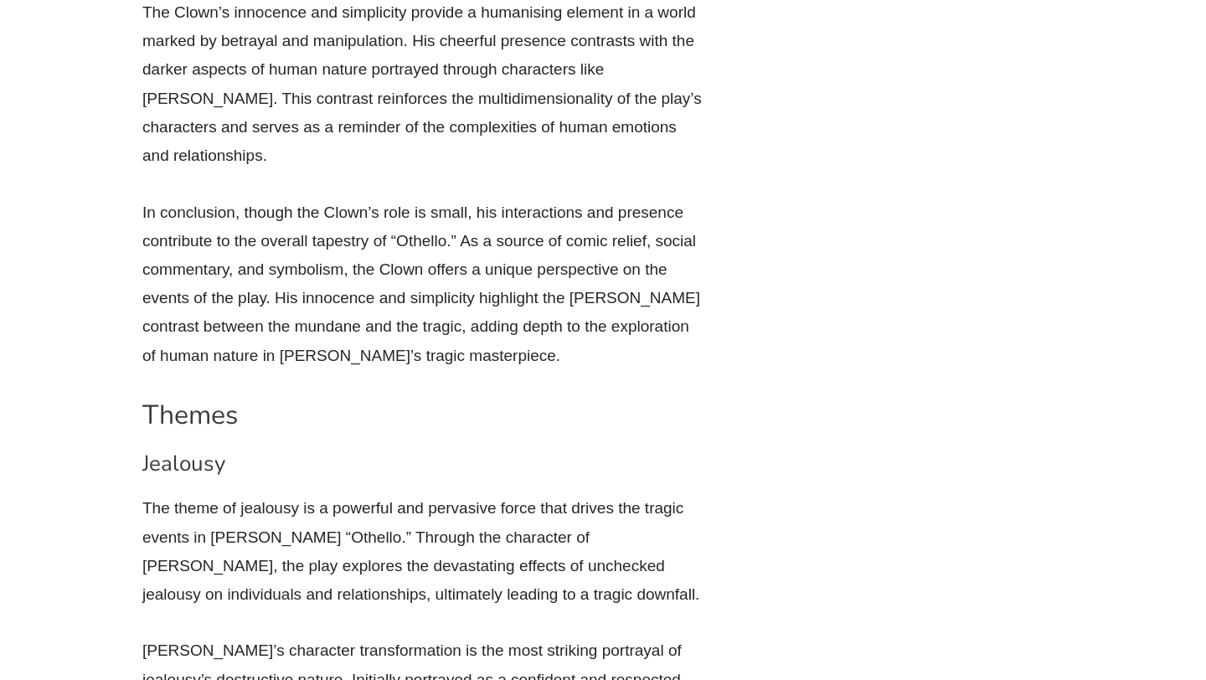
scroll to position [28844, 0]
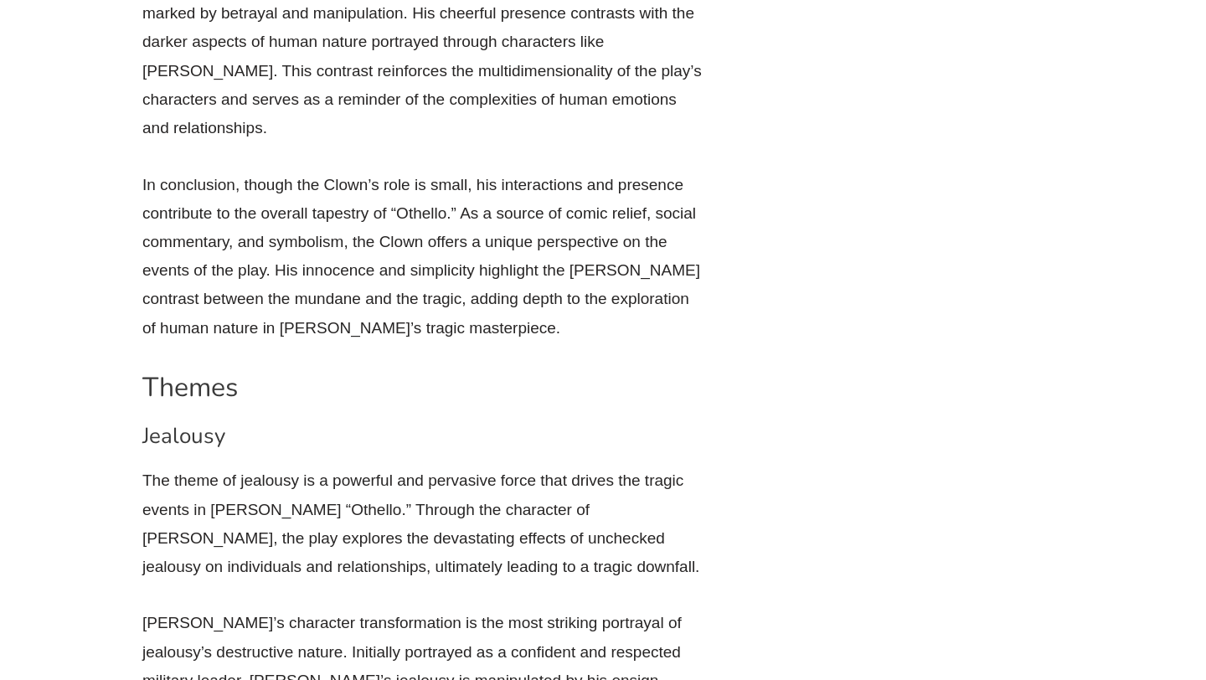
drag, startPoint x: 123, startPoint y: 194, endPoint x: 487, endPoint y: 373, distance: 405.7
drag, startPoint x: 143, startPoint y: 198, endPoint x: 467, endPoint y: 337, distance: 352.7
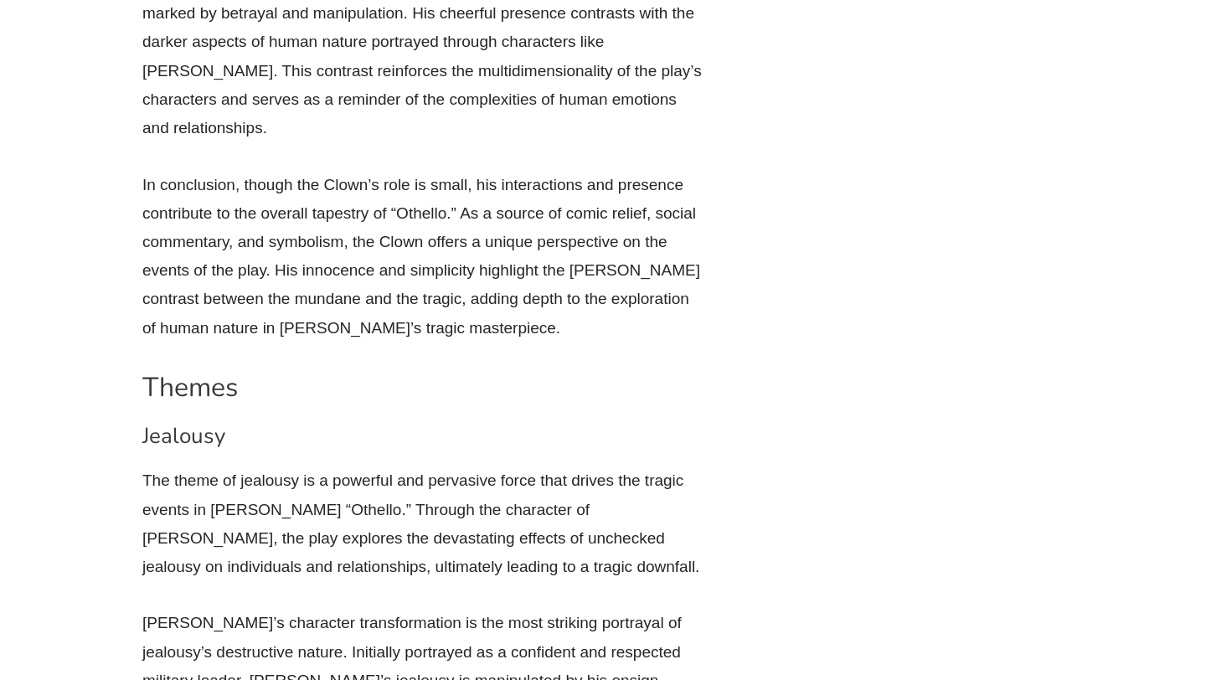
copy p "[PERSON_NAME]’s exploitation of racism serves as a tool to manipulate [PERSON_N…"
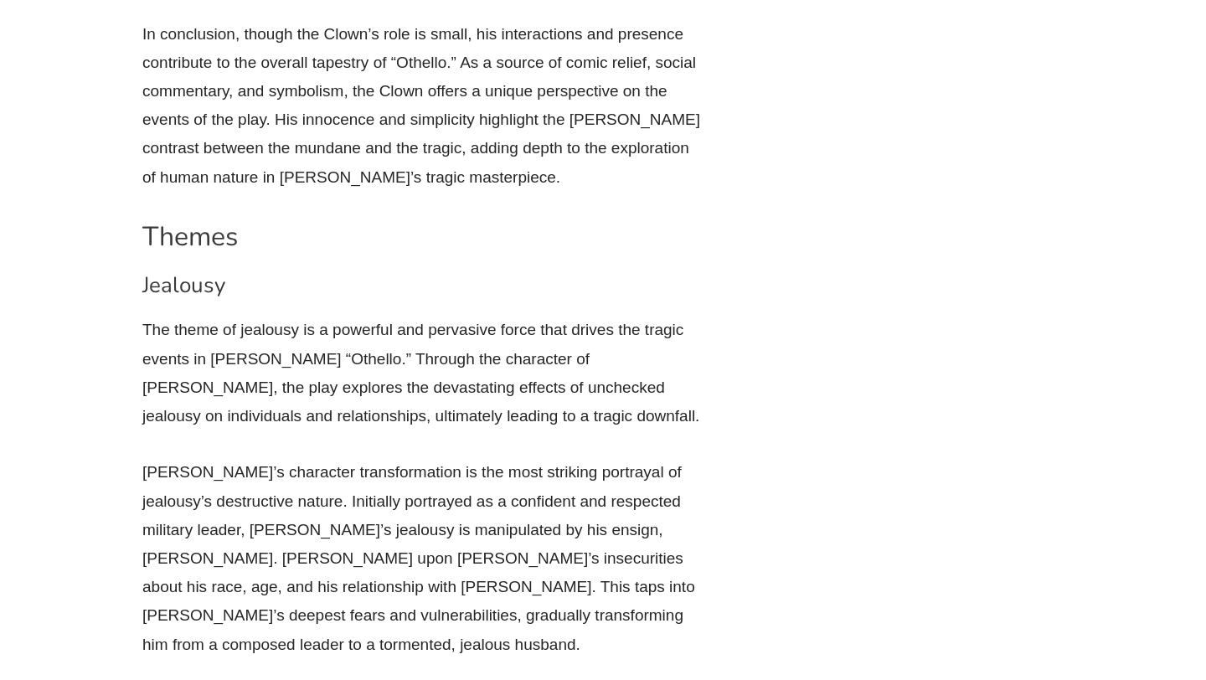
scroll to position [28998, 0]
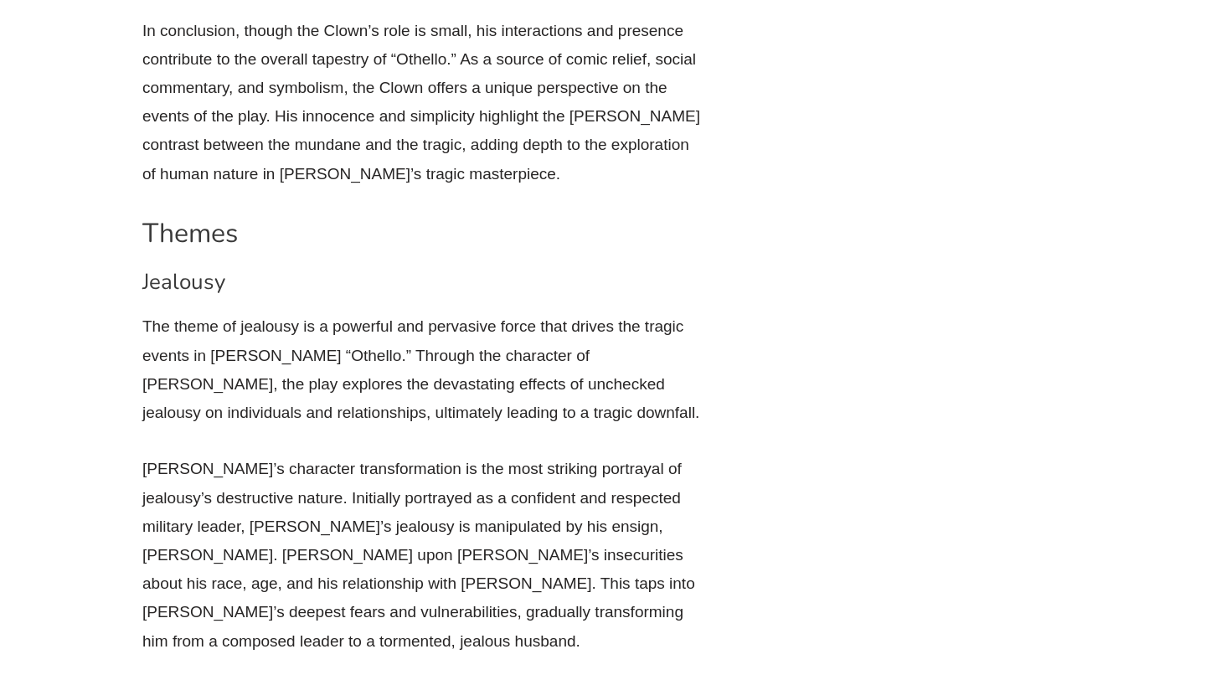
drag, startPoint x: 144, startPoint y: 245, endPoint x: 556, endPoint y: 323, distance: 419.5
copy p "Jealousy and racism intersect when [PERSON_NAME]’s insecurities about his marri…"
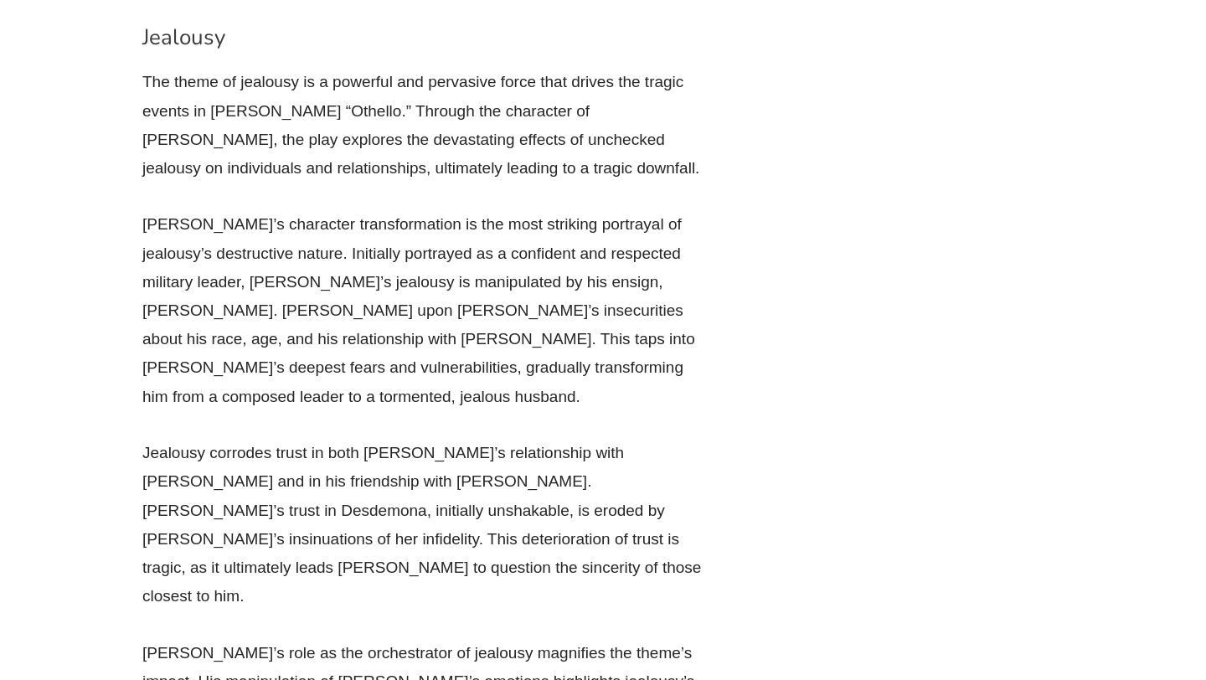
scroll to position [29245, 0]
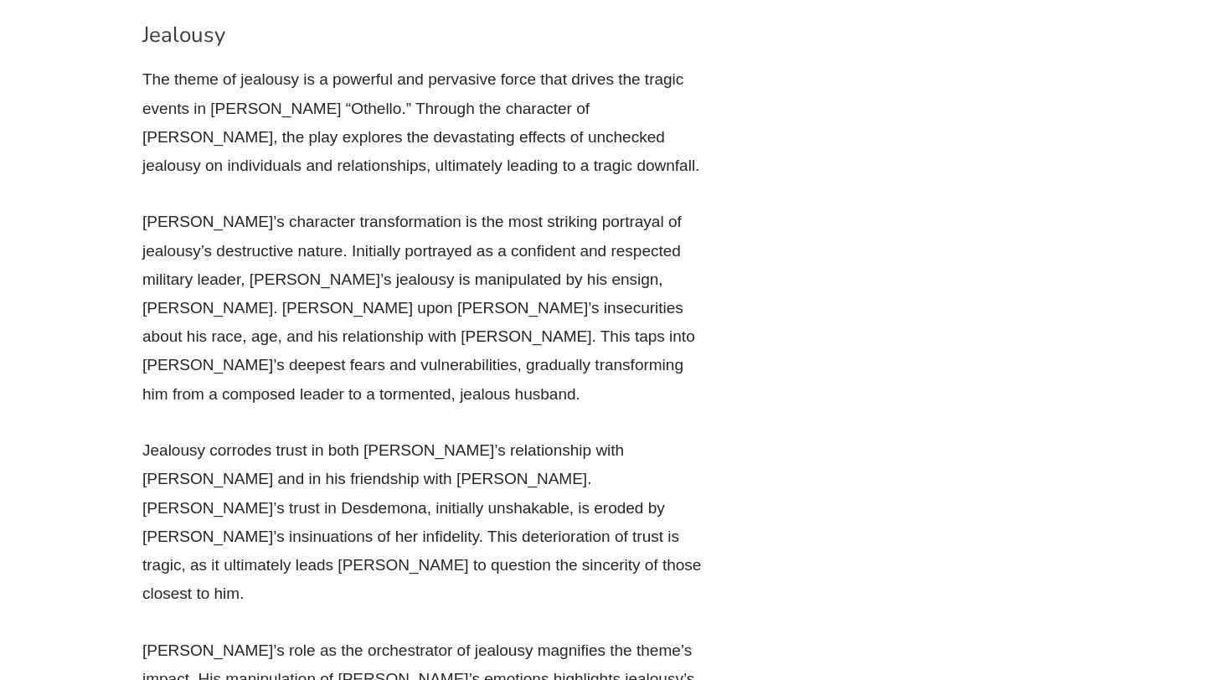
drag, startPoint x: 610, startPoint y: 259, endPoint x: 382, endPoint y: 229, distance: 229.8
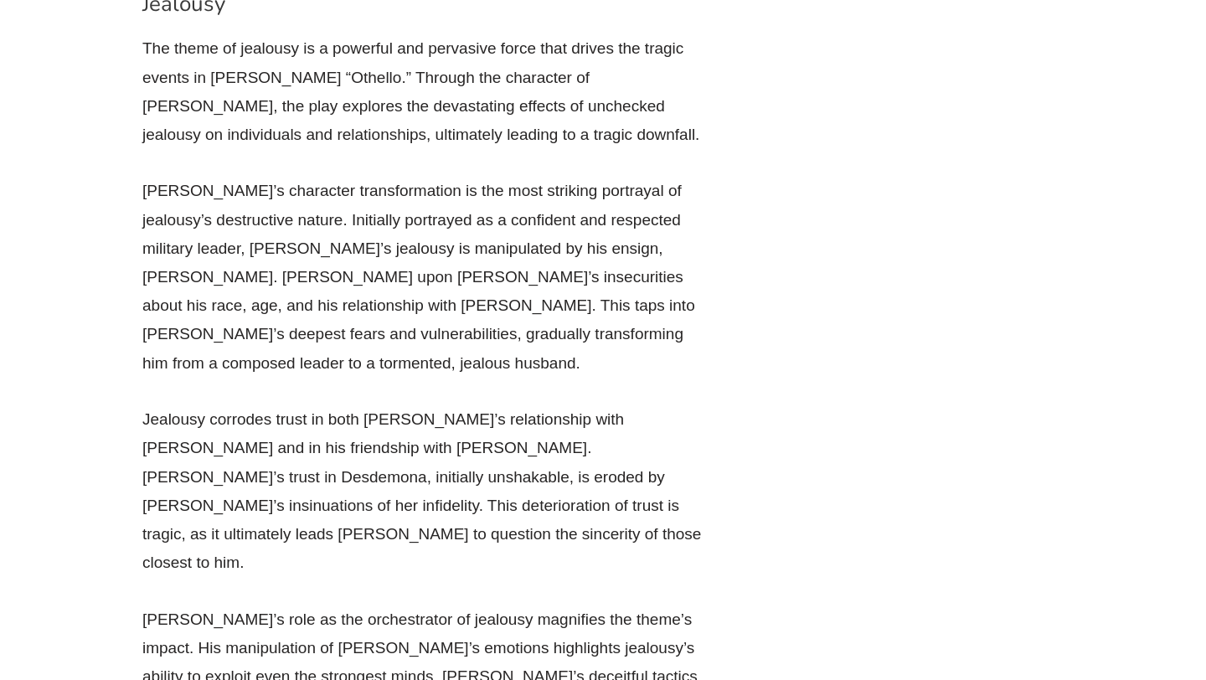
scroll to position [29282, 0]
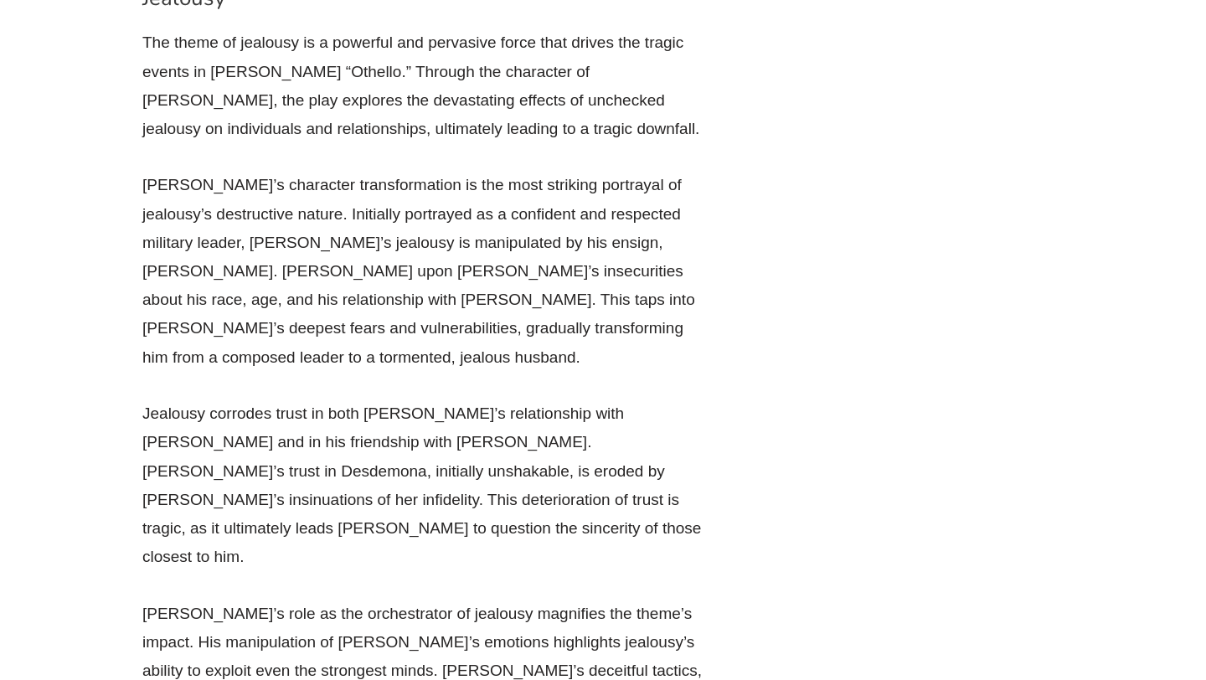
drag, startPoint x: 138, startPoint y: 279, endPoint x: 683, endPoint y: 394, distance: 556.4
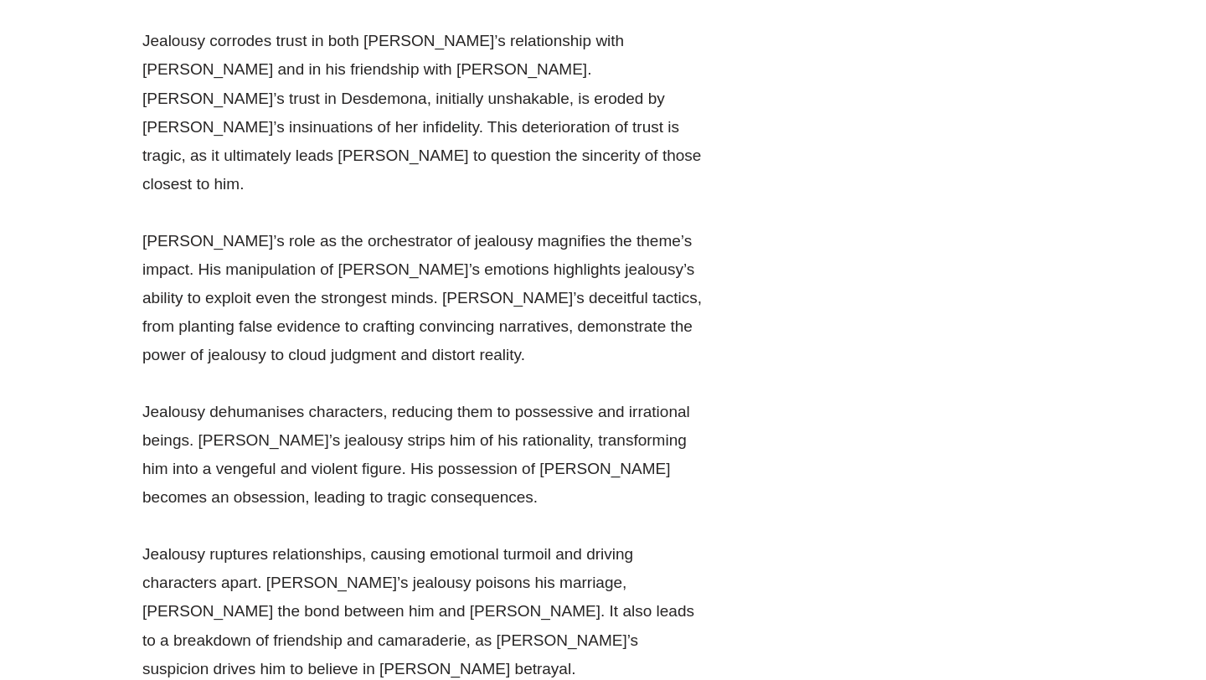
scroll to position [29654, 0]
drag, startPoint x: 305, startPoint y: 160, endPoint x: 506, endPoint y: 160, distance: 201.0
drag, startPoint x: 201, startPoint y: 188, endPoint x: 632, endPoint y: 188, distance: 430.5
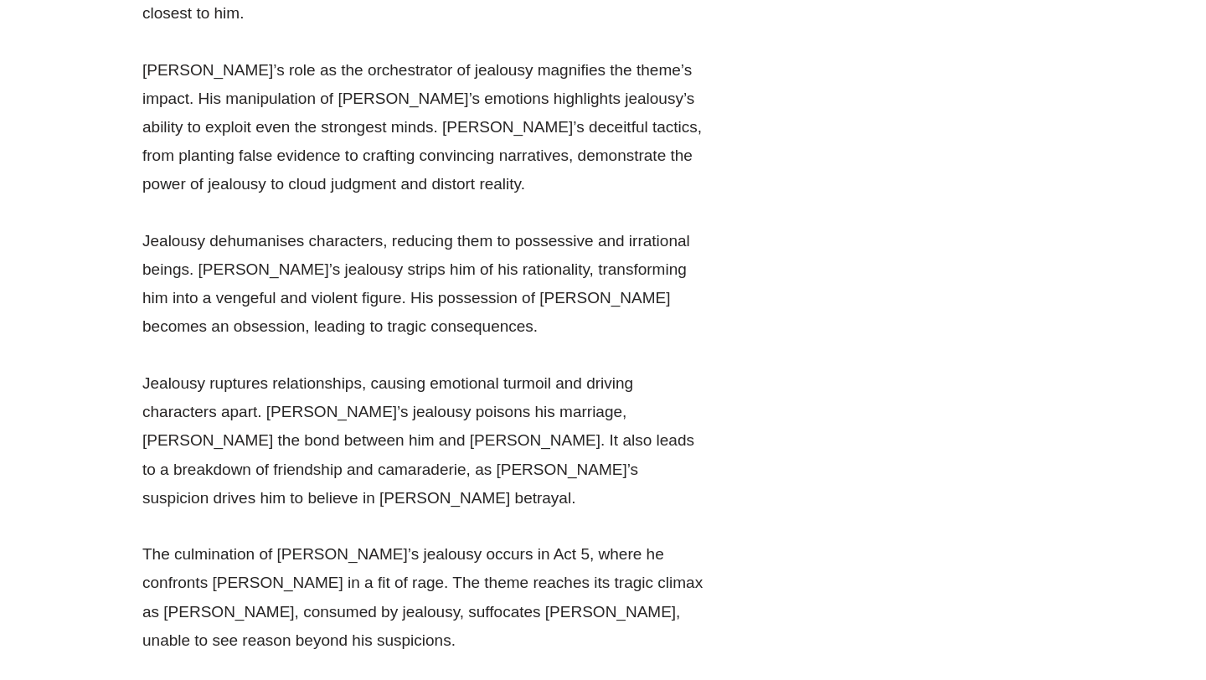
scroll to position [29835, 0]
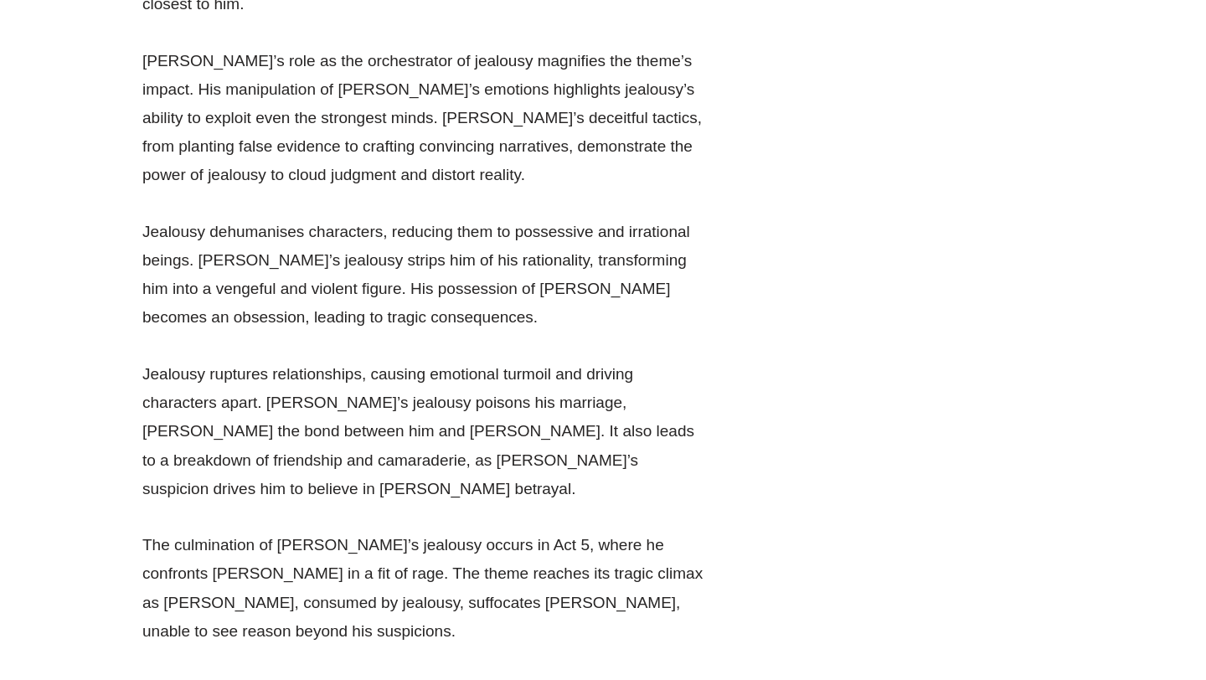
drag, startPoint x: 191, startPoint y: 66, endPoint x: 495, endPoint y: 198, distance: 331.6
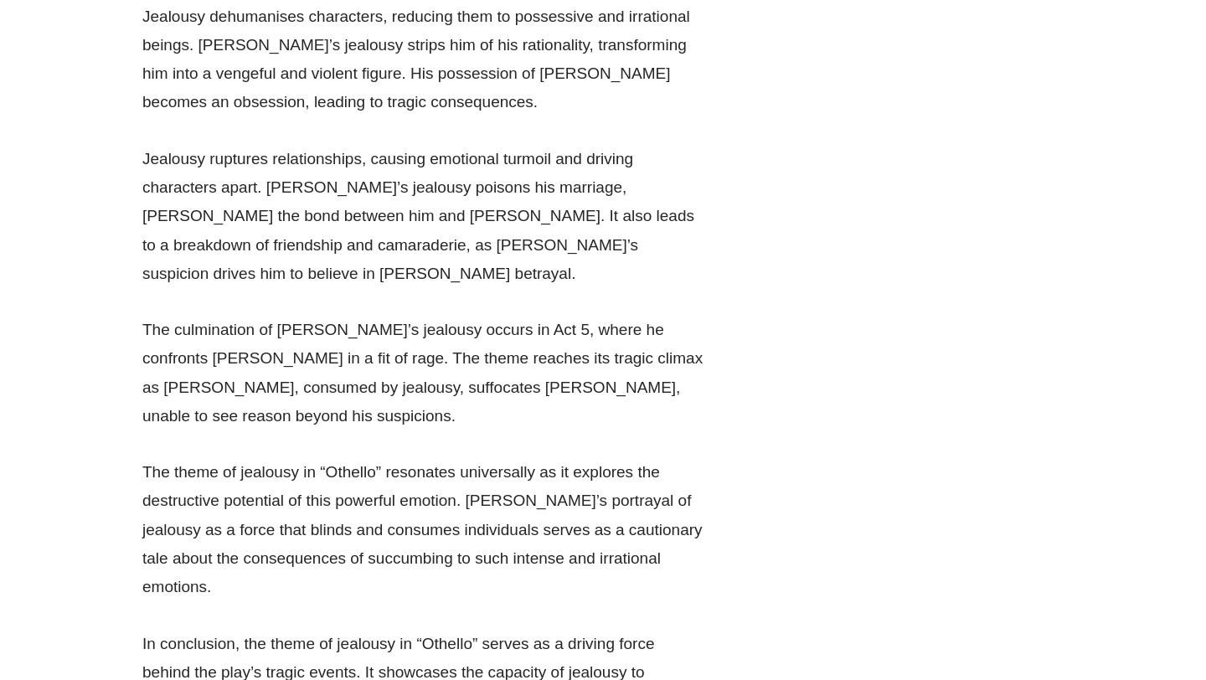
scroll to position [30054, 0]
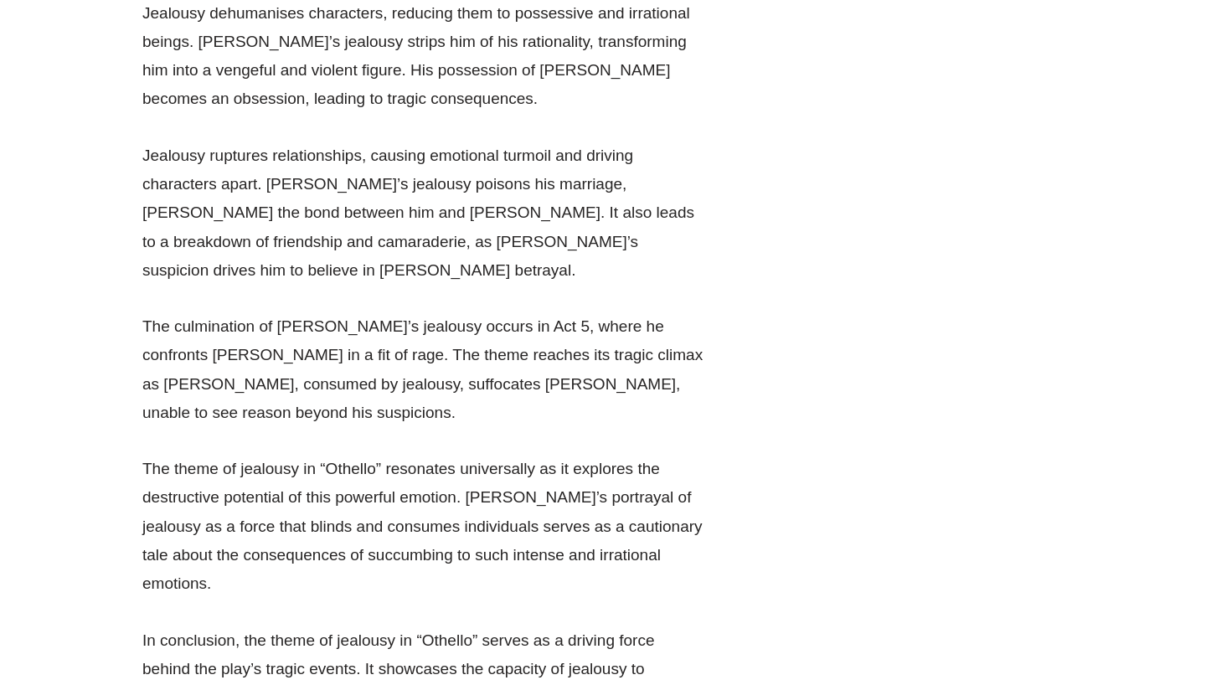
drag, startPoint x: 481, startPoint y: 74, endPoint x: 573, endPoint y: 152, distance: 120.6
drag, startPoint x: 507, startPoint y: 97, endPoint x: 549, endPoint y: 160, distance: 75.5
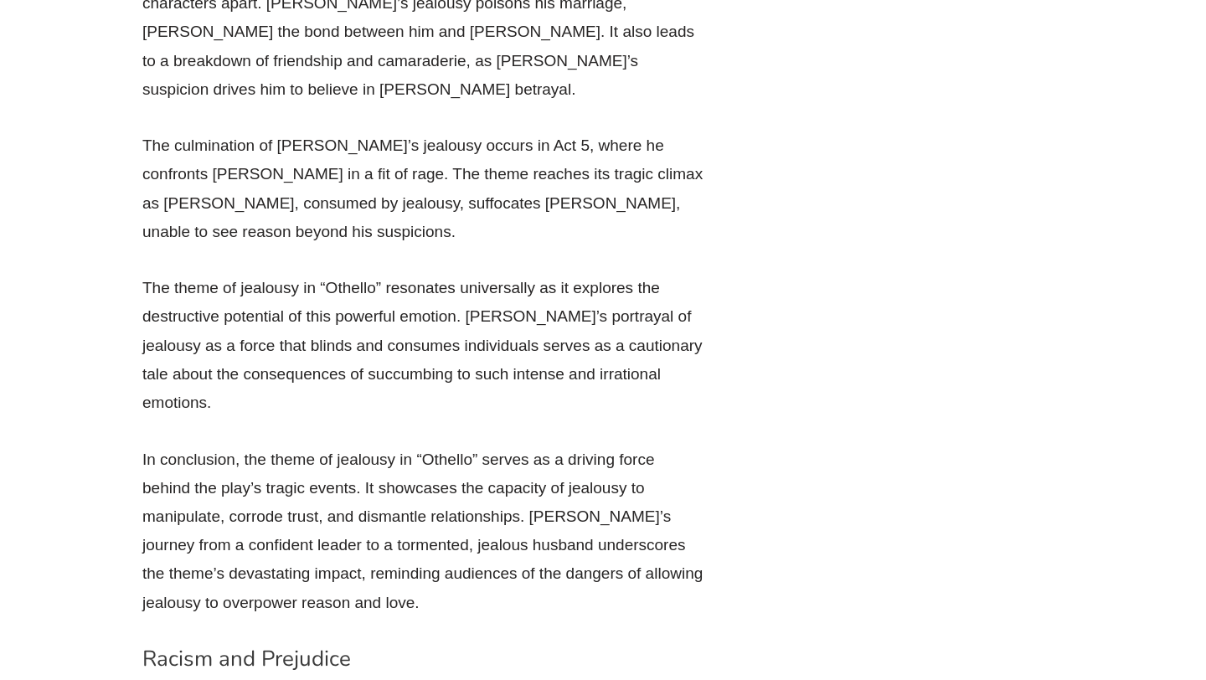
scroll to position [30235, 0]
drag, startPoint x: 137, startPoint y: 29, endPoint x: 702, endPoint y: 147, distance: 576.6
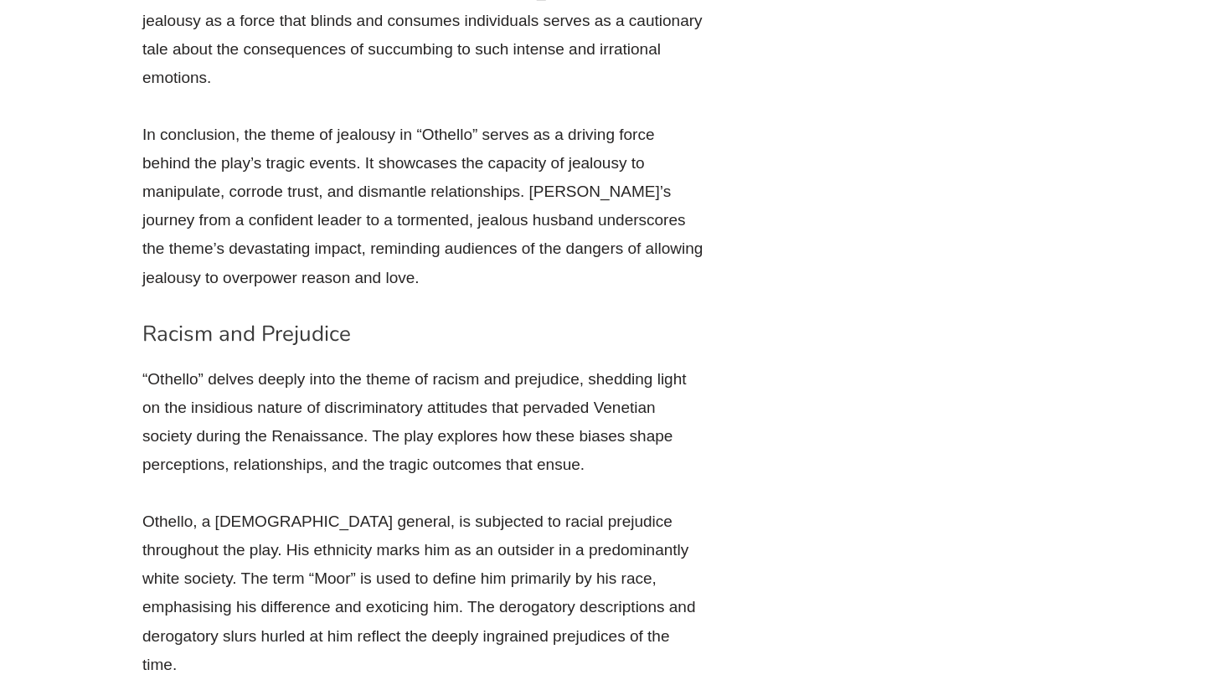
scroll to position [30566, 0]
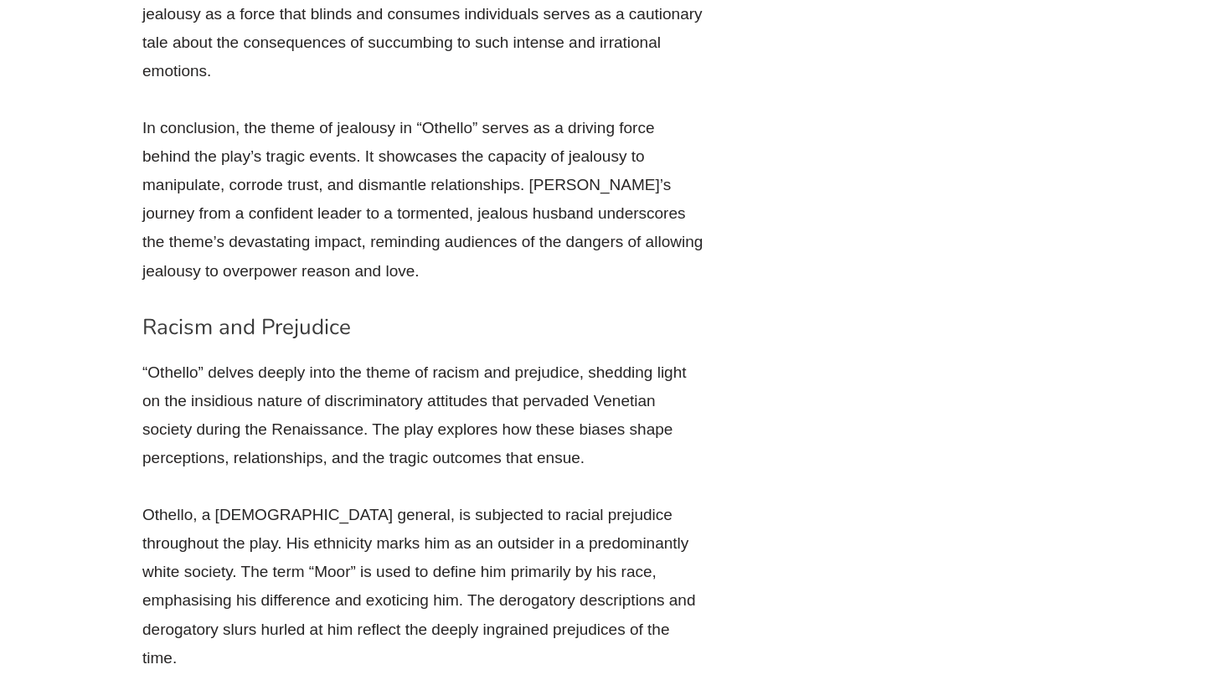
drag, startPoint x: 183, startPoint y: 36, endPoint x: 620, endPoint y: 110, distance: 443.4
drag, startPoint x: 419, startPoint y: 42, endPoint x: 604, endPoint y: 42, distance: 185.1
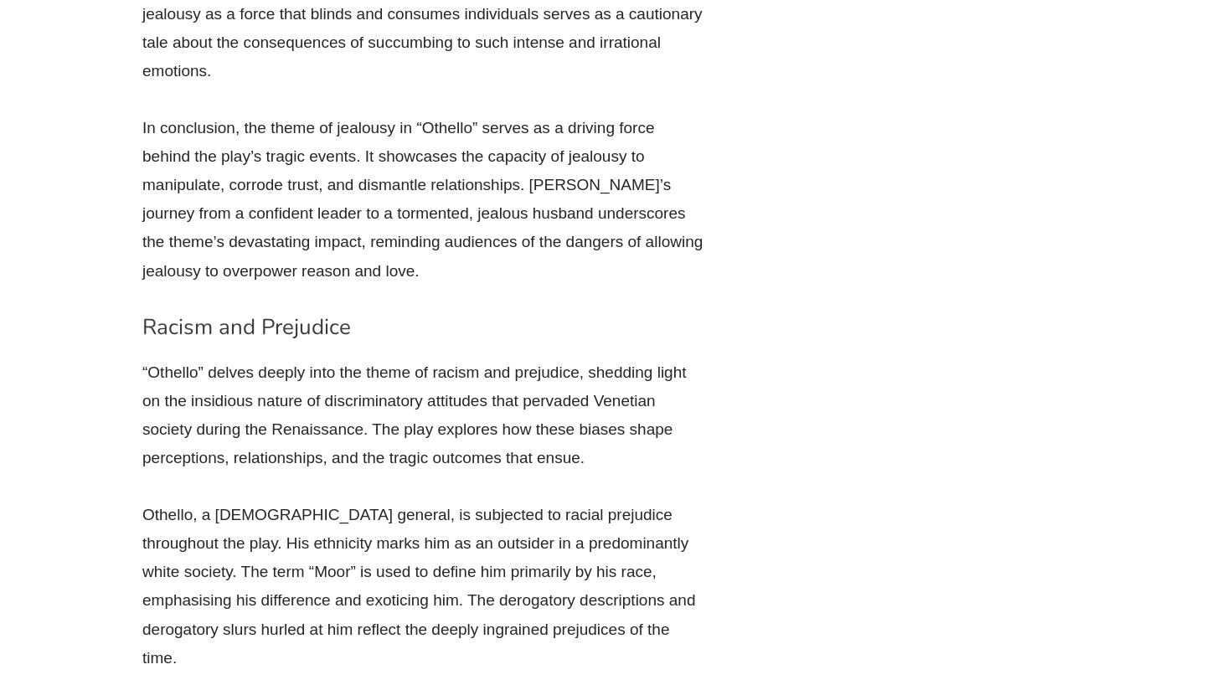
drag, startPoint x: 135, startPoint y: 49, endPoint x: 467, endPoint y: 150, distance: 346.8
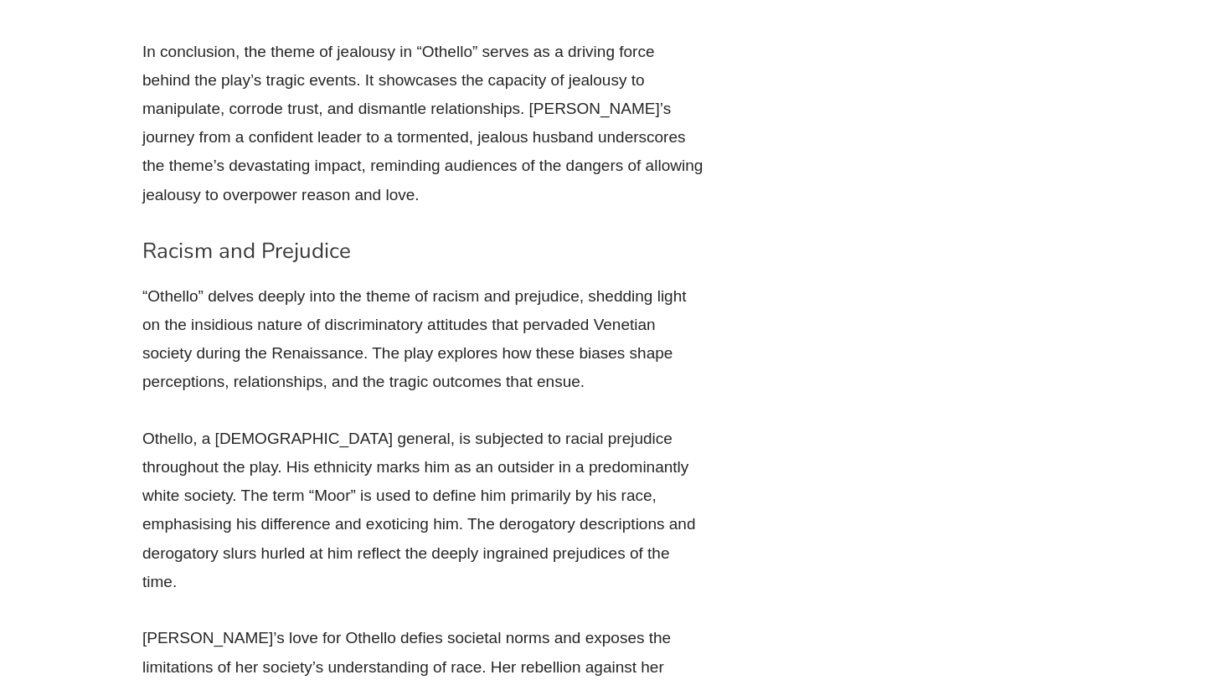
scroll to position [30651, 0]
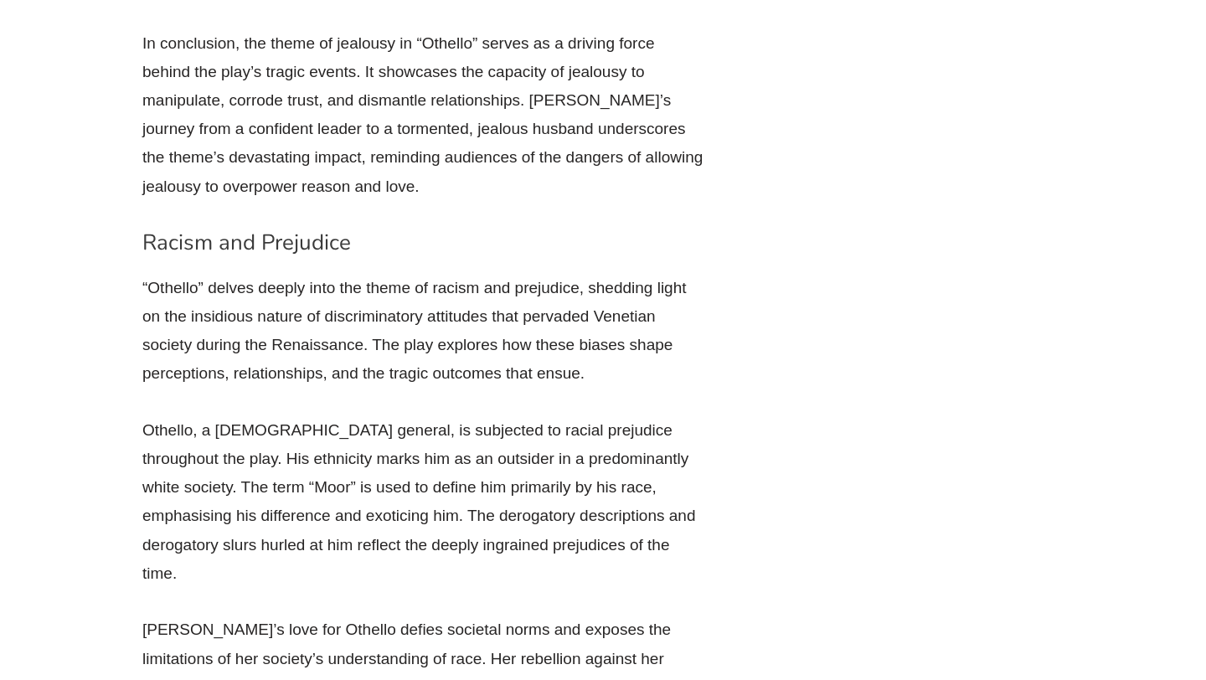
drag, startPoint x: 142, startPoint y: 137, endPoint x: 575, endPoint y: 135, distance: 433.0
drag, startPoint x: 159, startPoint y: 138, endPoint x: 694, endPoint y: 301, distance: 559.3
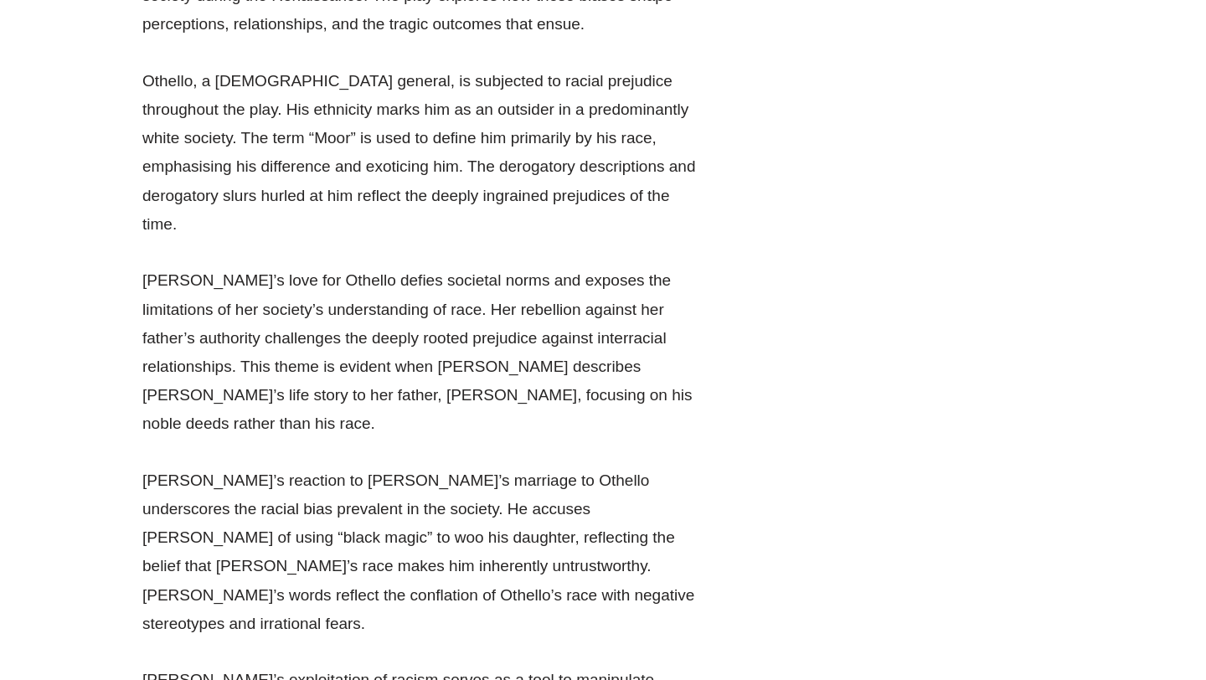
scroll to position [31004, 0]
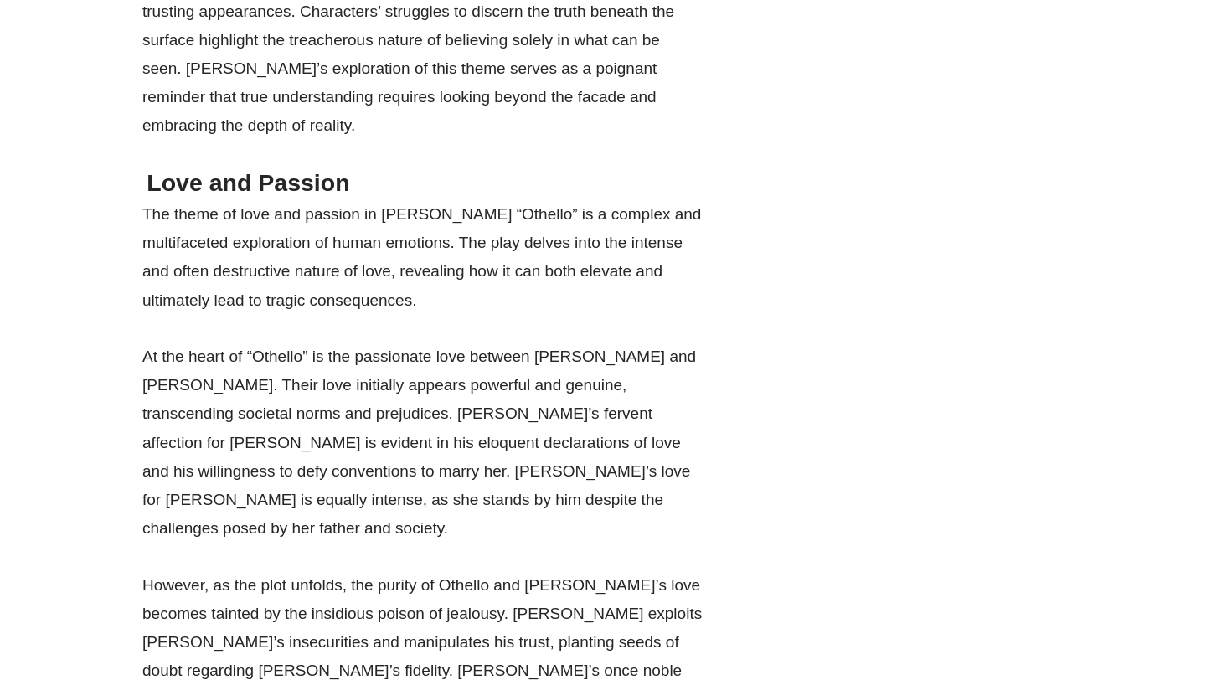
scroll to position [33603, 0]
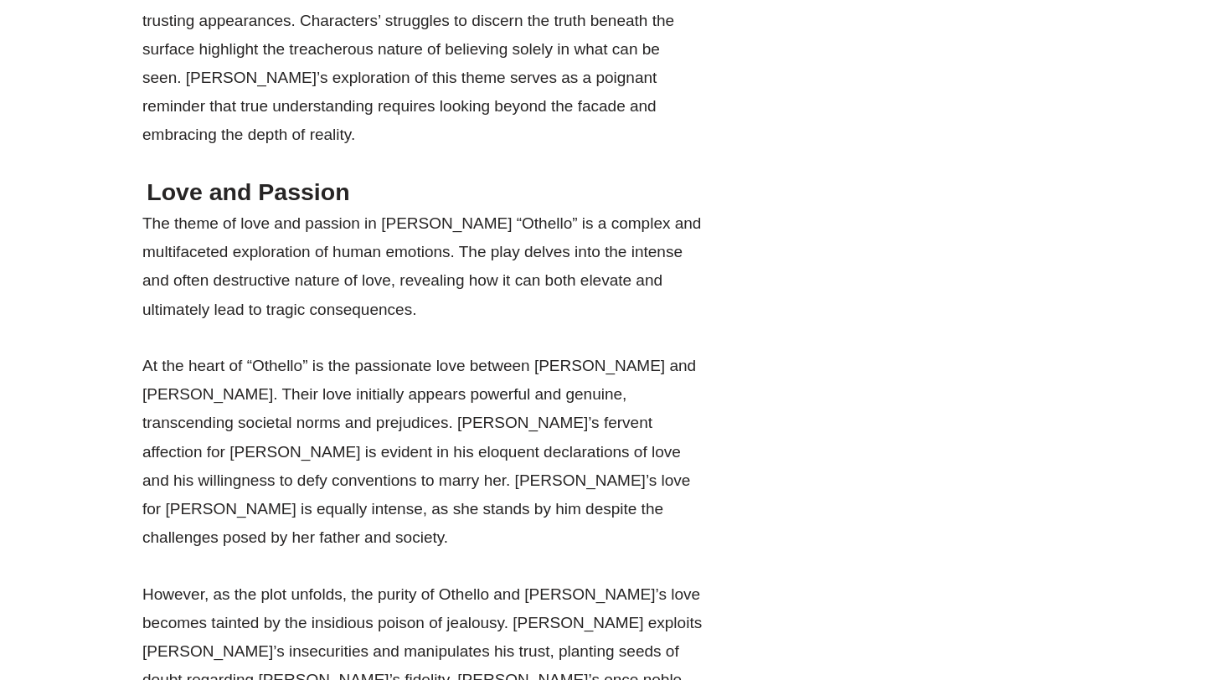
drag, startPoint x: 186, startPoint y: 125, endPoint x: 657, endPoint y: 129, distance: 471.6
drag, startPoint x: 367, startPoint y: 128, endPoint x: 425, endPoint y: 129, distance: 57.8
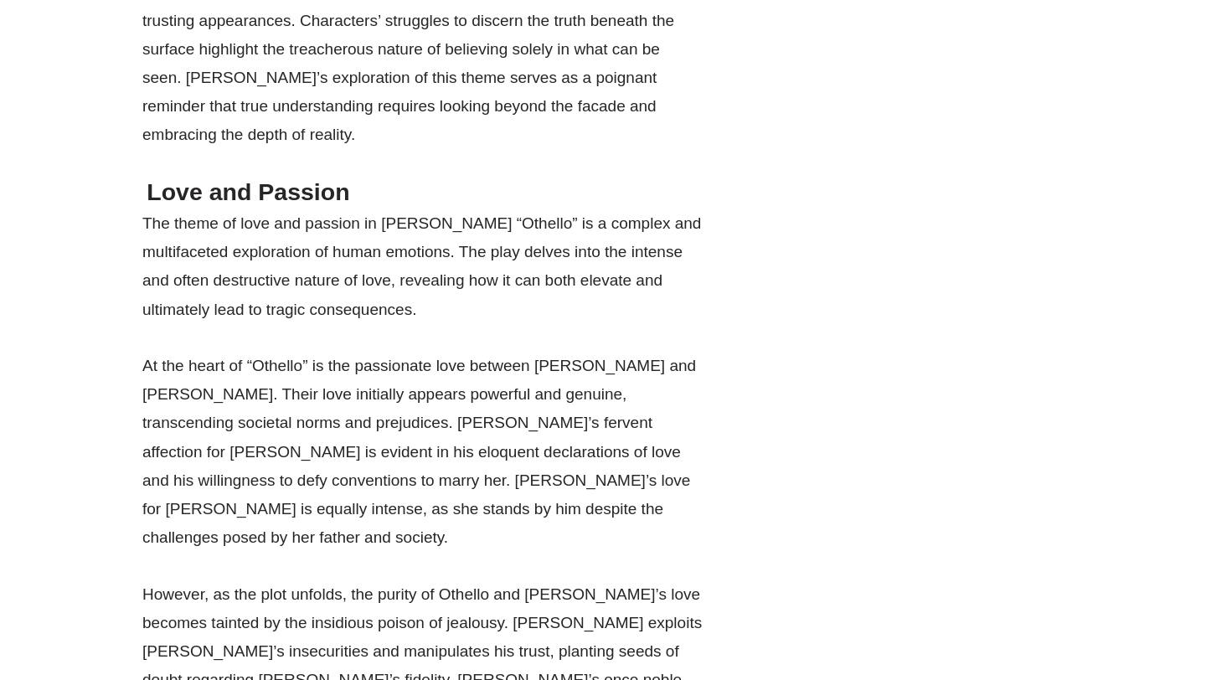
drag, startPoint x: 445, startPoint y: 129, endPoint x: 560, endPoint y: 129, distance: 115.6
drag, startPoint x: 225, startPoint y: 154, endPoint x: 524, endPoint y: 154, distance: 299.0
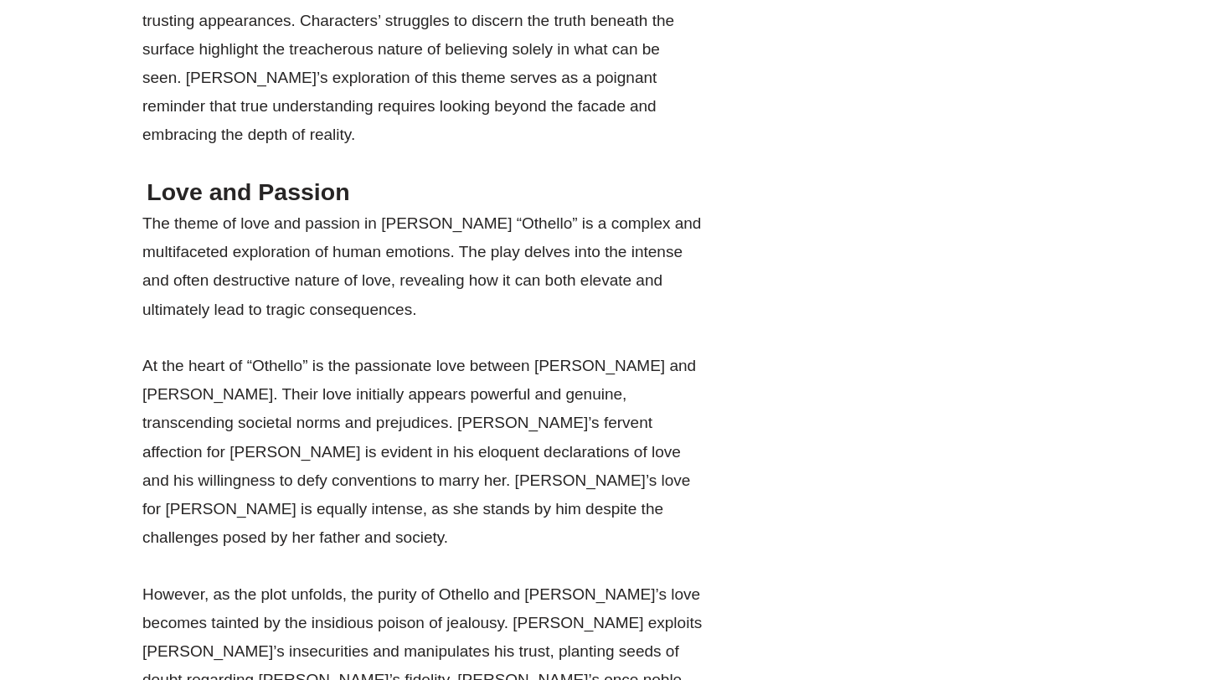
drag, startPoint x: 498, startPoint y: 154, endPoint x: 719, endPoint y: 154, distance: 220.3
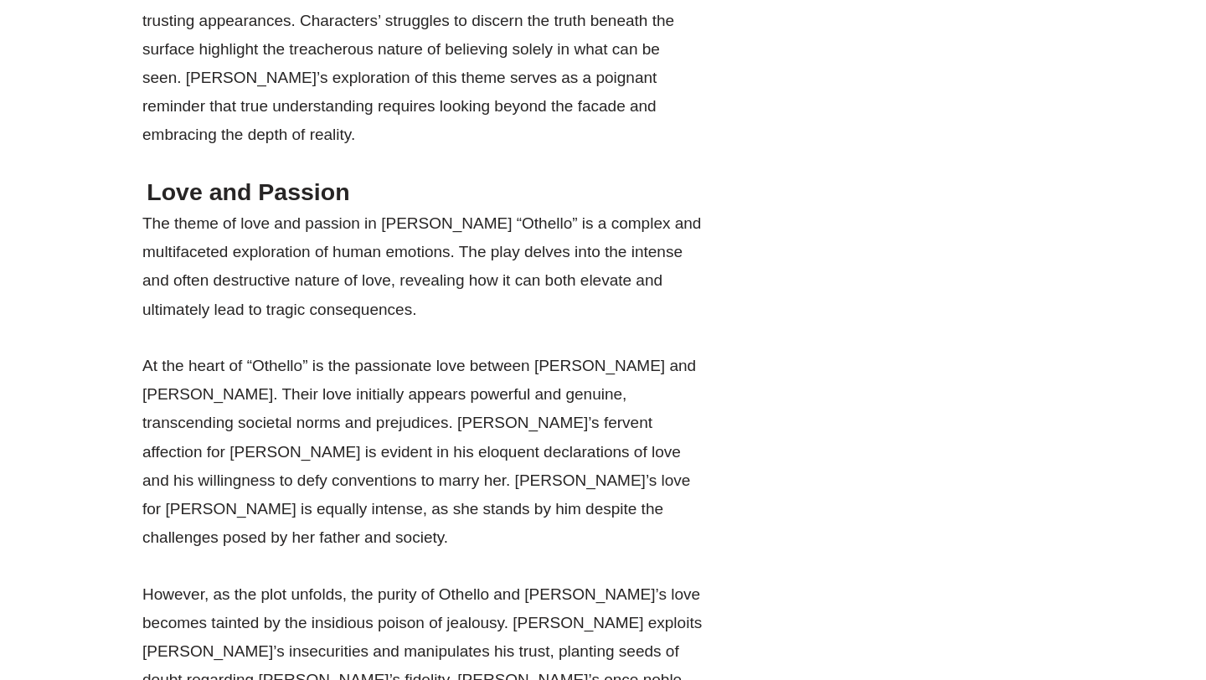
drag, startPoint x: 172, startPoint y: 268, endPoint x: 485, endPoint y: 409, distance: 343.4
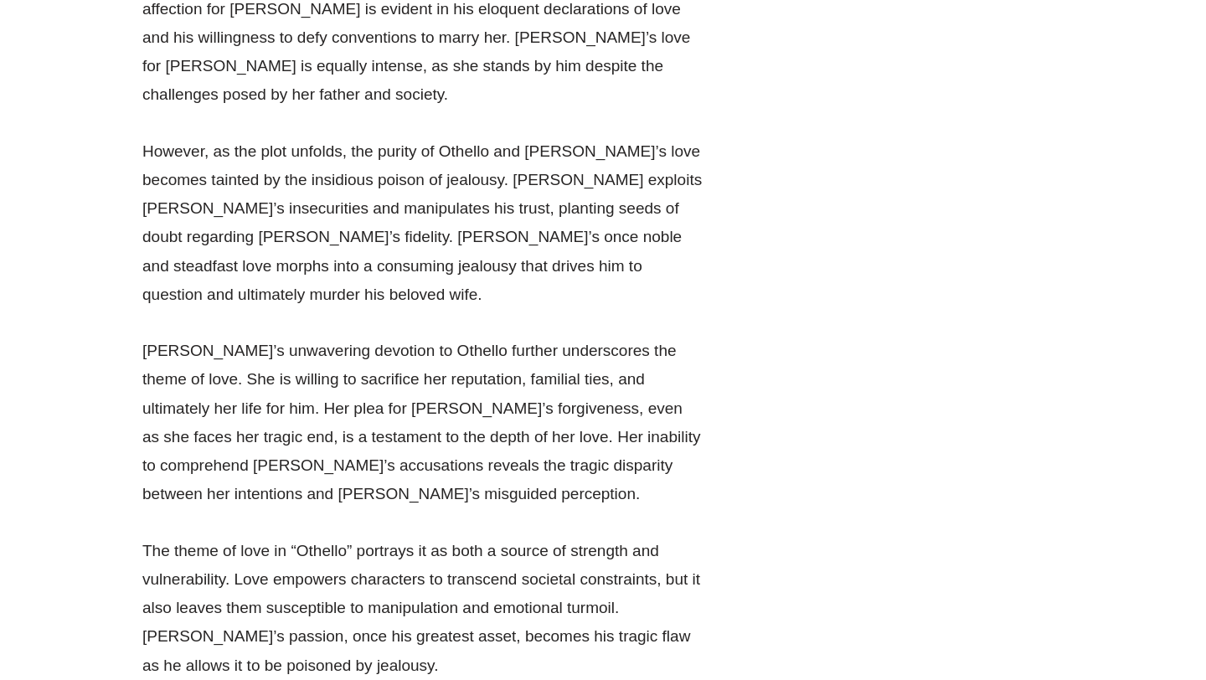
scroll to position [34042, 0]
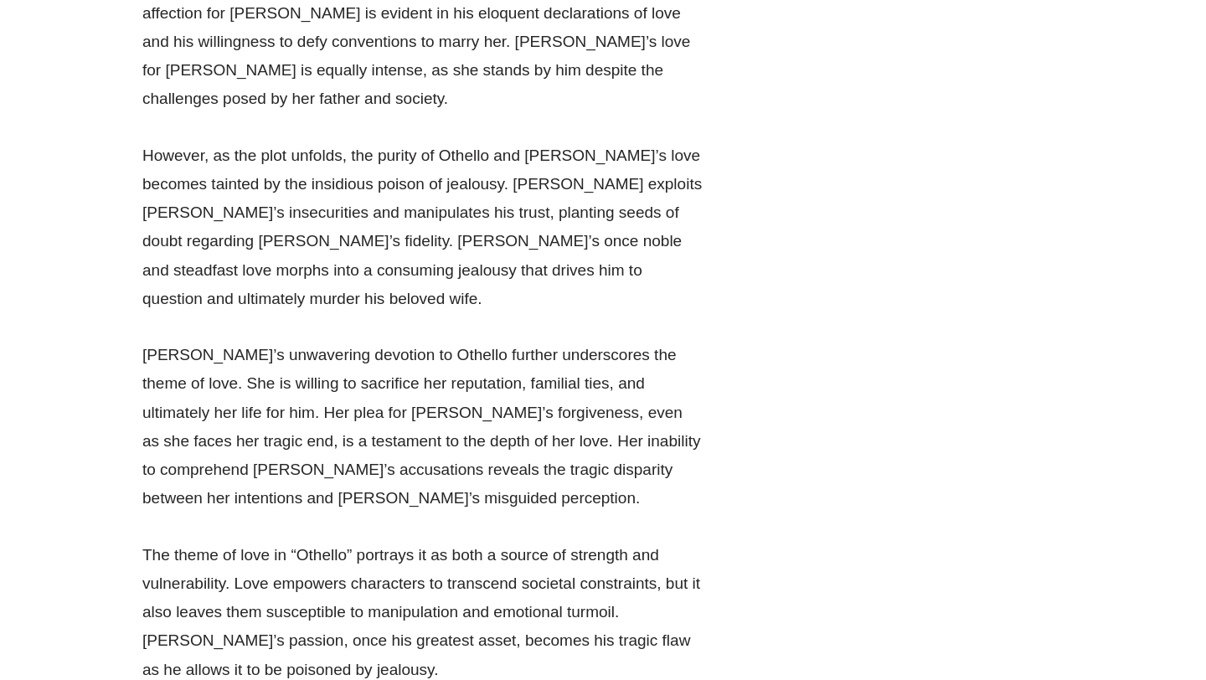
drag, startPoint x: 296, startPoint y: 39, endPoint x: 620, endPoint y: 126, distance: 334.6
drag, startPoint x: 152, startPoint y: 35, endPoint x: 266, endPoint y: 119, distance: 140.7
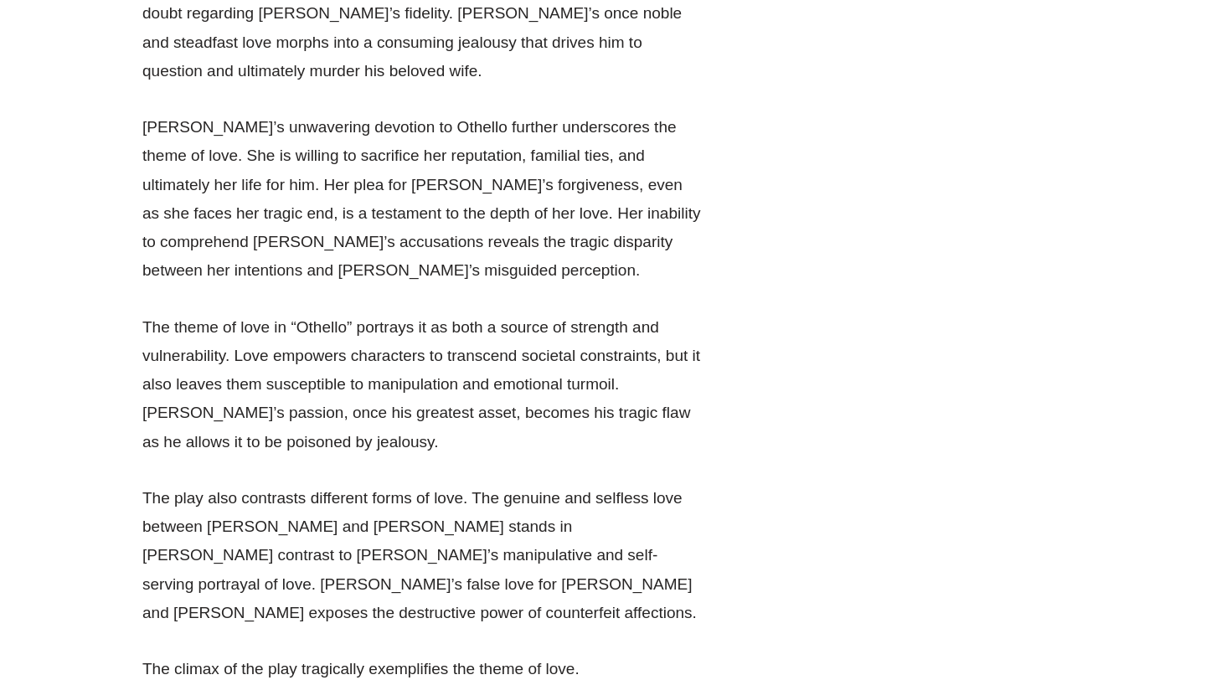
scroll to position [34241, 0]
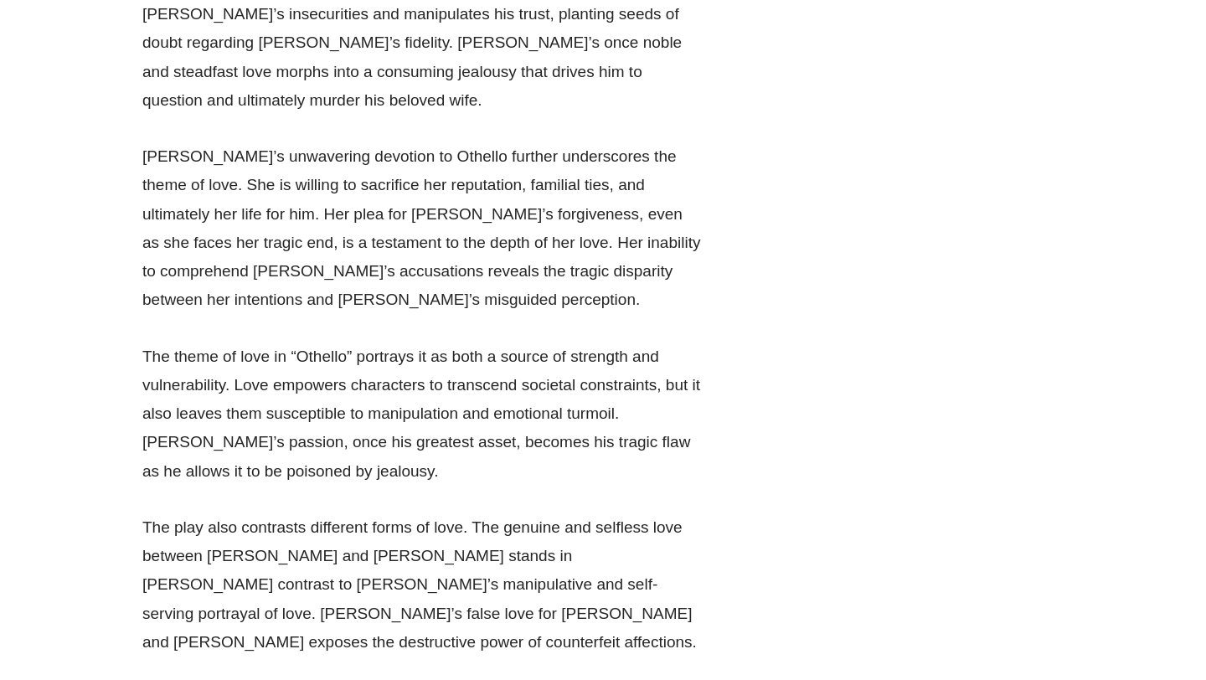
drag, startPoint x: 391, startPoint y: 149, endPoint x: 121, endPoint y: 42, distance: 291.0
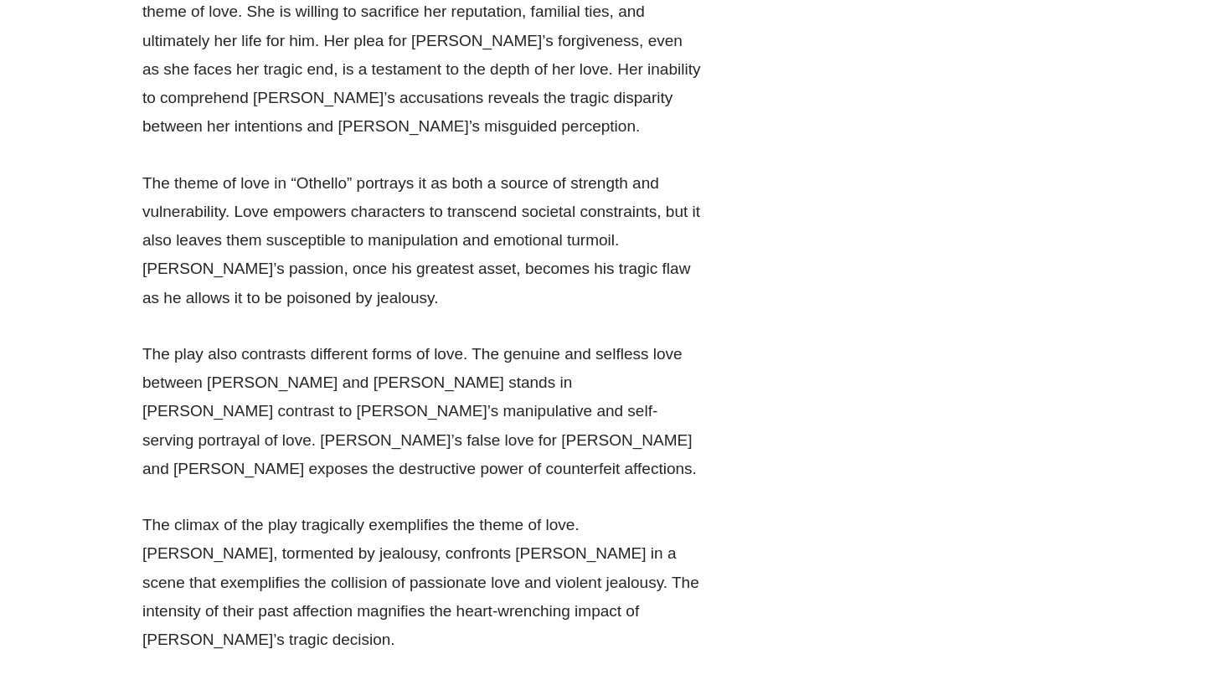
scroll to position [34380, 0]
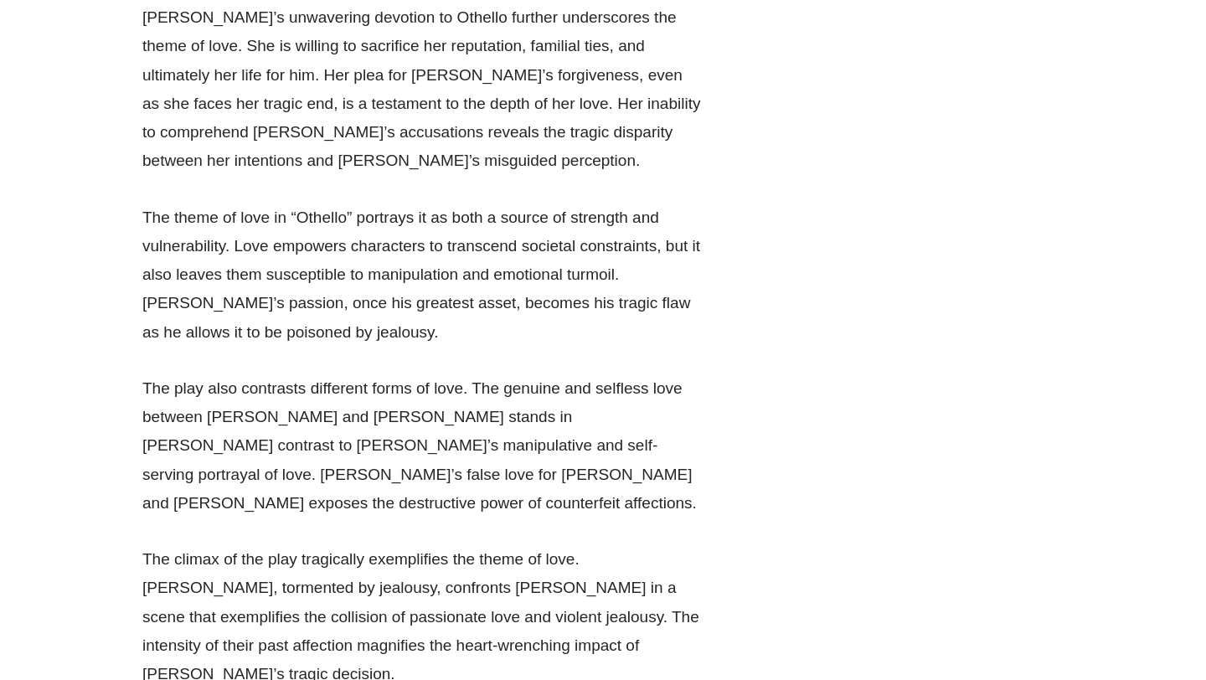
drag, startPoint x: 145, startPoint y: 53, endPoint x: 633, endPoint y: 69, distance: 488.5
drag, startPoint x: 419, startPoint y: 64, endPoint x: 528, endPoint y: 63, distance: 109.7
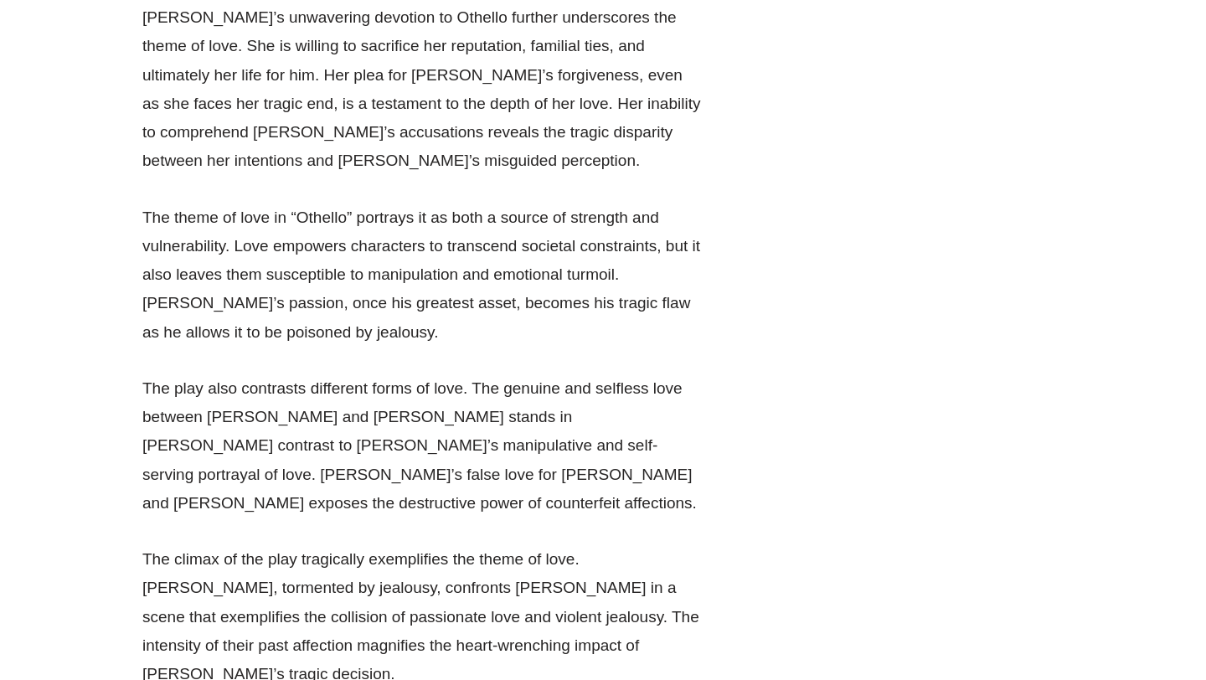
drag, startPoint x: 528, startPoint y: 63, endPoint x: 692, endPoint y: 63, distance: 163.3
drag, startPoint x: 144, startPoint y: 89, endPoint x: 500, endPoint y: 96, distance: 356.0
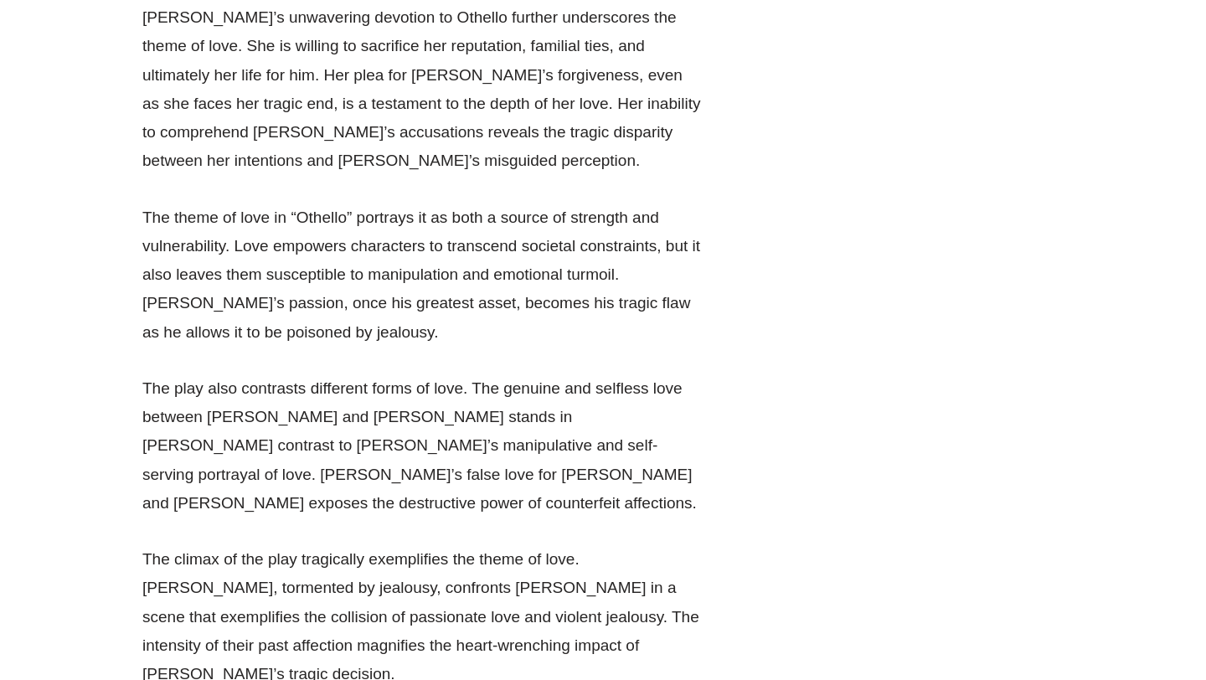
drag, startPoint x: 298, startPoint y: 93, endPoint x: 536, endPoint y: 93, distance: 237.9
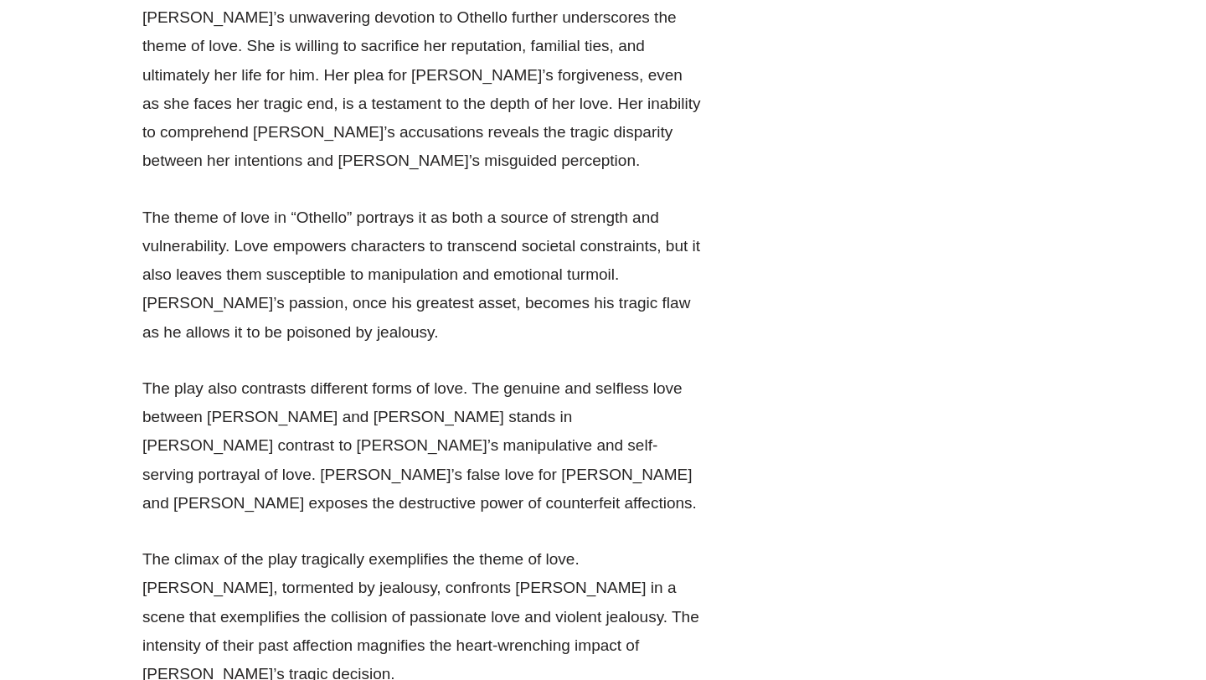
drag, startPoint x: 384, startPoint y: 93, endPoint x: 625, endPoint y: 97, distance: 240.4
drag, startPoint x: 389, startPoint y: 88, endPoint x: 781, endPoint y: 88, distance: 392.0
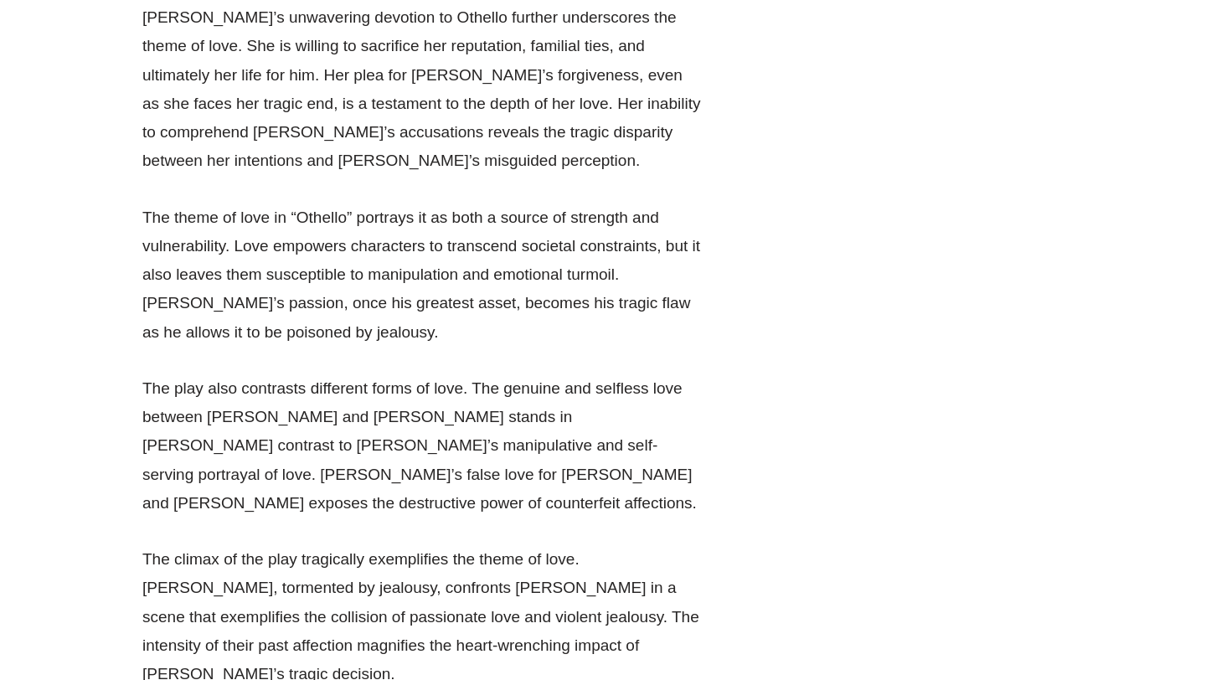
drag, startPoint x: 126, startPoint y: 66, endPoint x: 526, endPoint y: 348, distance: 489.2
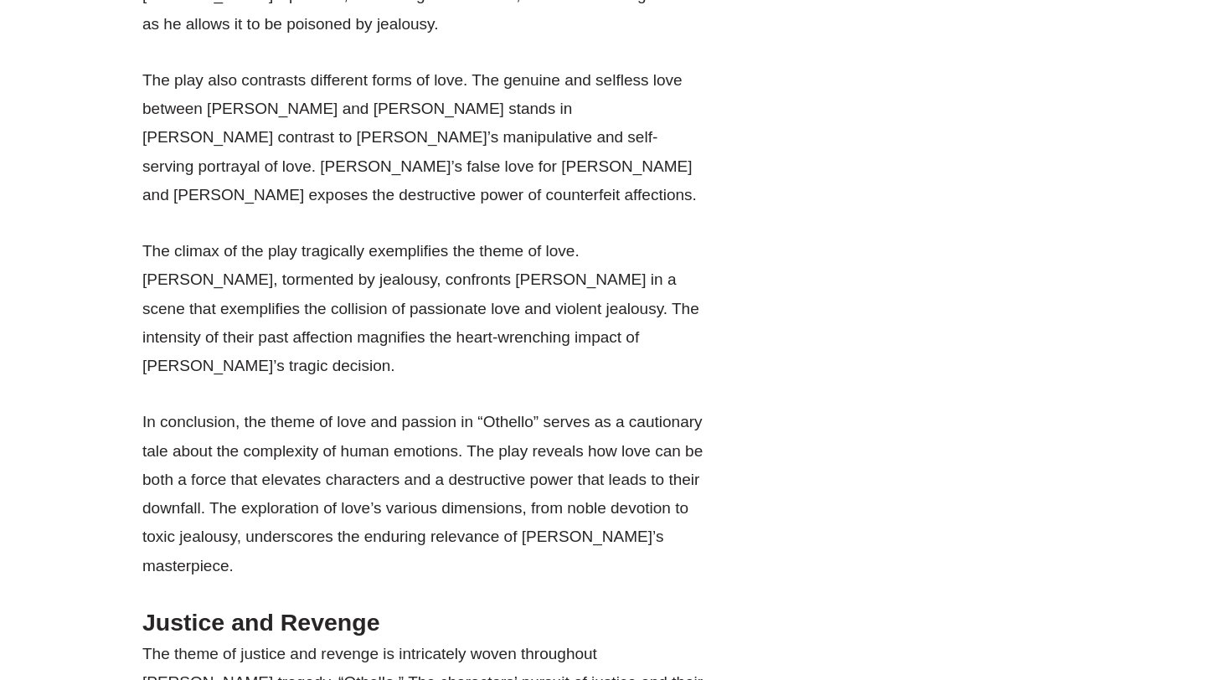
scroll to position [34689, 0]
drag, startPoint x: 497, startPoint y: 183, endPoint x: 126, endPoint y: 100, distance: 380.2
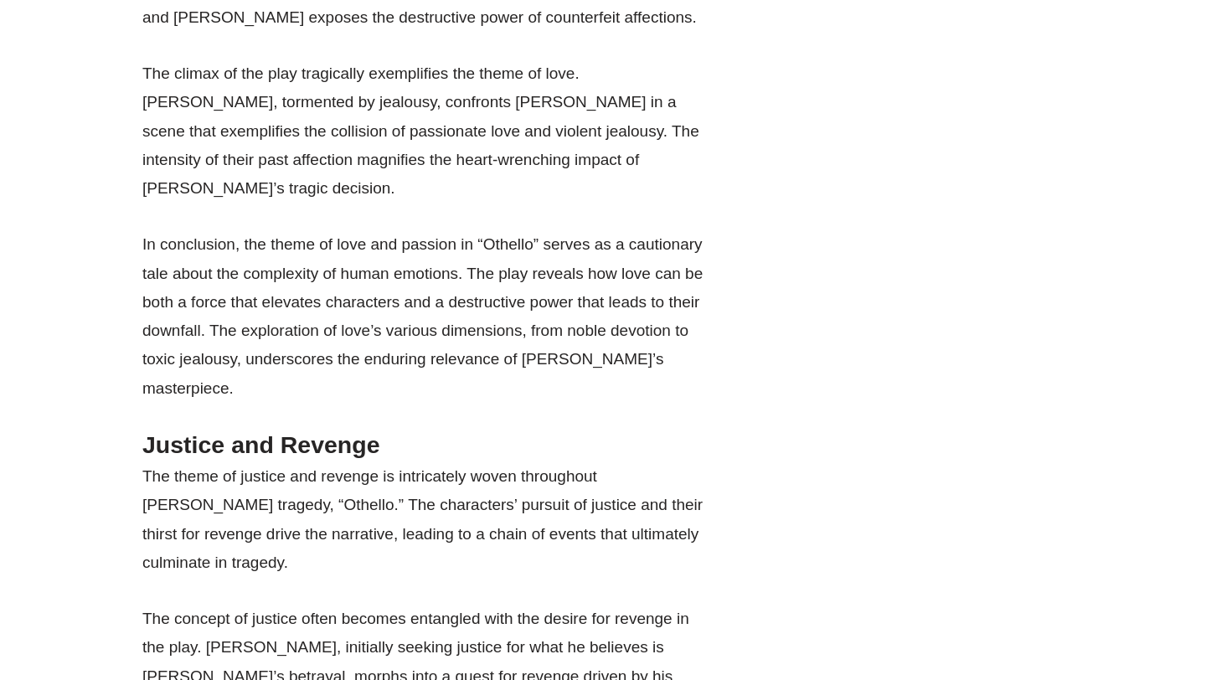
scroll to position [34839, 0]
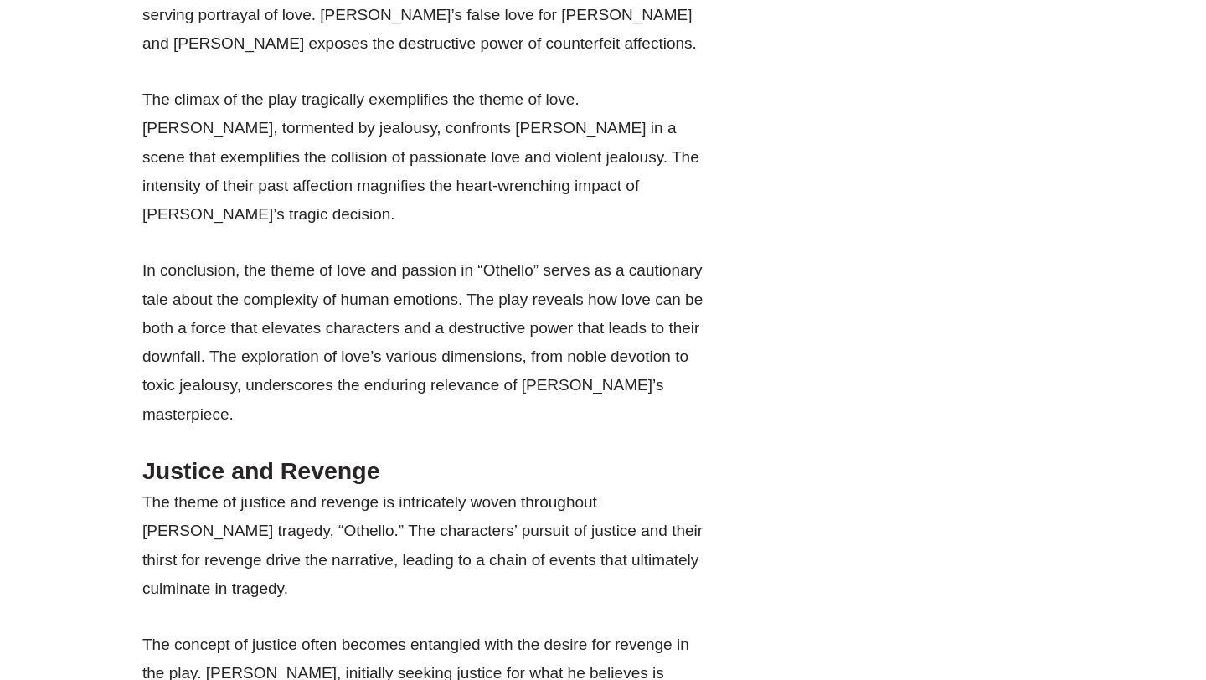
drag, startPoint x: 131, startPoint y: 90, endPoint x: 268, endPoint y: 217, distance: 187.3
drag, startPoint x: 240, startPoint y: 232, endPoint x: 93, endPoint y: 90, distance: 203.8
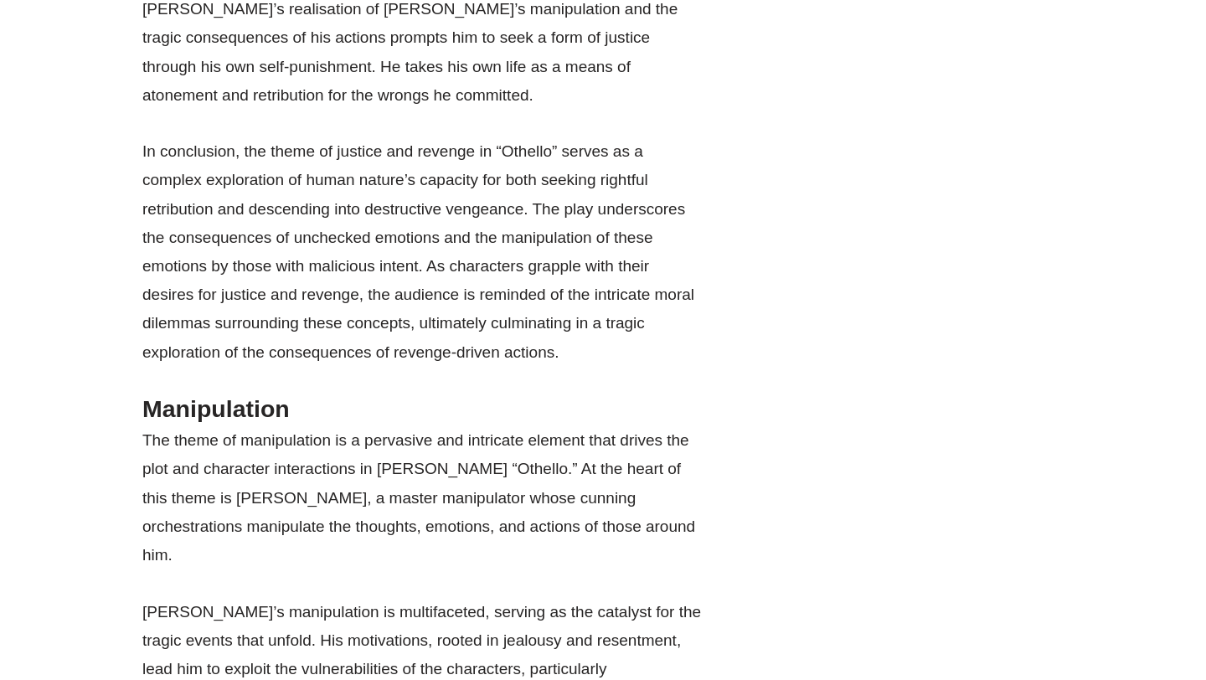
scroll to position [36269, 0]
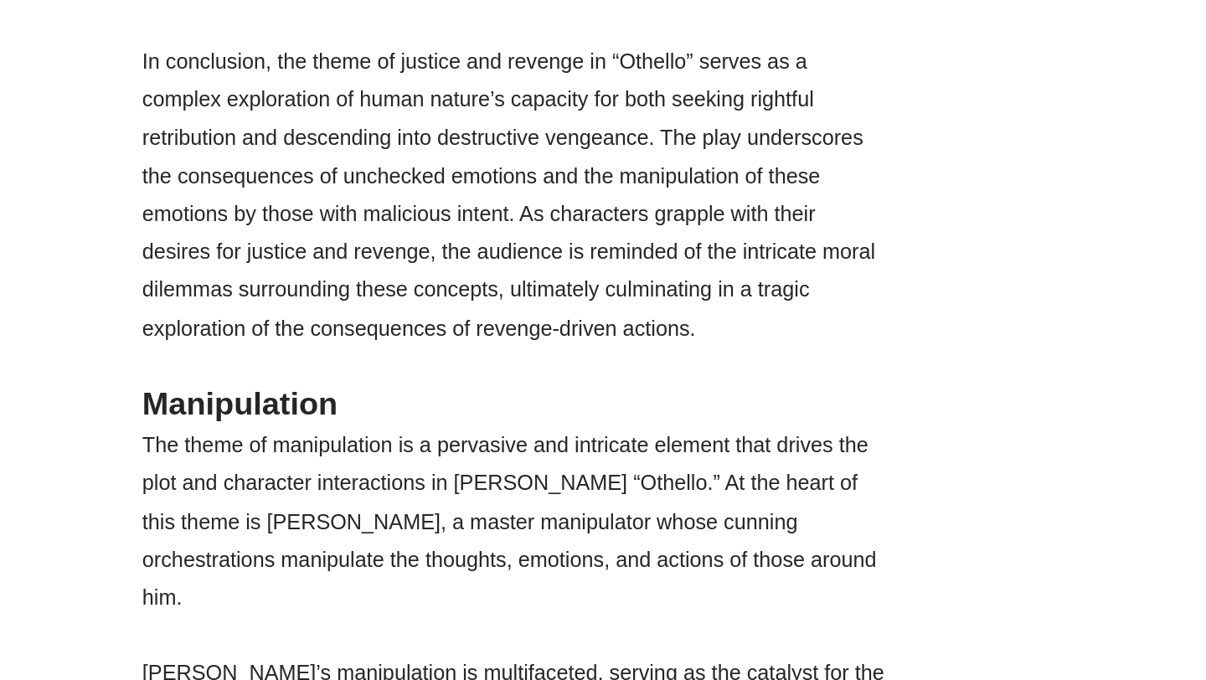
drag, startPoint x: 137, startPoint y: 159, endPoint x: 455, endPoint y: 124, distance: 319.4
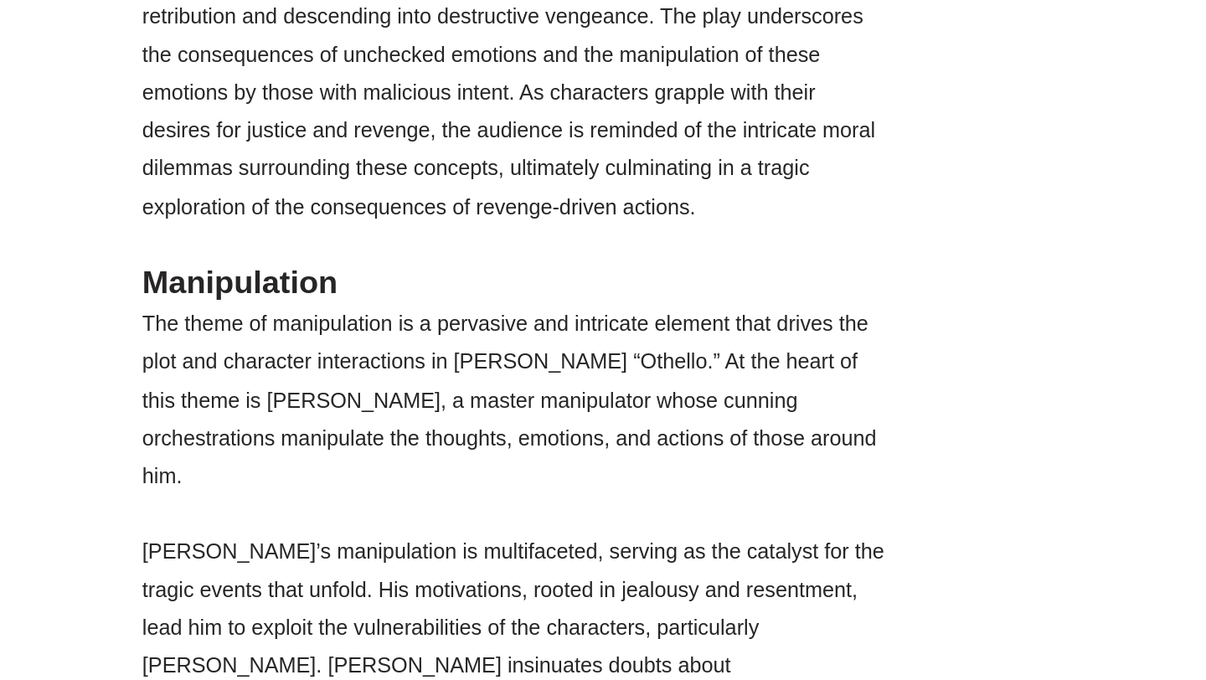
scroll to position [36306, 0]
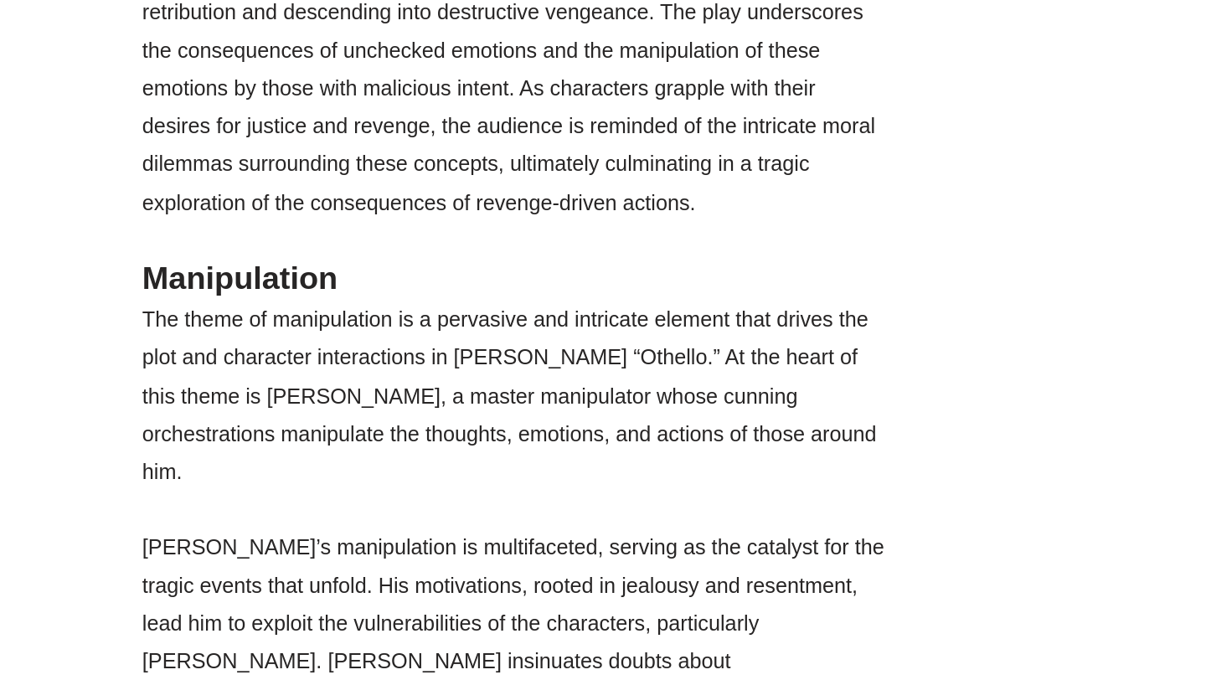
drag, startPoint x: 251, startPoint y: 212, endPoint x: 558, endPoint y: 223, distance: 306.7
drag, startPoint x: 382, startPoint y: 209, endPoint x: 616, endPoint y: 209, distance: 233.7
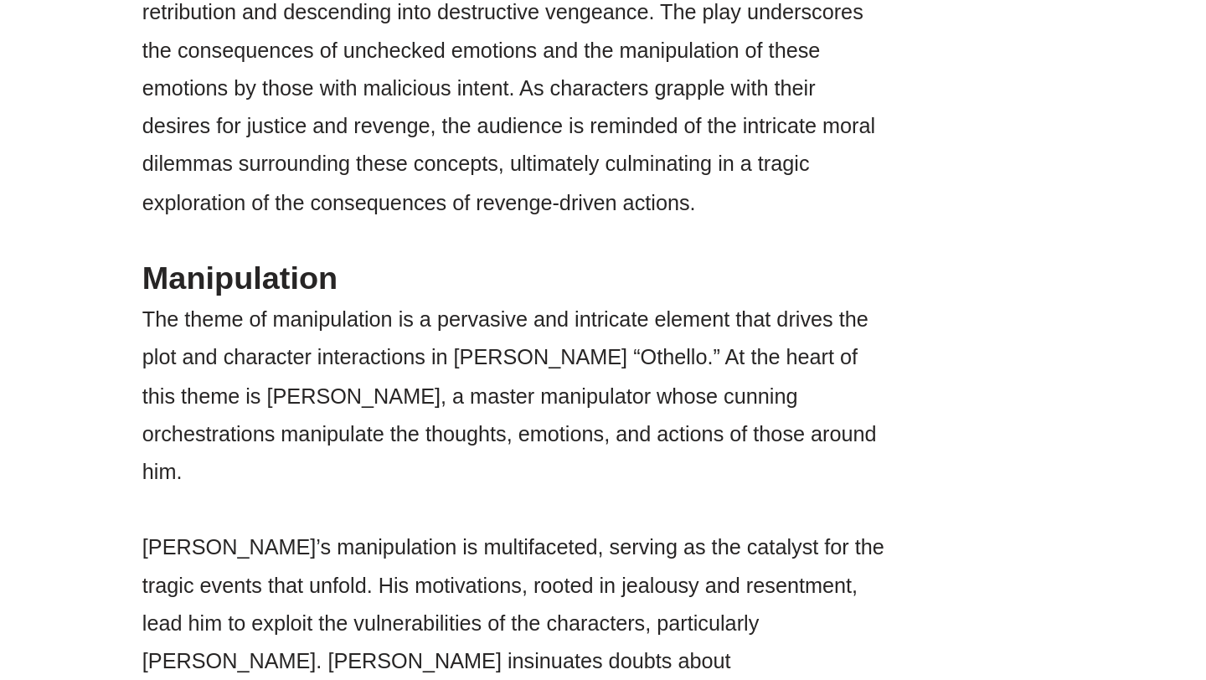
drag, startPoint x: 378, startPoint y: 220, endPoint x: 511, endPoint y: 220, distance: 133.2
drag, startPoint x: 373, startPoint y: 212, endPoint x: 523, endPoint y: 209, distance: 149.9
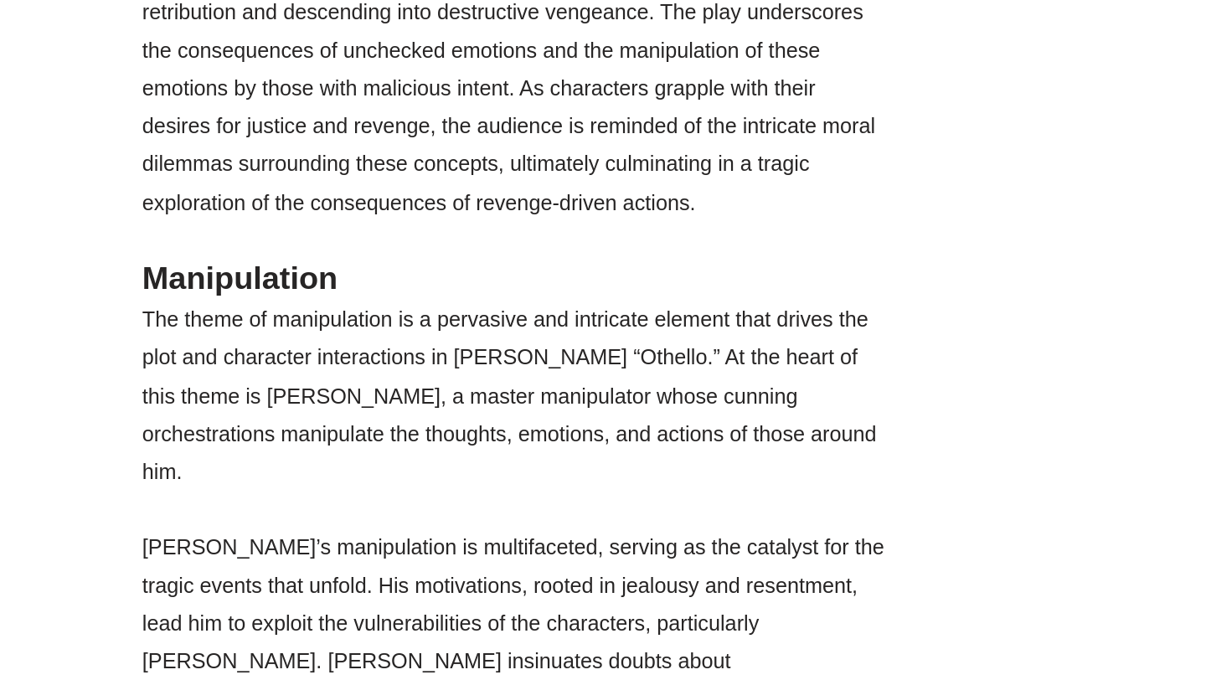
drag, startPoint x: 290, startPoint y: 248, endPoint x: 523, endPoint y: 245, distance: 232.9
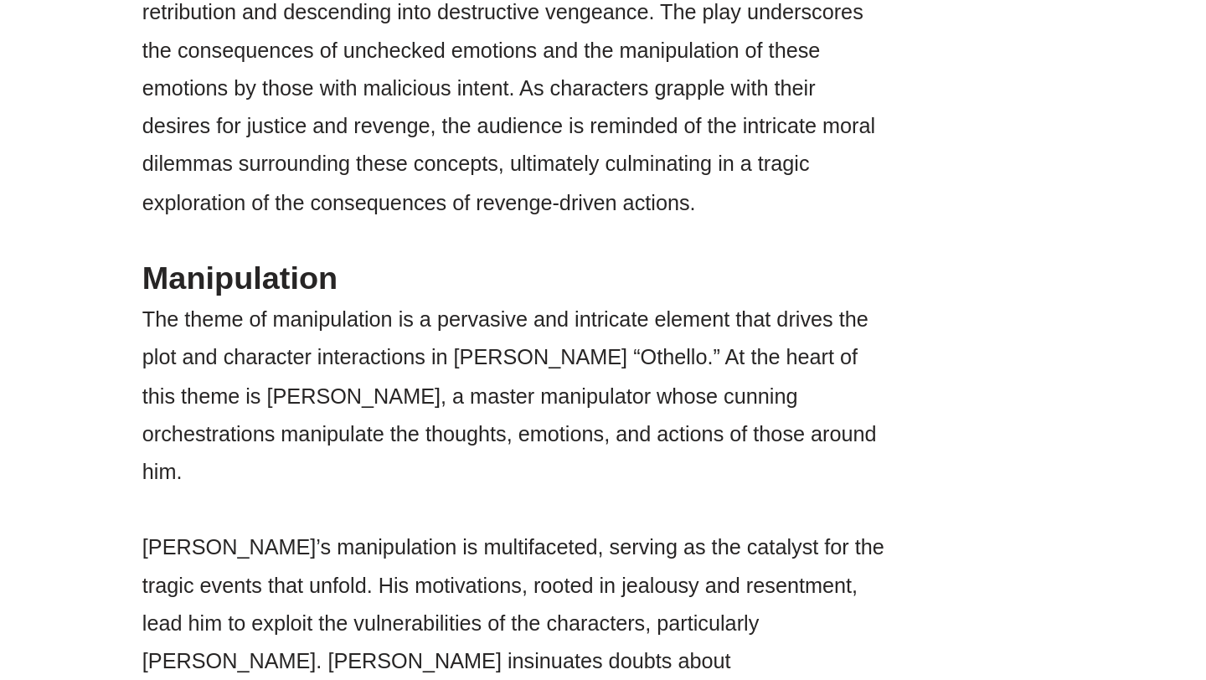
drag, startPoint x: 278, startPoint y: 240, endPoint x: 566, endPoint y: 240, distance: 288.1
drag, startPoint x: 284, startPoint y: 259, endPoint x: 621, endPoint y: 259, distance: 336.7
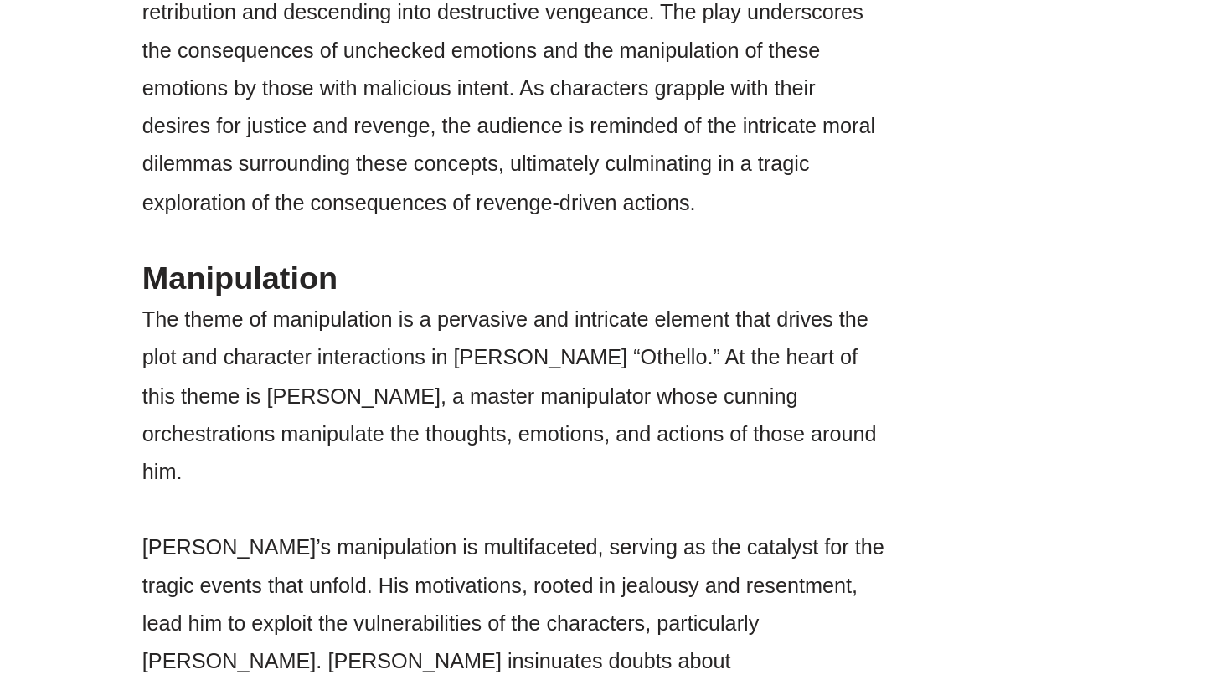
drag, startPoint x: 381, startPoint y: 214, endPoint x: 676, endPoint y: 214, distance: 294.8
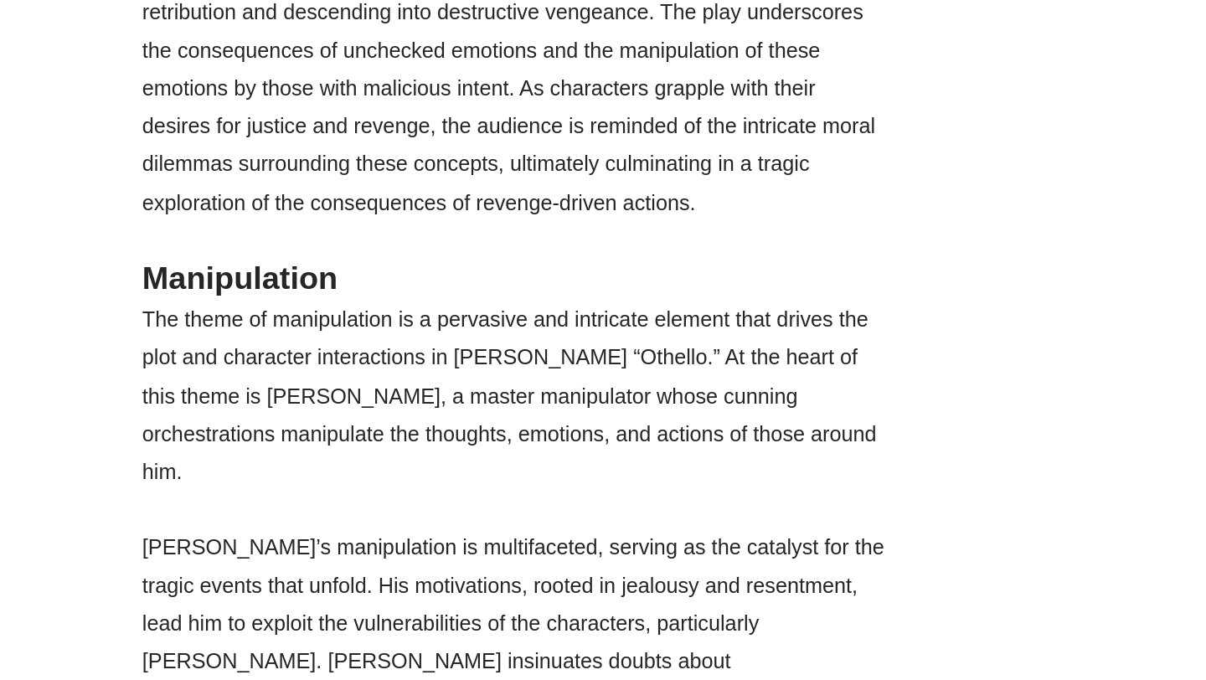
drag, startPoint x: 424, startPoint y: 237, endPoint x: 725, endPoint y: 237, distance: 301.5
drag, startPoint x: 724, startPoint y: 240, endPoint x: 265, endPoint y: 179, distance: 463.8
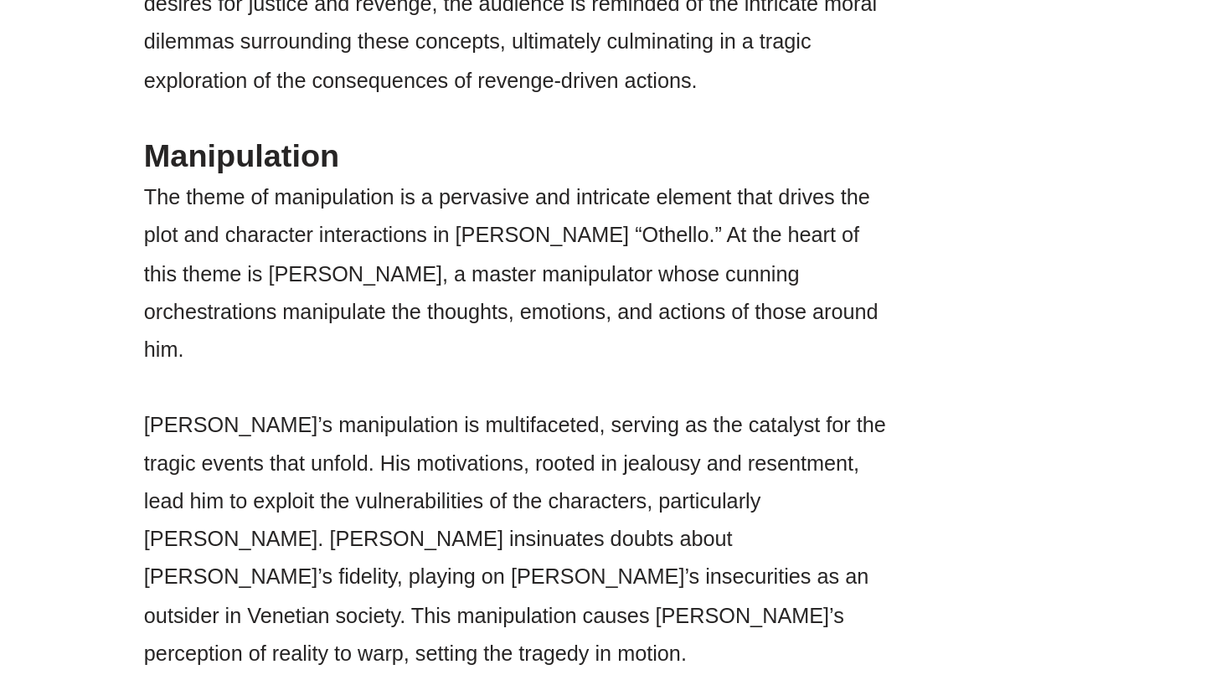
scroll to position [36401, 0]
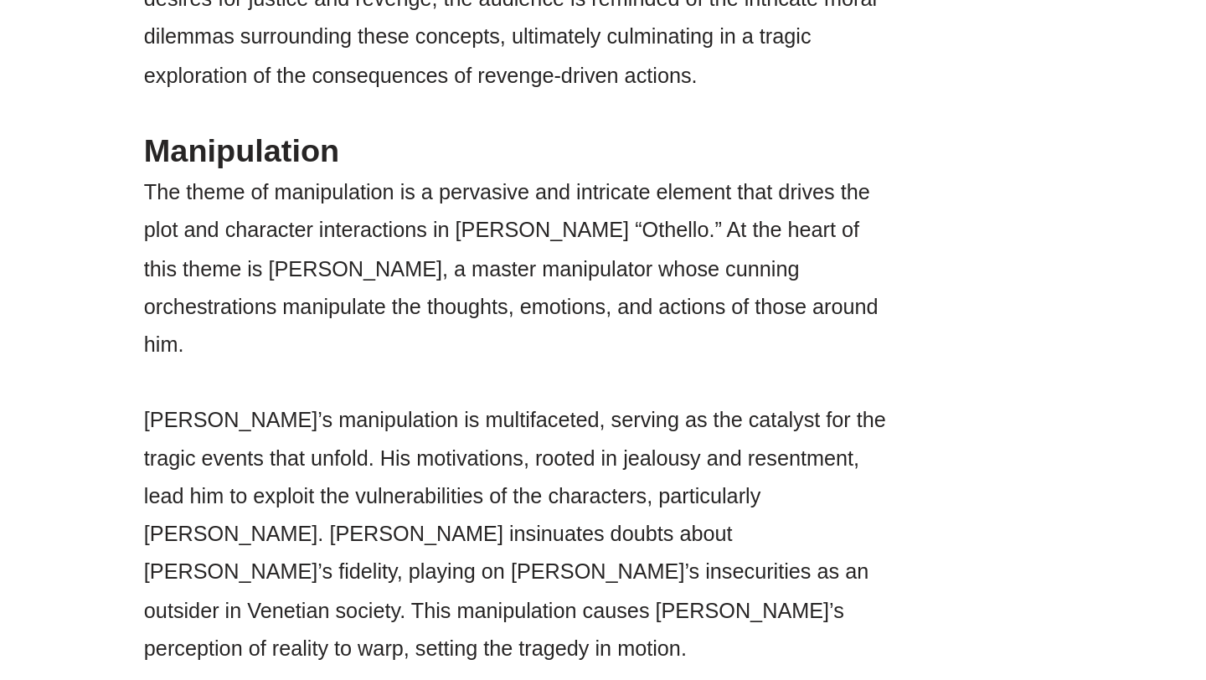
drag, startPoint x: 219, startPoint y: 400, endPoint x: 278, endPoint y: 485, distance: 103.4
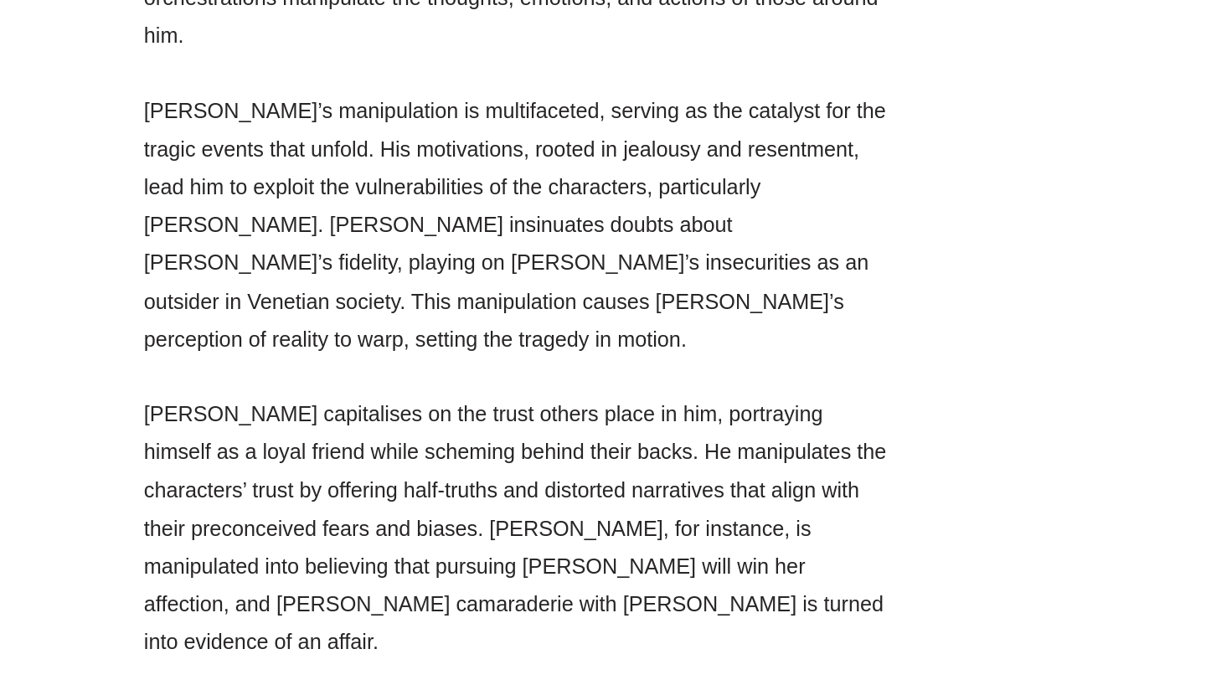
scroll to position [36648, 0]
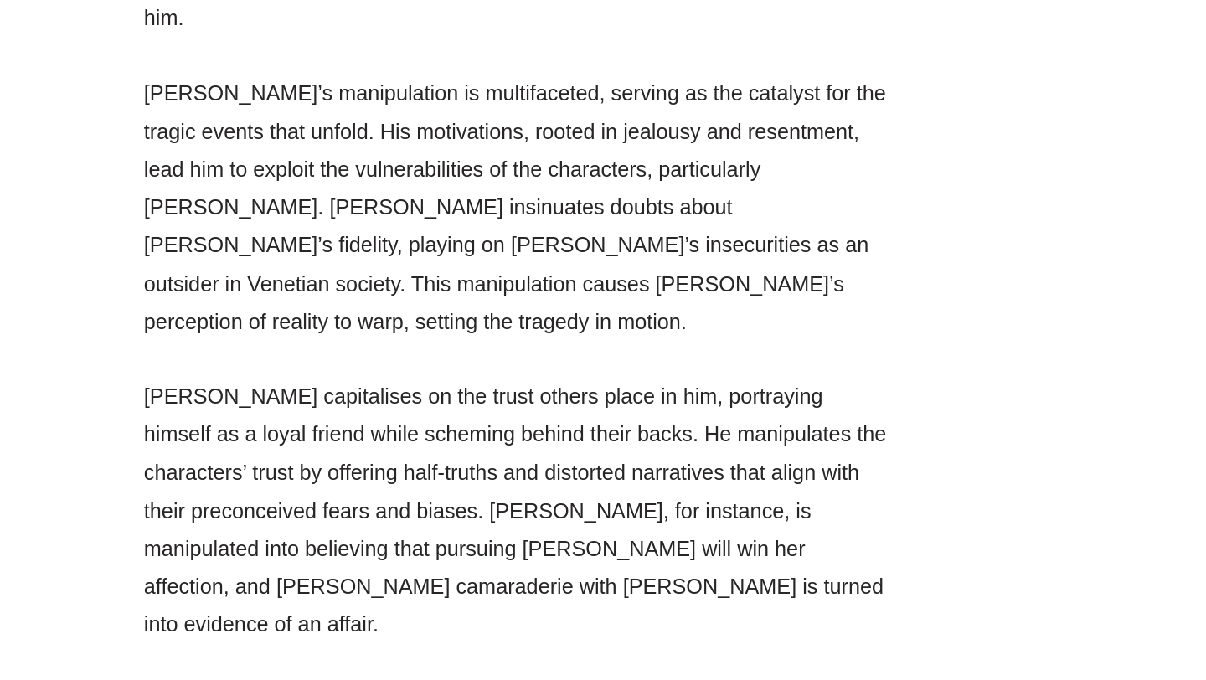
drag, startPoint x: 145, startPoint y: 295, endPoint x: 350, endPoint y: 377, distance: 221.0
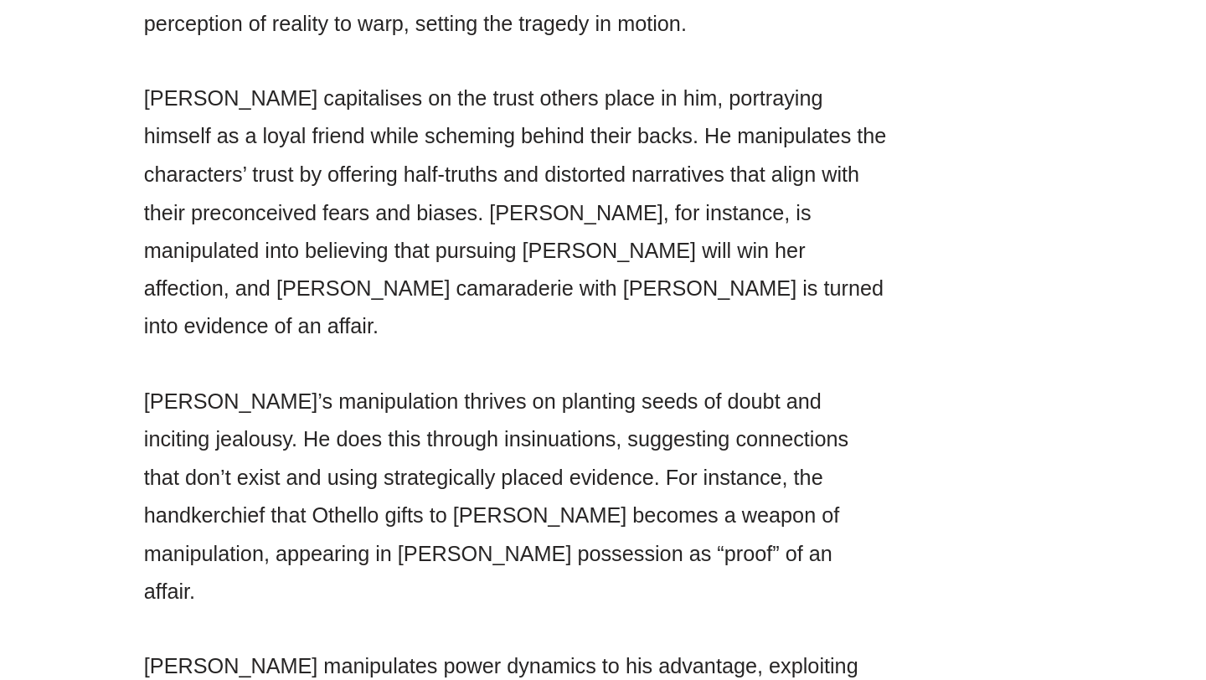
scroll to position [36875, 0]
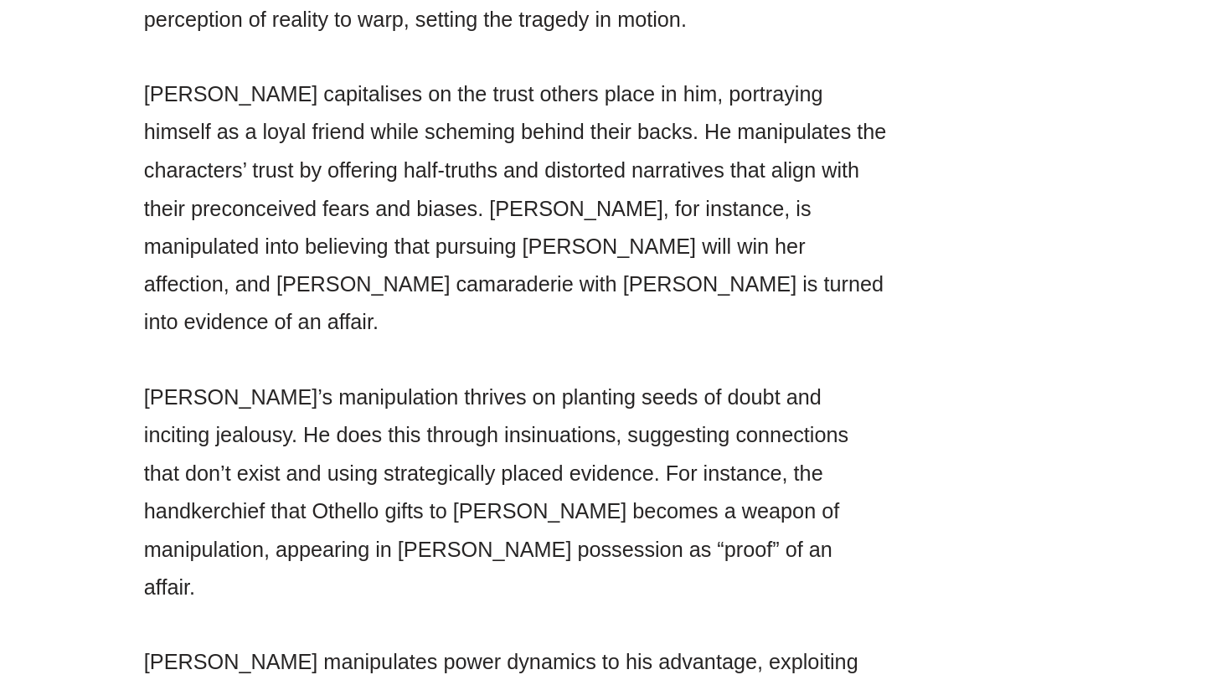
drag, startPoint x: 129, startPoint y: 203, endPoint x: 550, endPoint y: 305, distance: 433.5
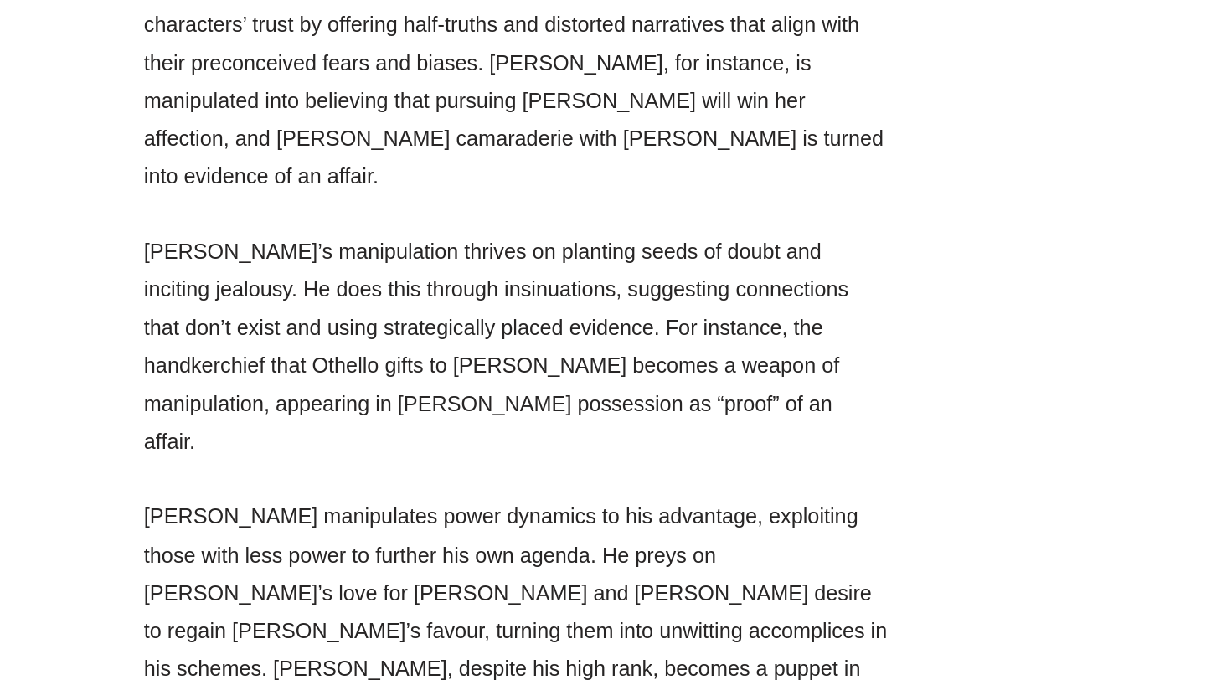
scroll to position [36986, 0]
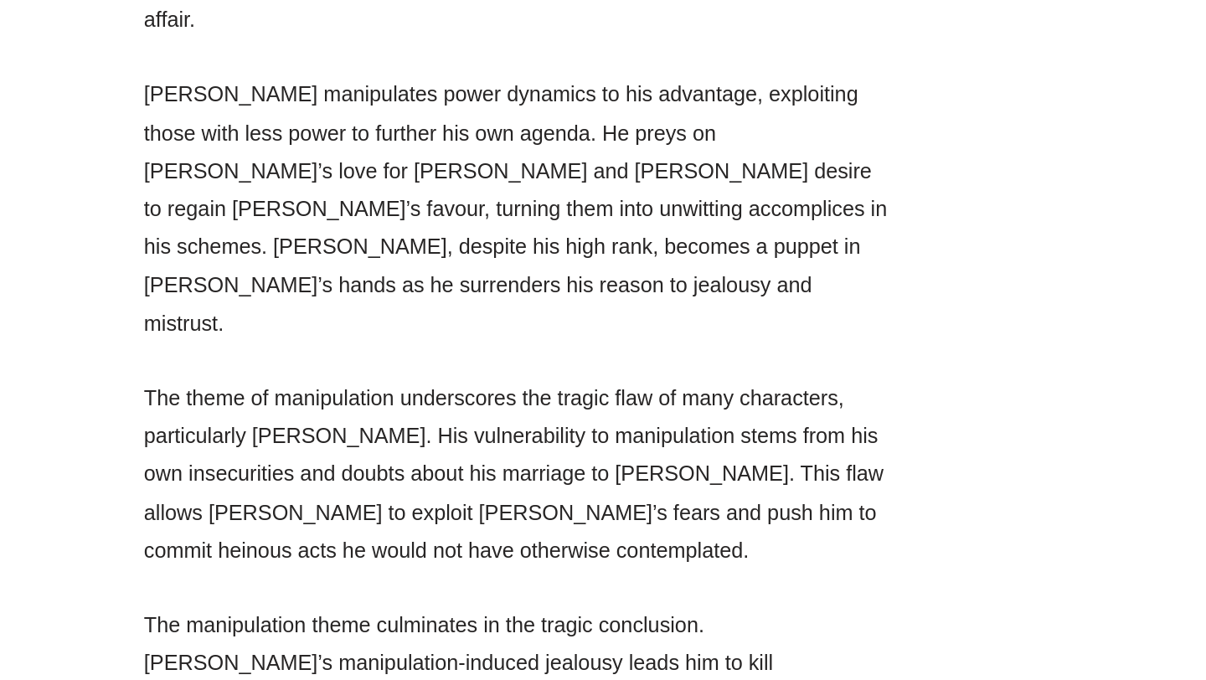
scroll to position [37306, 0]
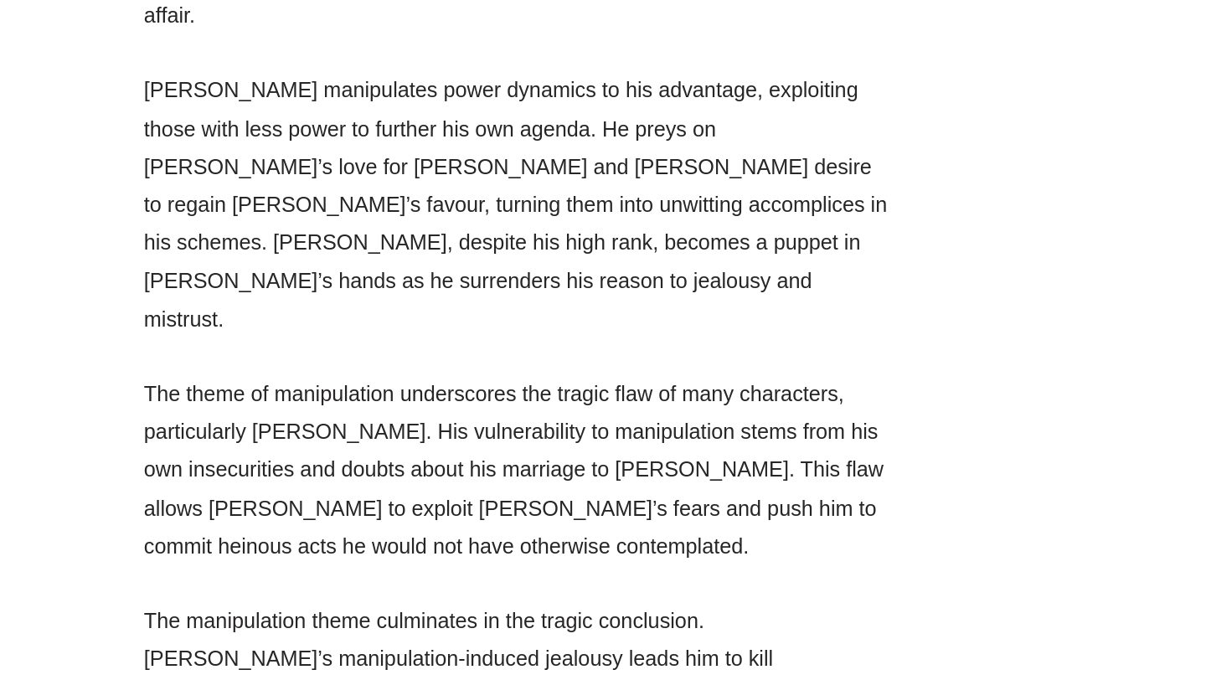
drag, startPoint x: 223, startPoint y: 289, endPoint x: 226, endPoint y: 168, distance: 121.5
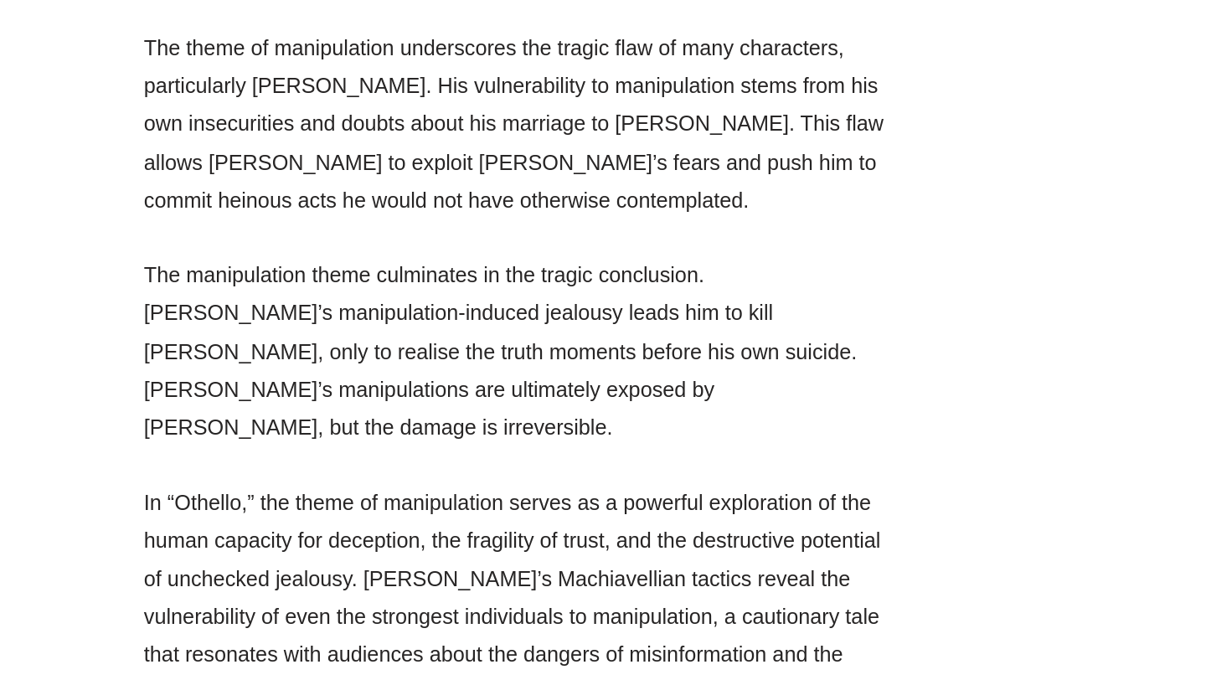
scroll to position [37569, 0]
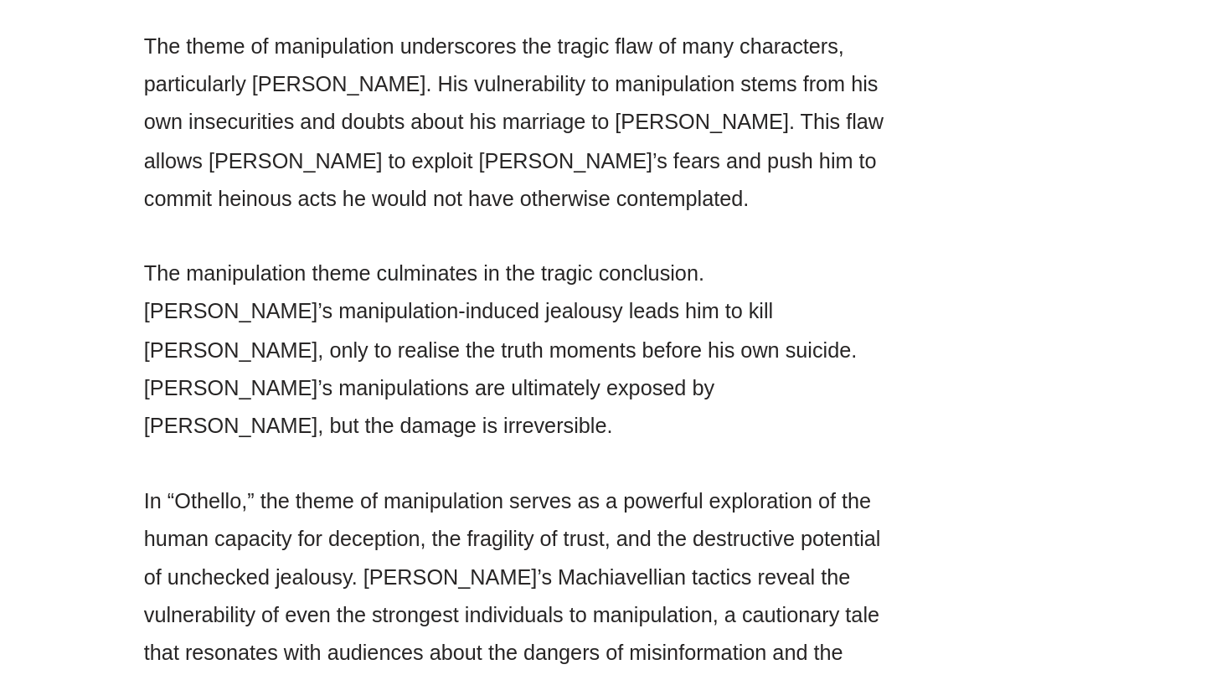
drag, startPoint x: 257, startPoint y: 322, endPoint x: 405, endPoint y: 380, distance: 158.6
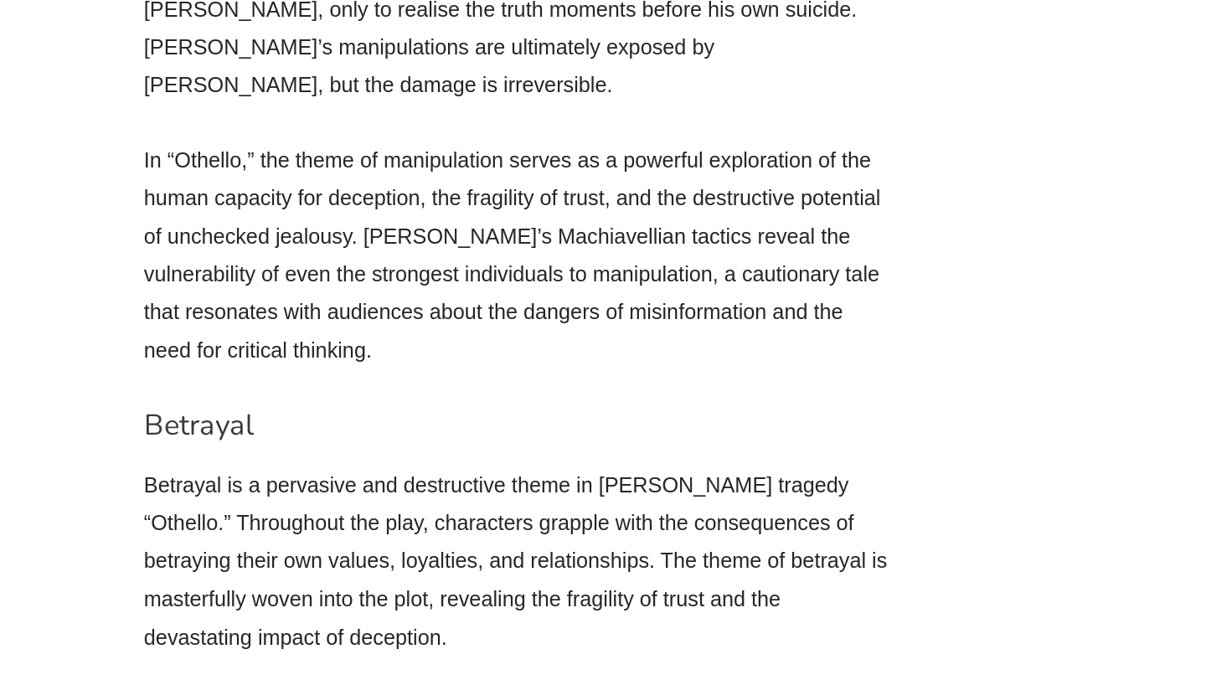
scroll to position [37826, 0]
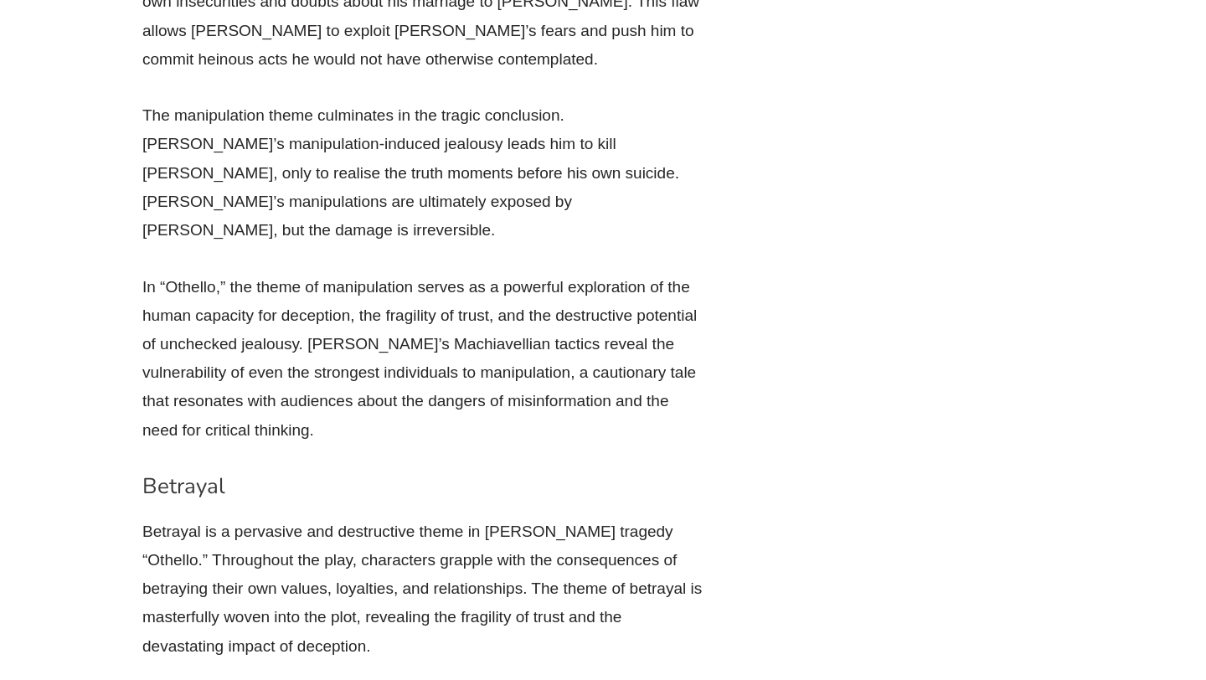
drag, startPoint x: 291, startPoint y: 223, endPoint x: 555, endPoint y: 223, distance: 263.8
drag, startPoint x: 232, startPoint y: 250, endPoint x: 434, endPoint y: 401, distance: 252.4
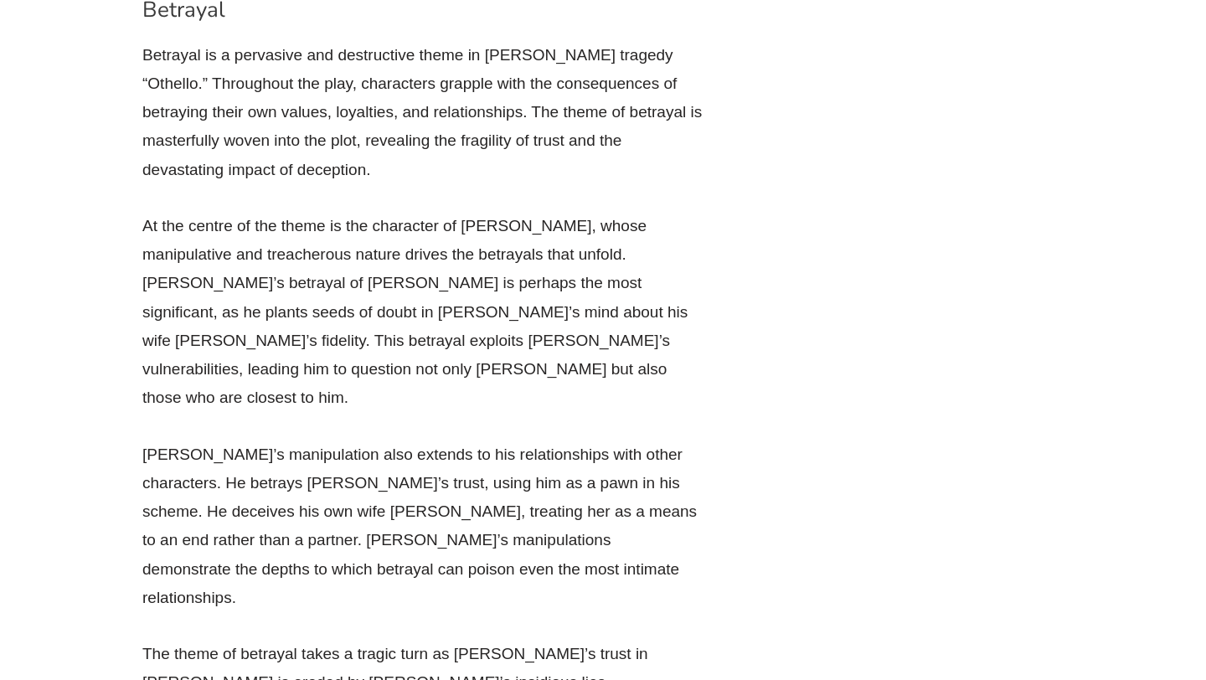
scroll to position [38302, 0]
drag, startPoint x: 388, startPoint y: 375, endPoint x: 685, endPoint y: 380, distance: 297.4
drag, startPoint x: 685, startPoint y: 381, endPoint x: 170, endPoint y: 214, distance: 541.6
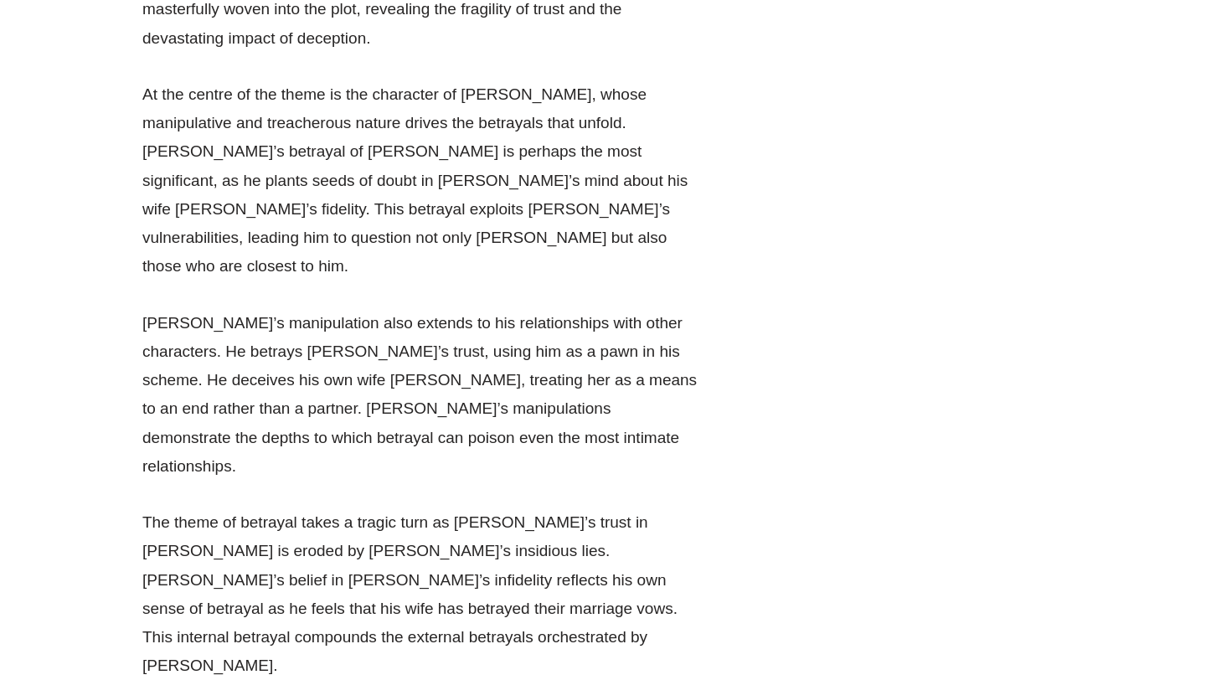
scroll to position [38438, 0]
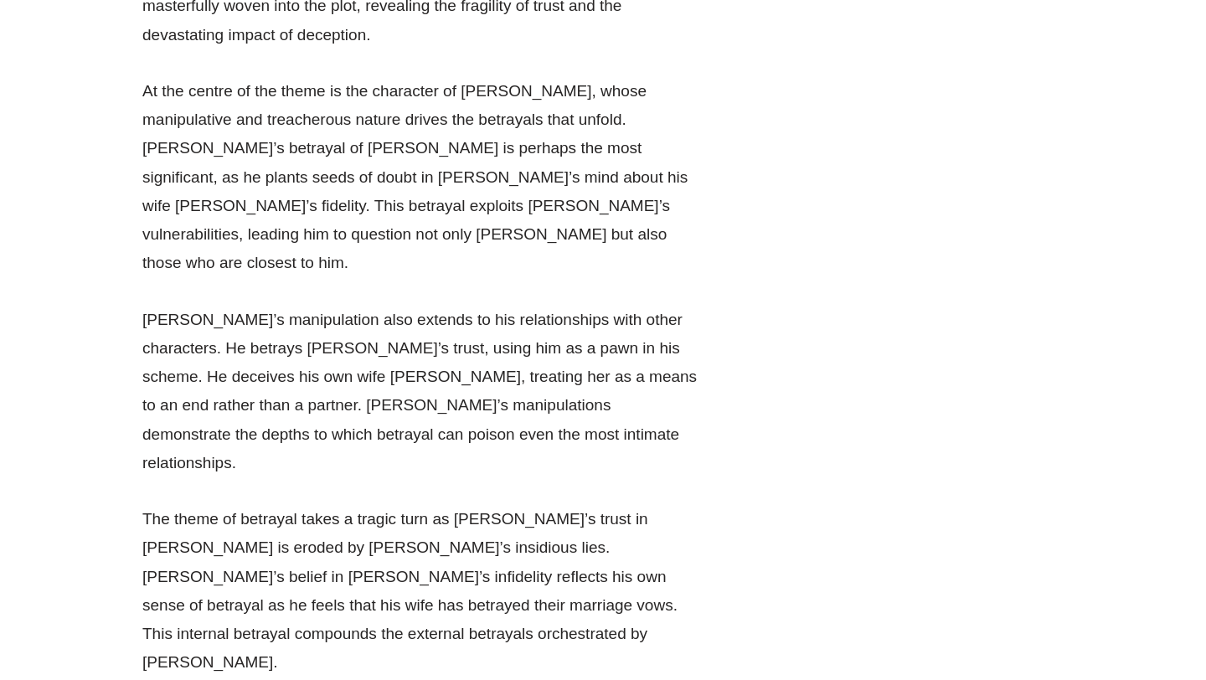
drag, startPoint x: 532, startPoint y: 416, endPoint x: 125, endPoint y: 270, distance: 432.6
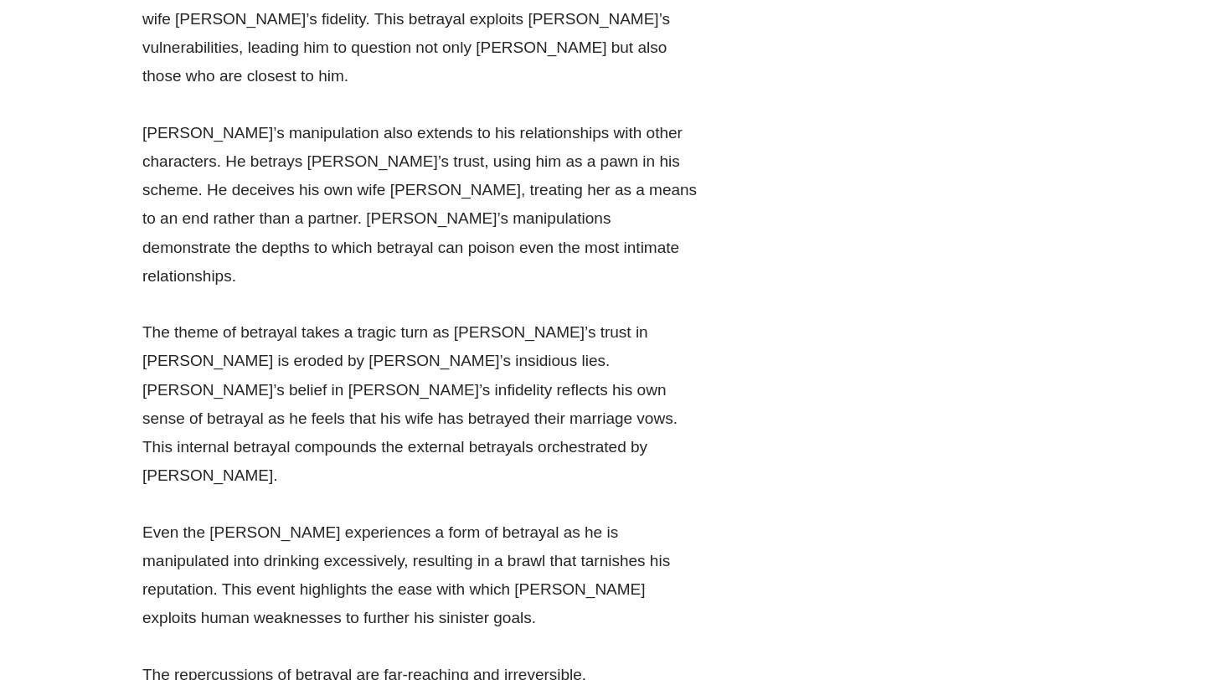
scroll to position [38627, 0]
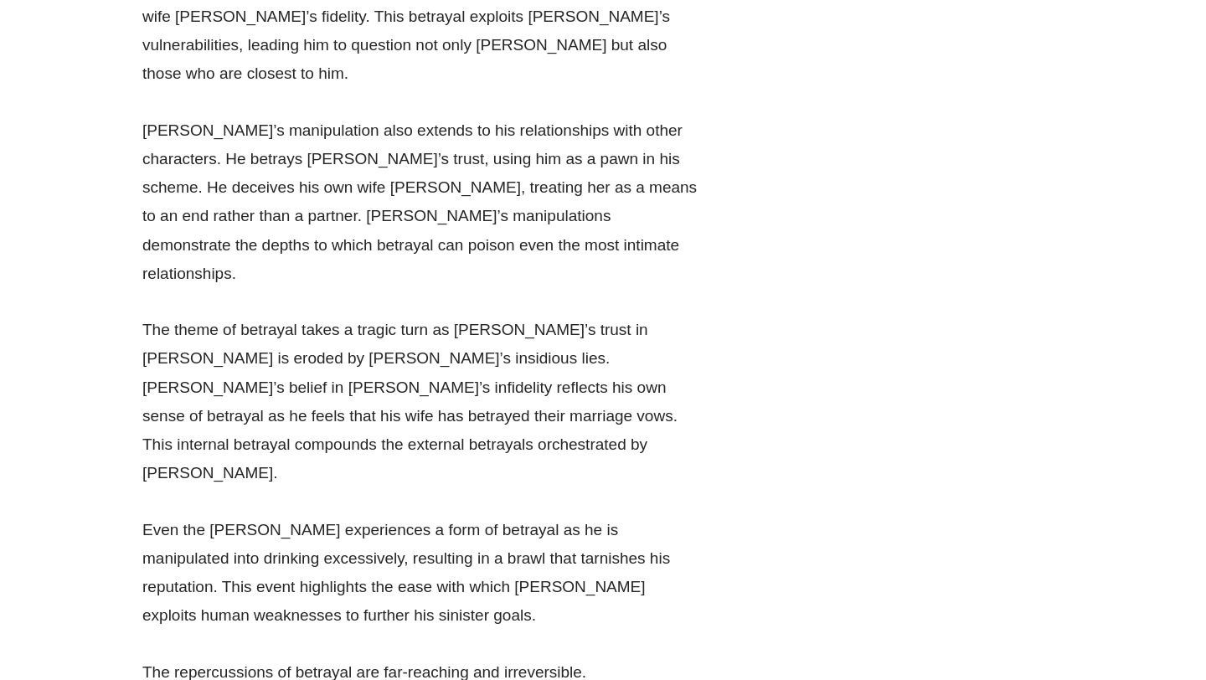
drag, startPoint x: 568, startPoint y: 368, endPoint x: 255, endPoint y: 254, distance: 333.3
drag, startPoint x: 251, startPoint y: 285, endPoint x: 306, endPoint y: 284, distance: 54.4
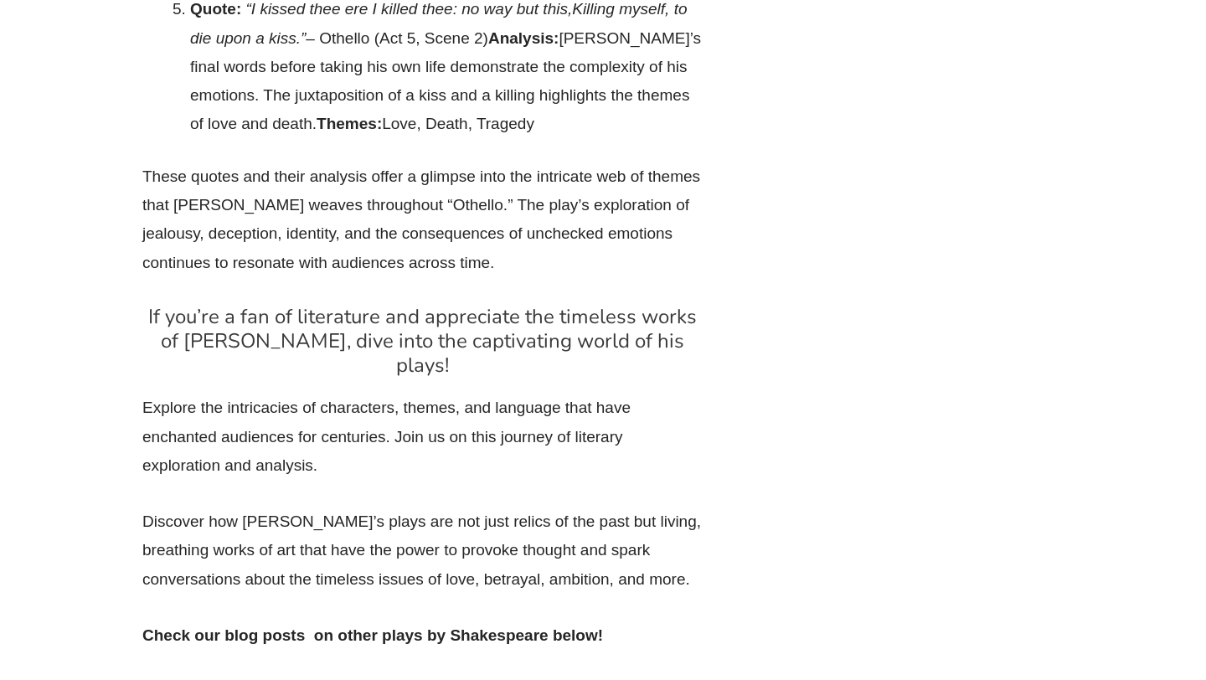
scroll to position [42507, 0]
